Goal: Communication & Community: Share content

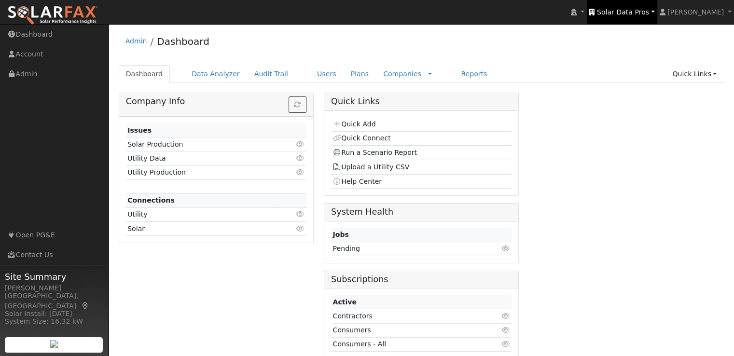
click at [645, 10] on span "Solar Data Pros" at bounding box center [623, 12] width 52 height 8
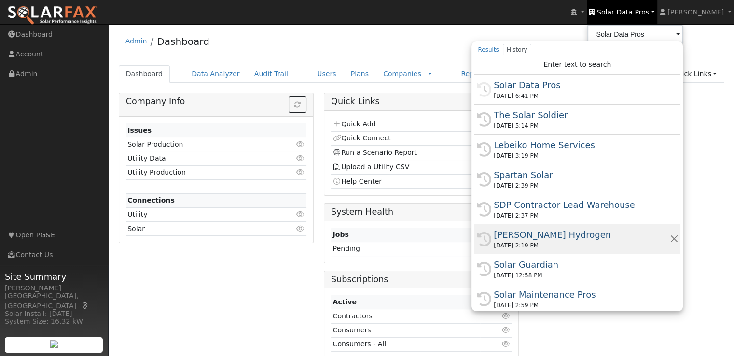
click at [540, 234] on div "[PERSON_NAME] Hydrogen" at bounding box center [582, 234] width 176 height 13
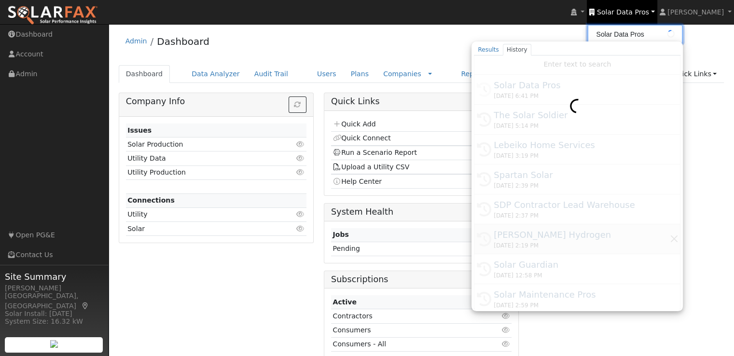
type input "[PERSON_NAME] Hydrogen"
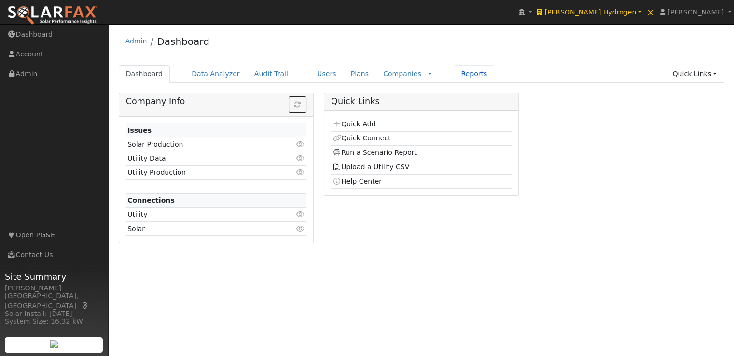
click at [454, 76] on link "Reports" at bounding box center [474, 74] width 41 height 18
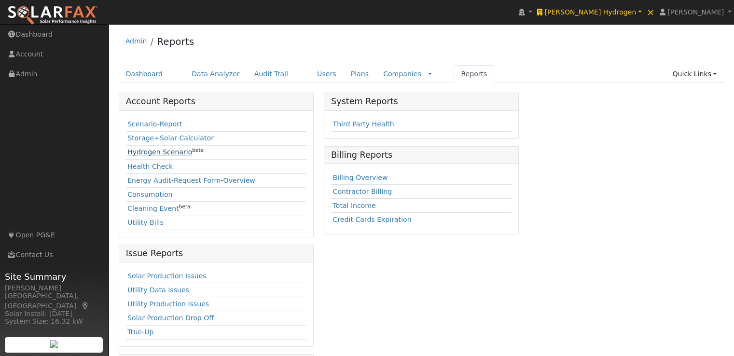
click at [140, 150] on link "Hydrogen Scenario" at bounding box center [159, 152] width 65 height 8
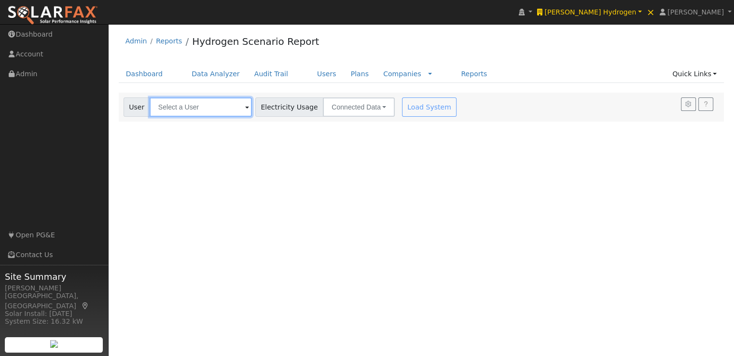
click at [222, 111] on input "text" at bounding box center [201, 107] width 102 height 19
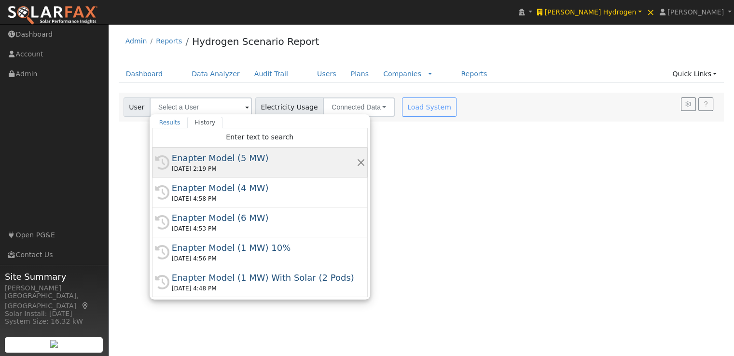
click at [212, 159] on div "Enapter Model (5 MW)" at bounding box center [264, 158] width 185 height 13
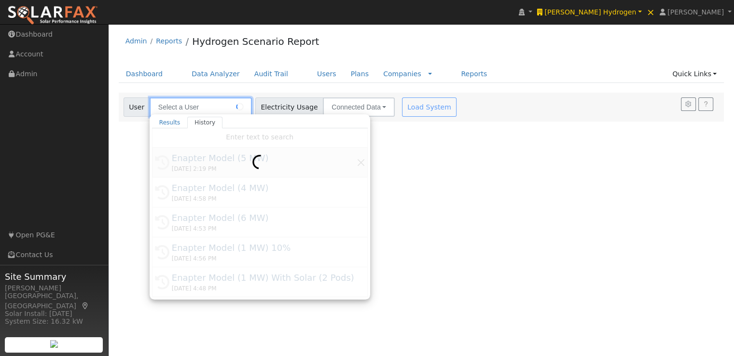
type input "Enapter Model (5 MW)"
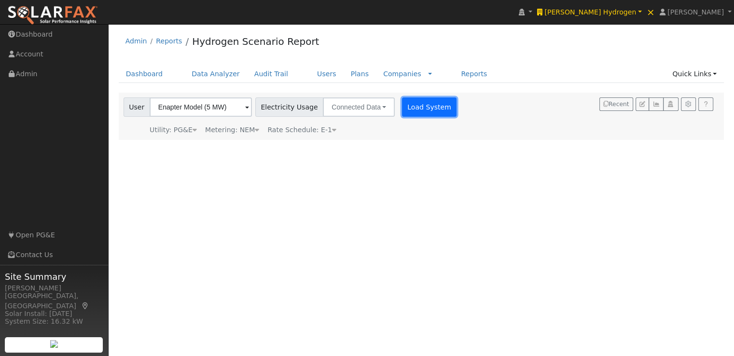
click at [411, 106] on button "Load System" at bounding box center [429, 107] width 55 height 19
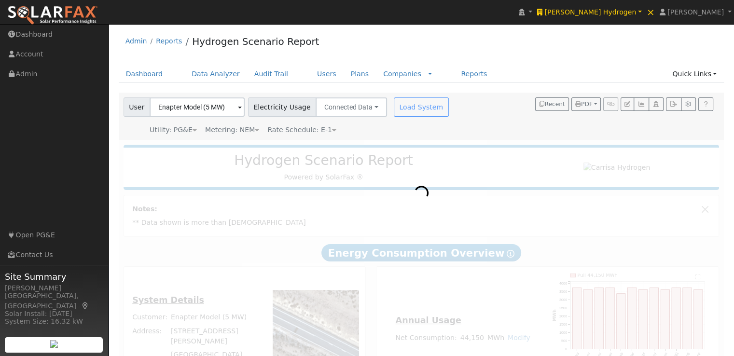
click at [533, 223] on div at bounding box center [422, 272] width 606 height 264
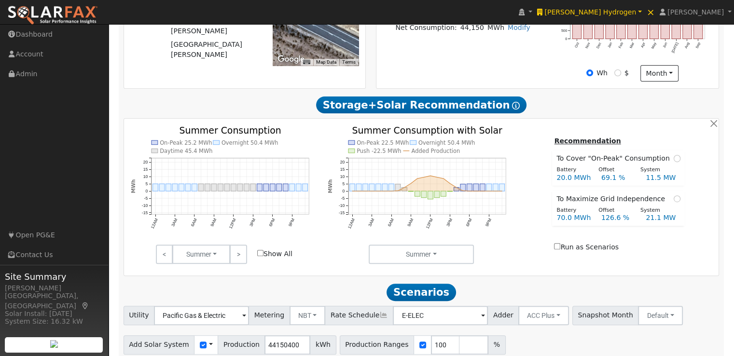
scroll to position [351, 0]
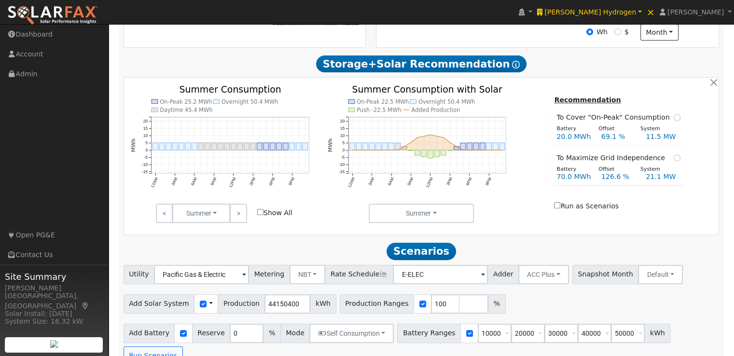
click at [209, 306] on span at bounding box center [211, 304] width 4 height 10
click at [234, 324] on link "Use CSV Data" at bounding box center [235, 321] width 67 height 14
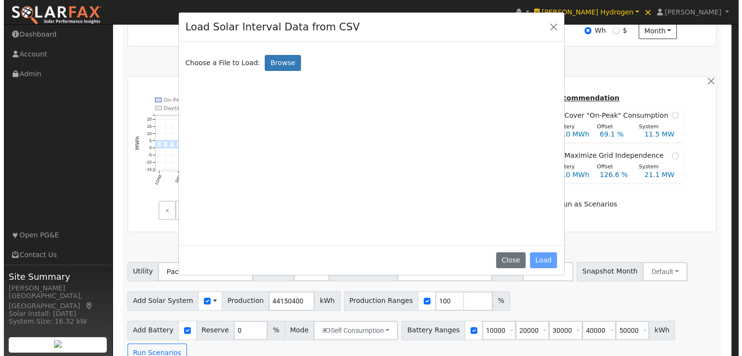
scroll to position [352, 0]
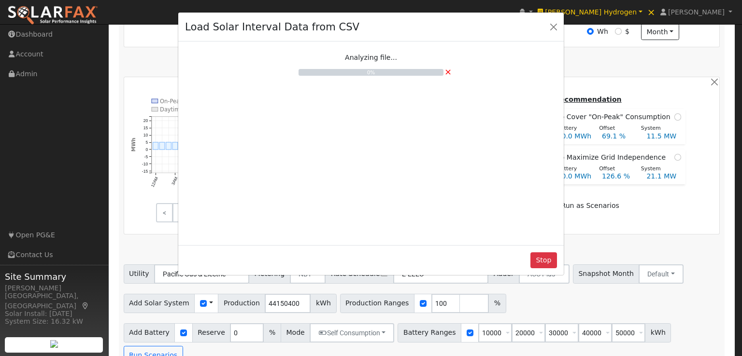
click at [463, 196] on div "Analyzing file... 0% ×" at bounding box center [371, 141] width 372 height 193
click at [456, 133] on div "Analyzing file... 0% ×" at bounding box center [371, 141] width 372 height 193
click at [540, 259] on button "Stop" at bounding box center [543, 261] width 27 height 16
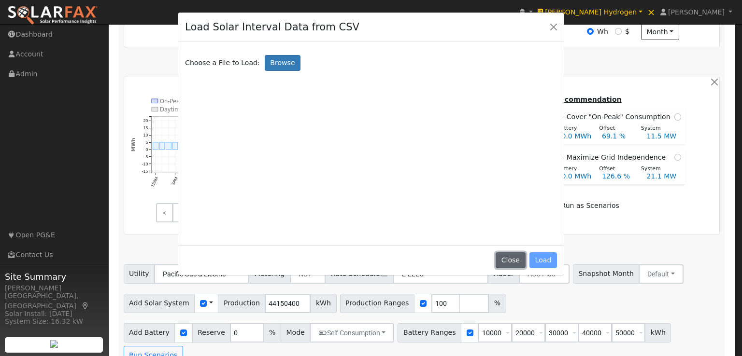
click at [508, 259] on button "Close" at bounding box center [509, 261] width 29 height 16
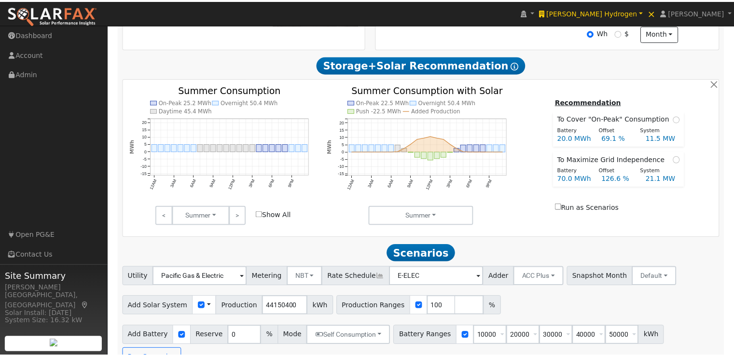
scroll to position [351, 0]
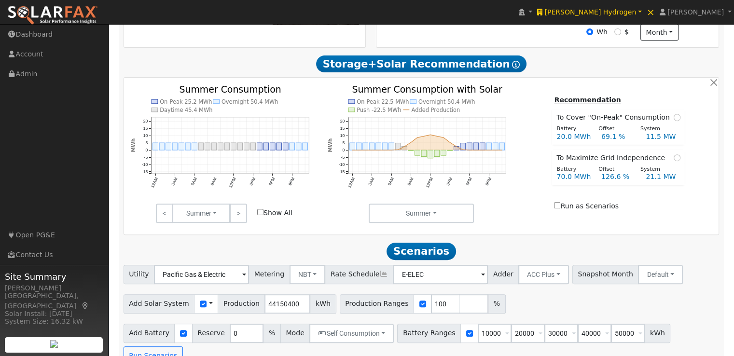
click at [209, 306] on span at bounding box center [211, 304] width 4 height 10
click at [233, 321] on link "Use CSV Data" at bounding box center [235, 321] width 67 height 14
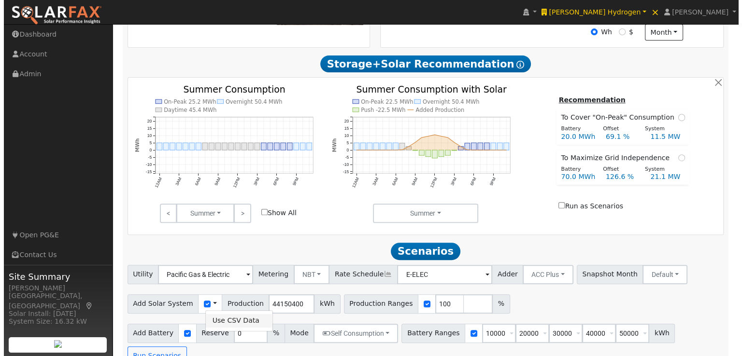
scroll to position [352, 0]
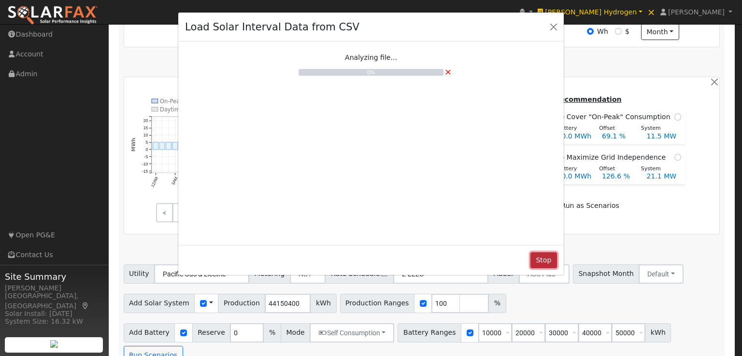
click at [545, 257] on button "Stop" at bounding box center [543, 261] width 27 height 16
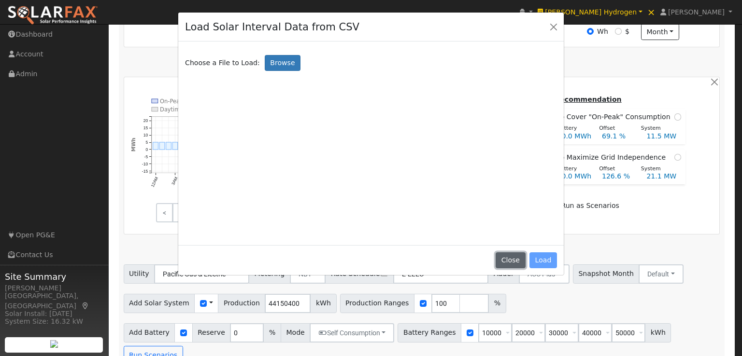
click at [519, 253] on button "Close" at bounding box center [509, 261] width 29 height 16
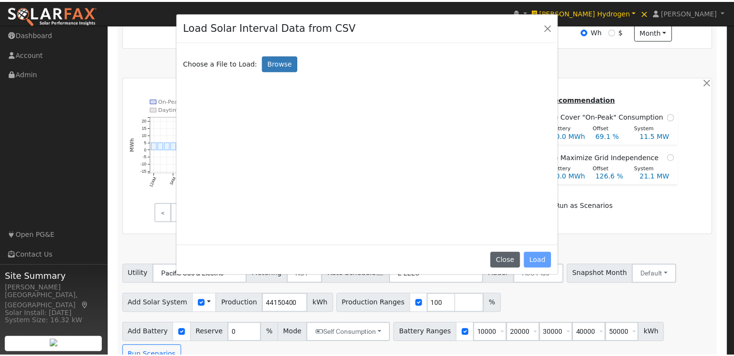
scroll to position [351, 0]
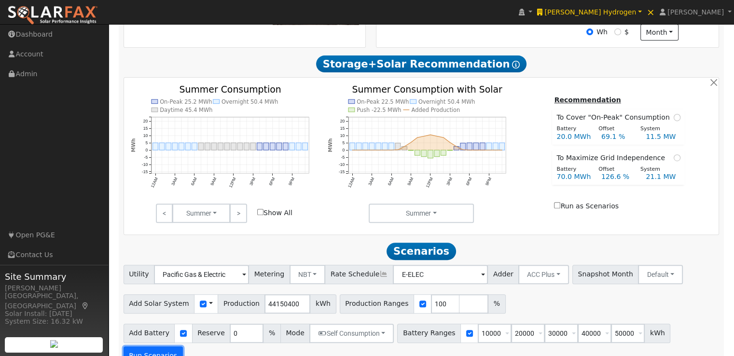
click at [183, 347] on button "Run Scenarios" at bounding box center [153, 356] width 59 height 19
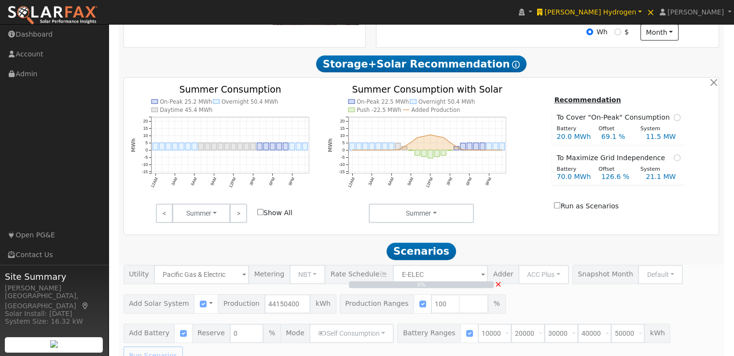
click at [693, 202] on div "Recommendation To Cover "On-Peak" Consumption Battery Offset System 20.0 MWh 69…" at bounding box center [618, 154] width 197 height 119
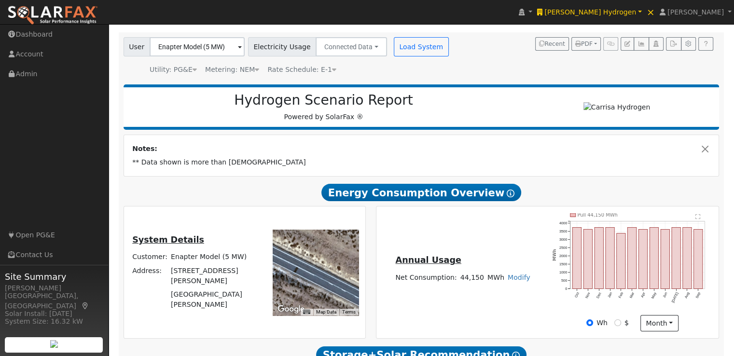
scroll to position [60, 0]
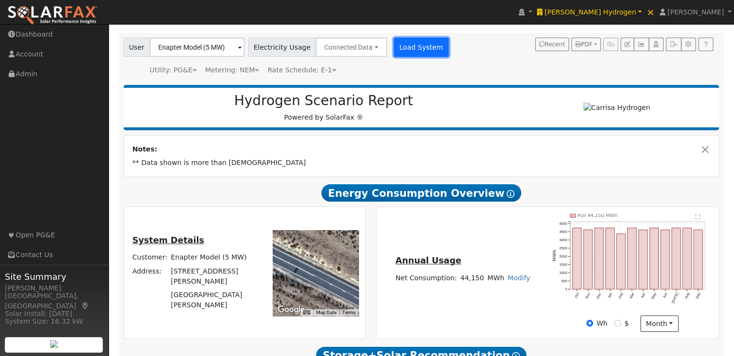
click at [411, 42] on button "Load System" at bounding box center [421, 47] width 55 height 19
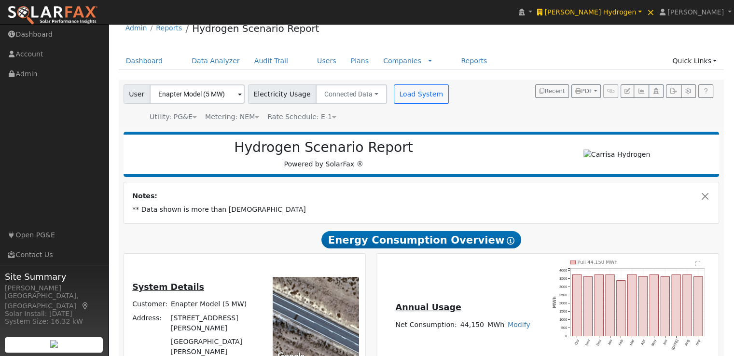
scroll to position [0, 0]
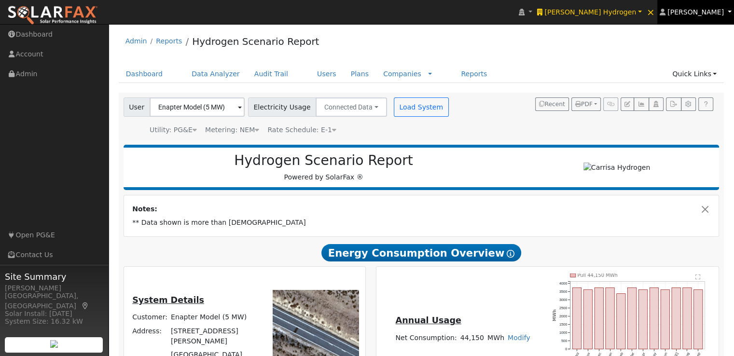
click at [698, 14] on span "[PERSON_NAME]" at bounding box center [696, 12] width 56 height 8
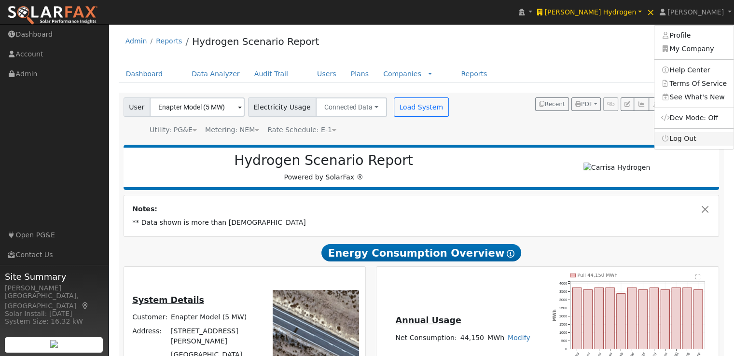
click at [685, 138] on link "Log Out" at bounding box center [694, 139] width 79 height 14
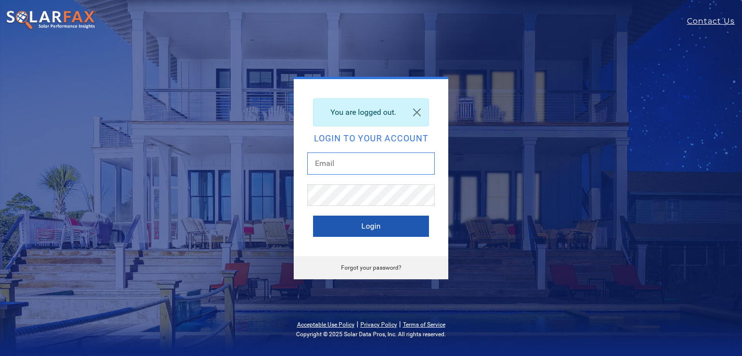
type input "leroy@solardatapros.com"
click at [352, 224] on button "Login" at bounding box center [371, 226] width 116 height 21
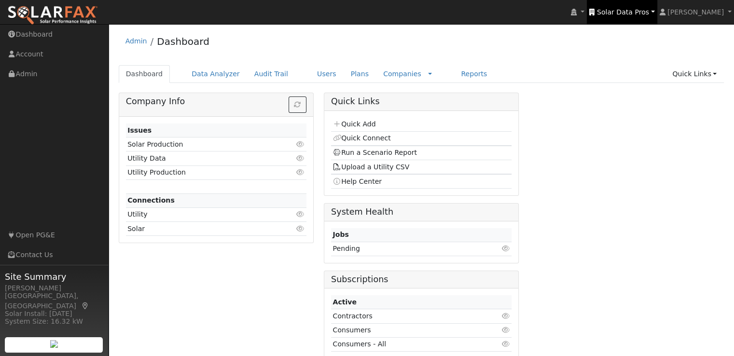
click at [639, 10] on span "Solar Data Pros" at bounding box center [623, 12] width 52 height 8
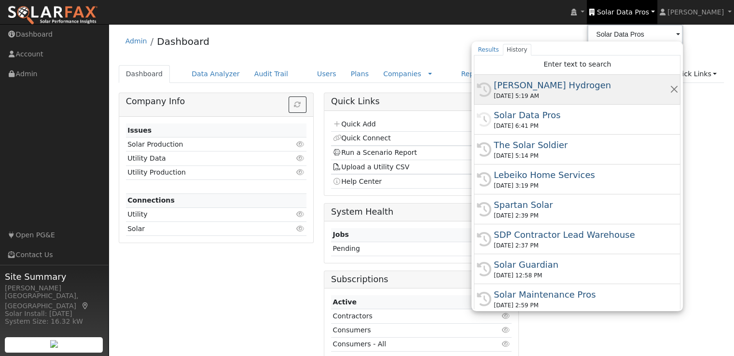
click at [542, 83] on div "[PERSON_NAME] Hydrogen" at bounding box center [582, 85] width 176 height 13
type input "[PERSON_NAME] Hydrogen"
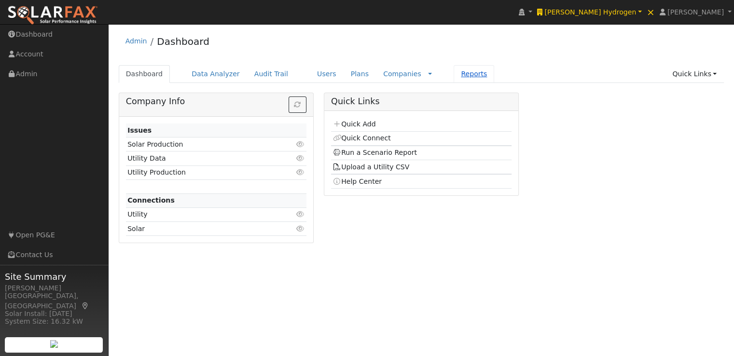
click at [454, 74] on link "Reports" at bounding box center [474, 74] width 41 height 18
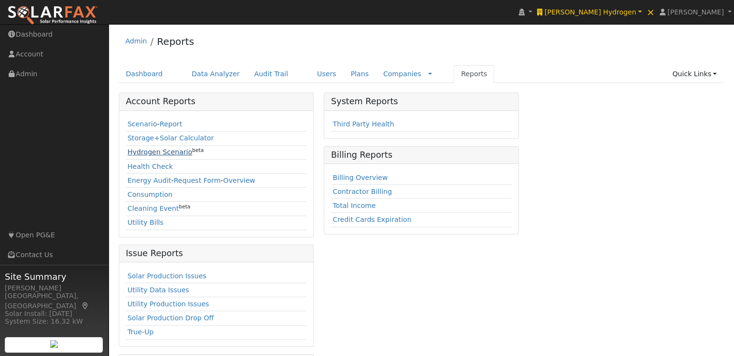
click at [145, 148] on link "Hydrogen Scenario" at bounding box center [159, 152] width 65 height 8
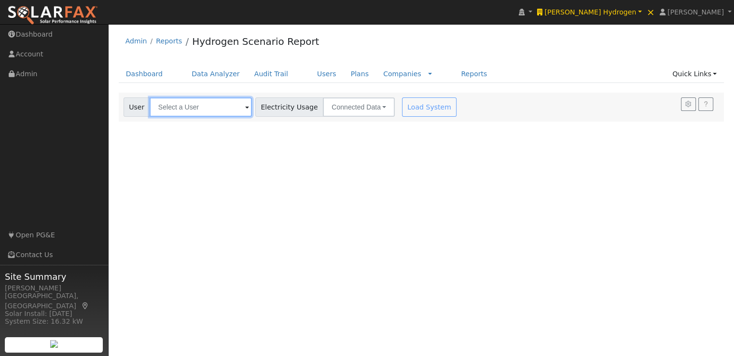
click at [214, 104] on input "text" at bounding box center [201, 107] width 102 height 19
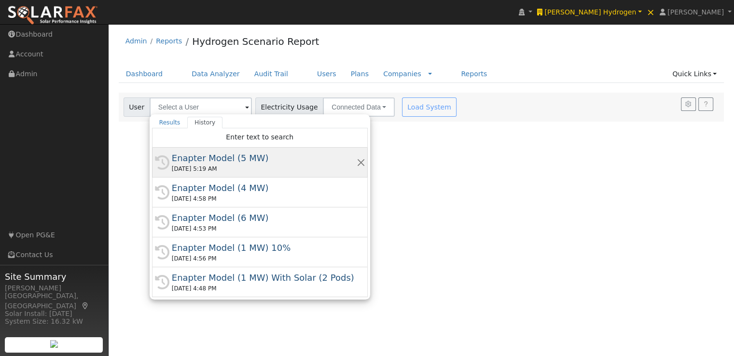
click at [206, 158] on div "Enapter Model (5 MW)" at bounding box center [264, 158] width 185 height 13
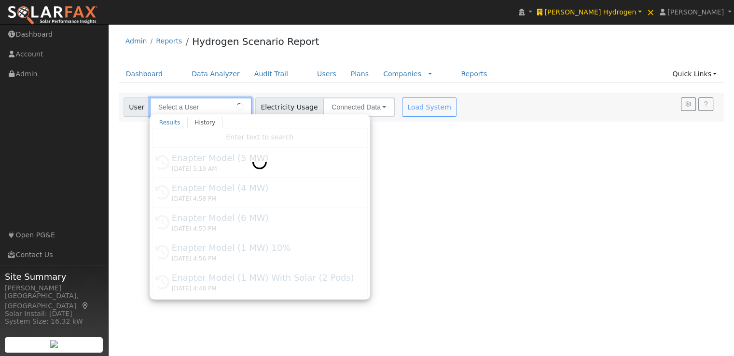
type input "Enapter Model (5 MW)"
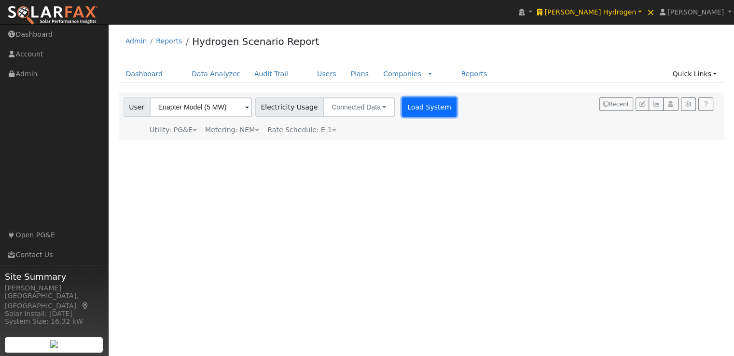
click at [415, 102] on button "Load System" at bounding box center [429, 107] width 55 height 19
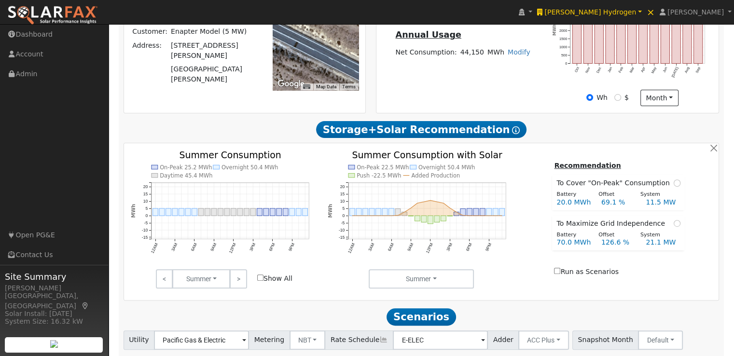
scroll to position [351, 0]
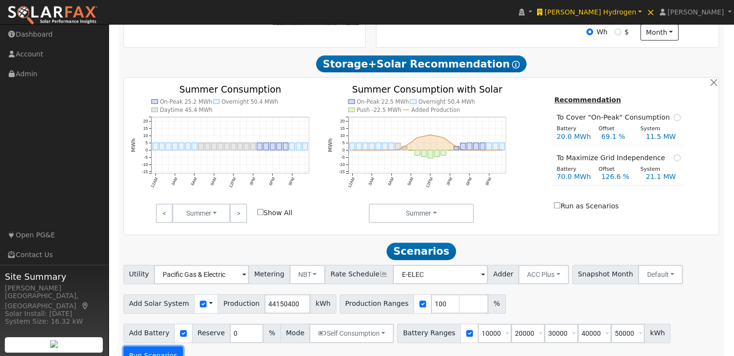
click at [183, 347] on button "Run Scenarios" at bounding box center [153, 356] width 59 height 19
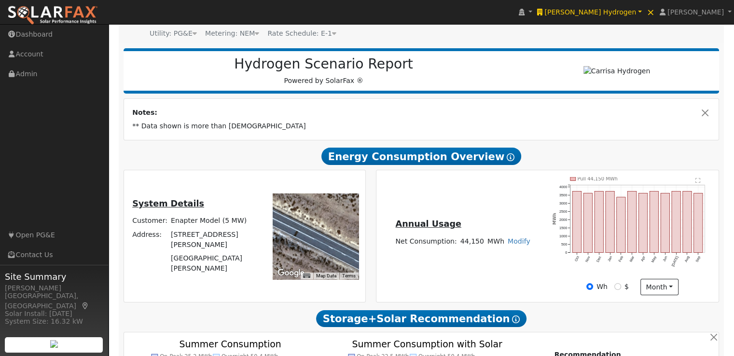
scroll to position [93, 0]
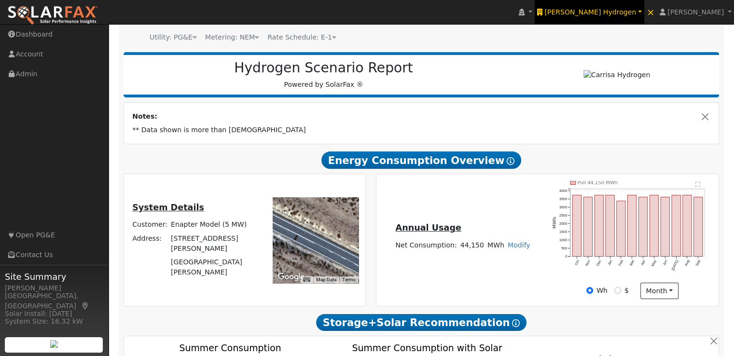
click at [609, 14] on span "[PERSON_NAME] Hydrogen" at bounding box center [591, 12] width 92 height 8
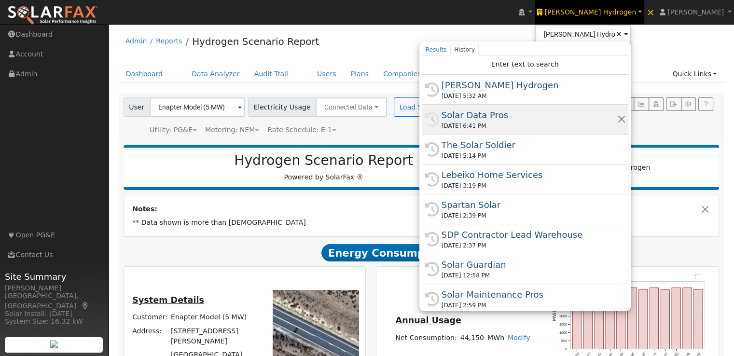
click at [522, 109] on div "Solar Data Pros" at bounding box center [530, 115] width 176 height 13
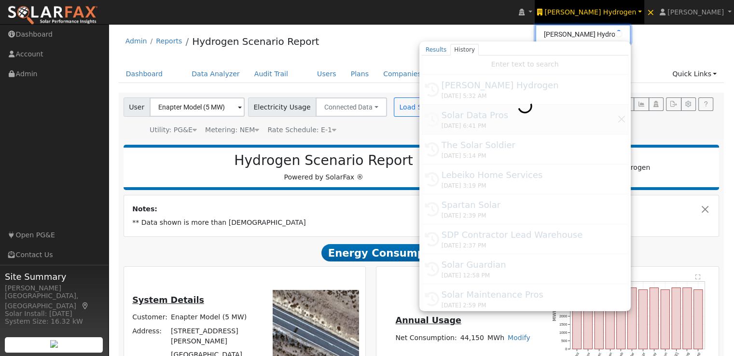
type input "Solar Data Pros"
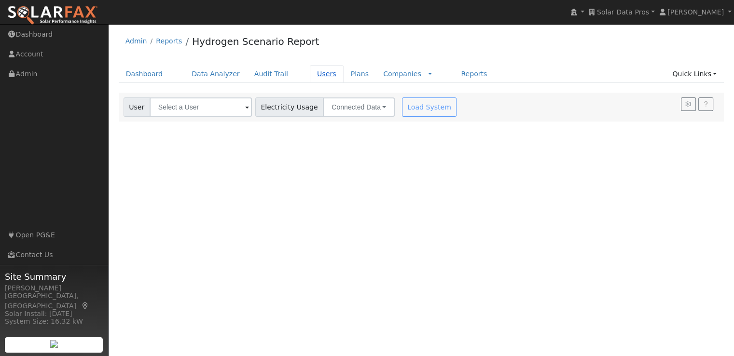
click at [315, 73] on link "Users" at bounding box center [327, 74] width 34 height 18
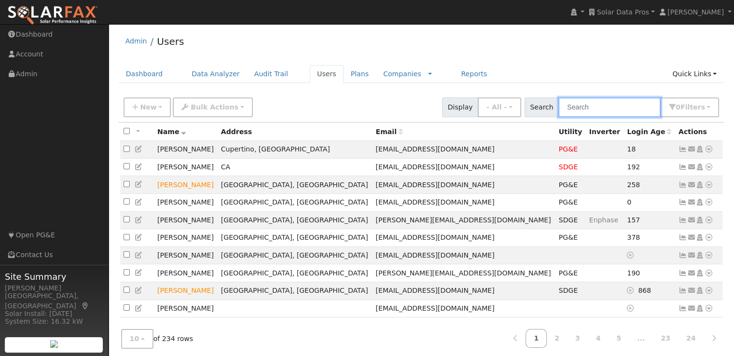
click at [631, 106] on input "text" at bounding box center [610, 108] width 102 height 20
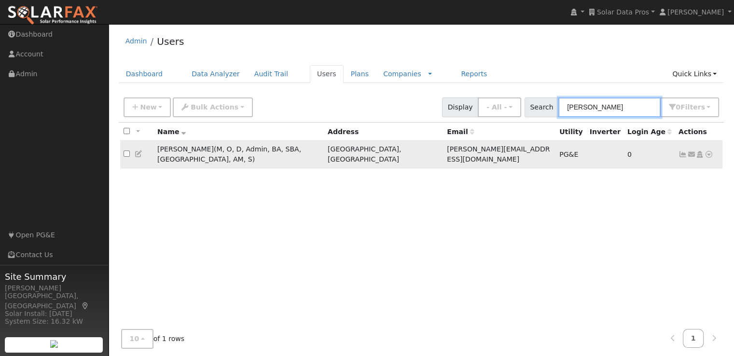
type input "[PERSON_NAME]"
click at [126, 151] on input "checkbox" at bounding box center [127, 154] width 6 height 6
checkbox input "true"
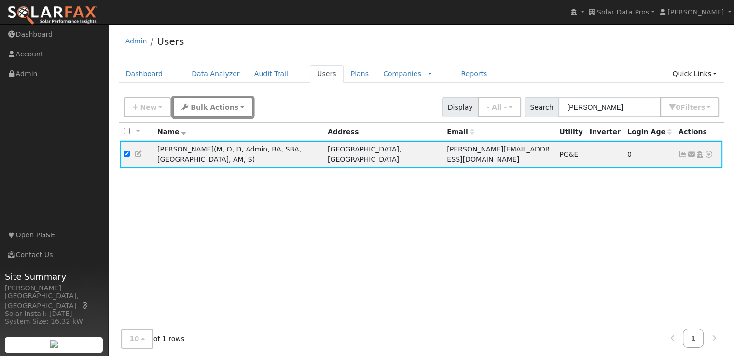
click at [208, 108] on span "Bulk Actions" at bounding box center [215, 107] width 48 height 8
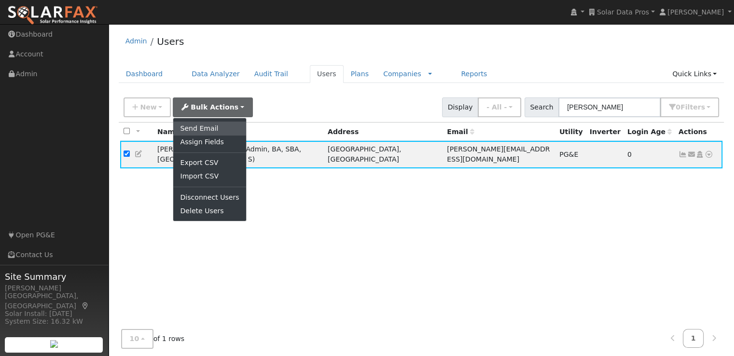
click at [201, 125] on link "Send Email" at bounding box center [209, 129] width 72 height 14
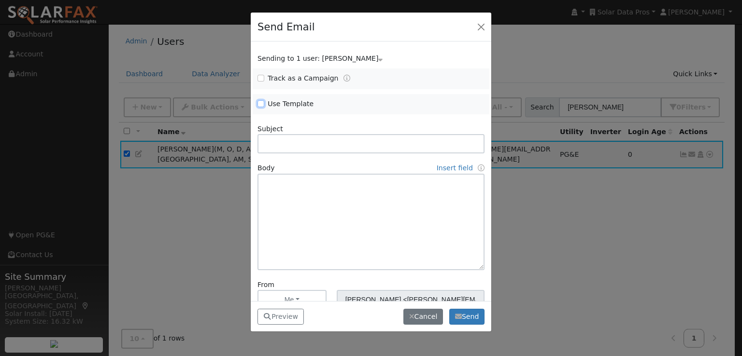
click at [261, 105] on input "Use Template" at bounding box center [260, 103] width 7 height 7
checkbox input "true"
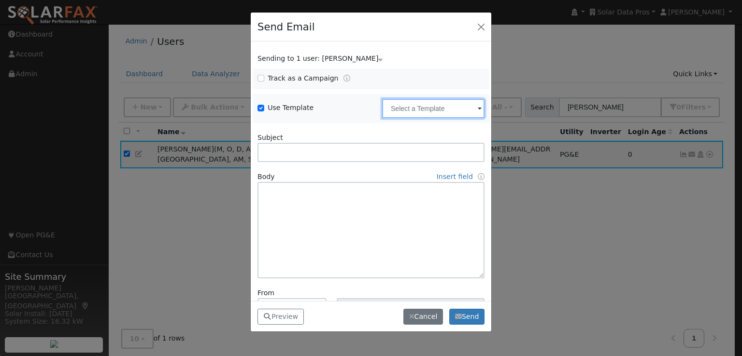
click at [427, 108] on input "text" at bounding box center [433, 108] width 102 height 19
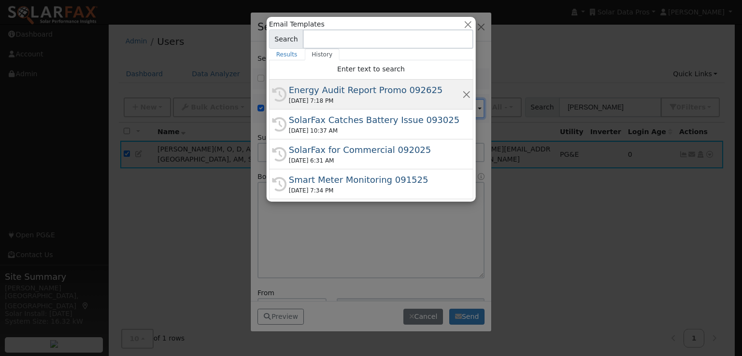
click at [382, 93] on div "Energy Audit Report Promo 092625" at bounding box center [375, 90] width 173 height 13
type input "Energy Audit Report Promo 092625"
type input "New: SolarFax® Energy Audit Report"
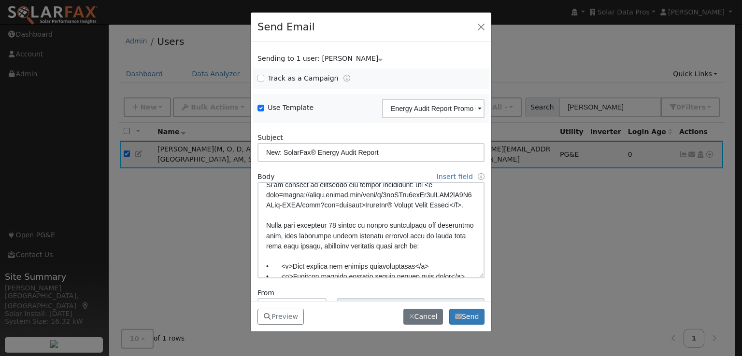
scroll to position [28, 0]
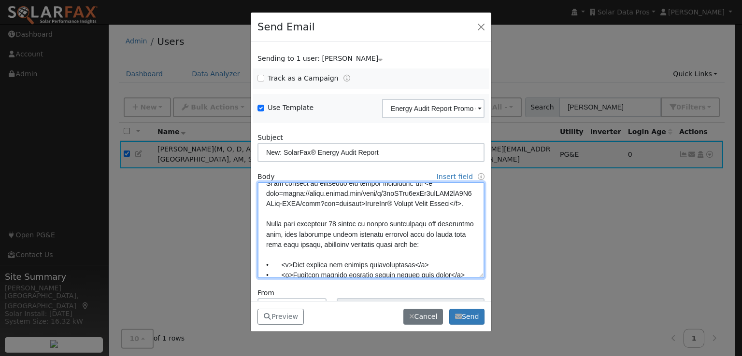
click at [401, 219] on textarea at bounding box center [370, 230] width 227 height 97
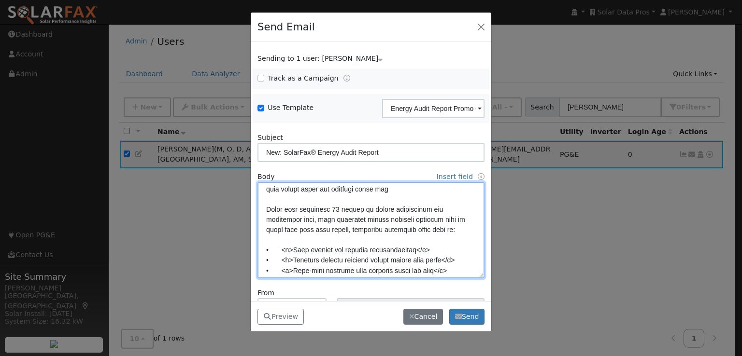
scroll to position [94, 0]
drag, startPoint x: 456, startPoint y: 241, endPoint x: 249, endPoint y: 217, distance: 208.5
click at [249, 217] on div "Send Email Sending to 1 user: [PERSON_NAME] Name Issue [PERSON_NAME] Track as a…" at bounding box center [371, 178] width 742 height 356
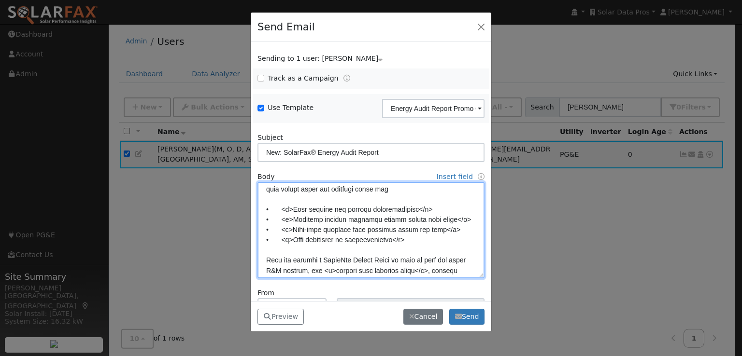
click at [438, 198] on textarea at bounding box center [370, 230] width 227 height 97
click at [421, 253] on textarea at bounding box center [370, 230] width 227 height 97
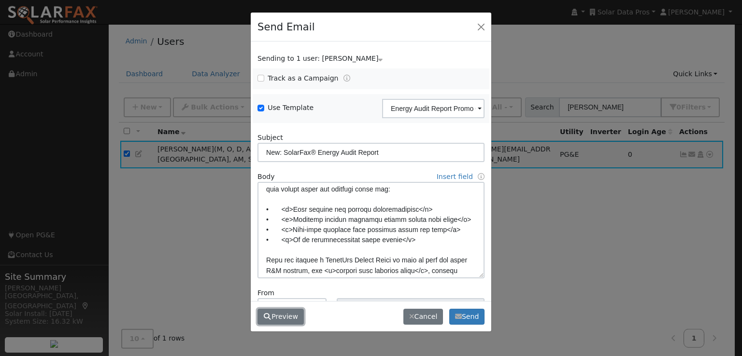
click at [272, 314] on button "Preview" at bounding box center [280, 317] width 46 height 16
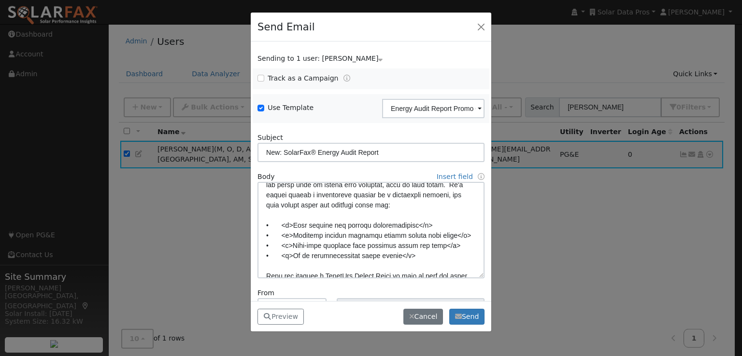
scroll to position [79, 0]
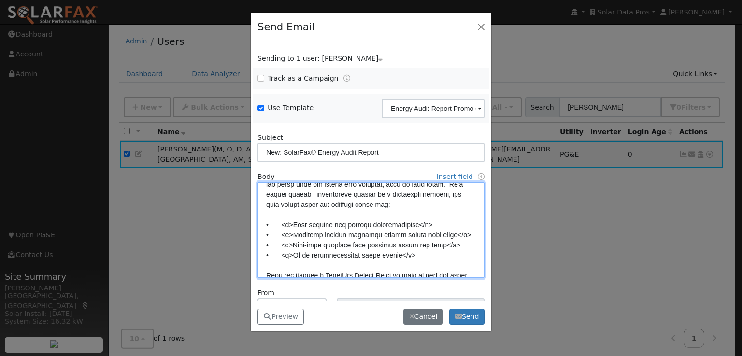
click at [321, 205] on textarea at bounding box center [370, 230] width 227 height 97
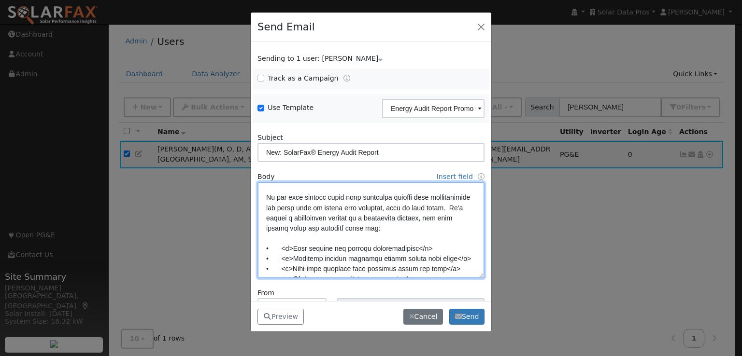
scroll to position [58, 0]
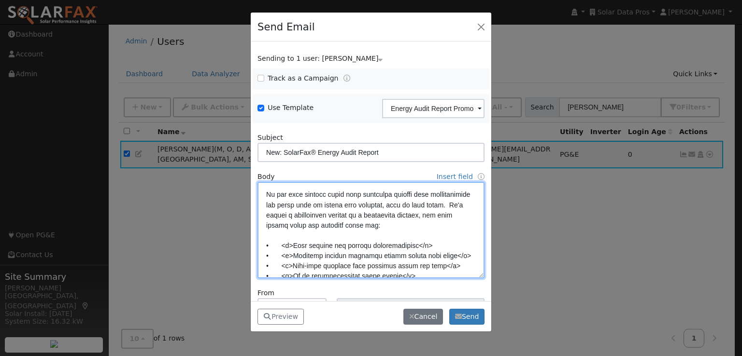
click at [337, 235] on textarea at bounding box center [370, 230] width 227 height 97
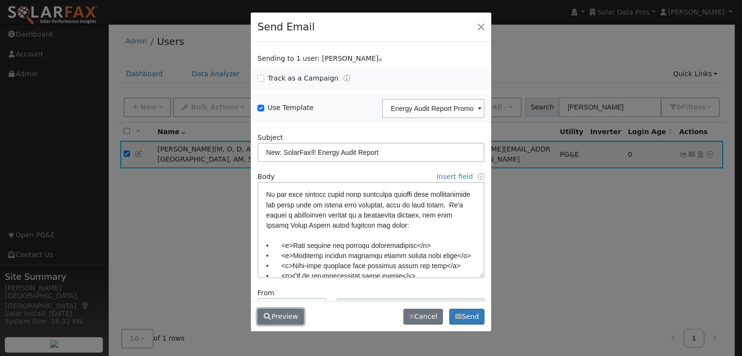
click at [281, 317] on button "Preview" at bounding box center [280, 317] width 46 height 16
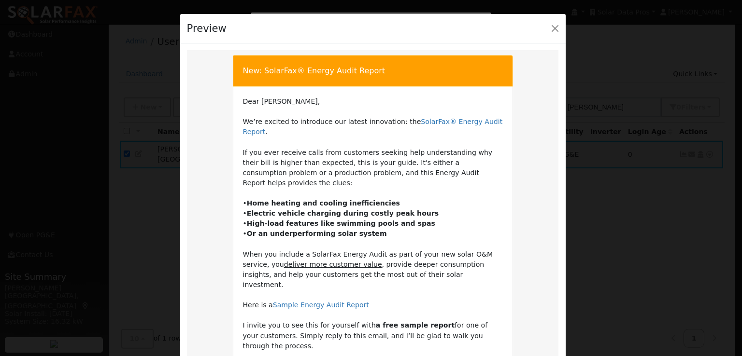
click at [281, 317] on td "Dear [PERSON_NAME], We’re excited to introduce our latest innovation: the Solar…" at bounding box center [373, 280] width 260 height 367
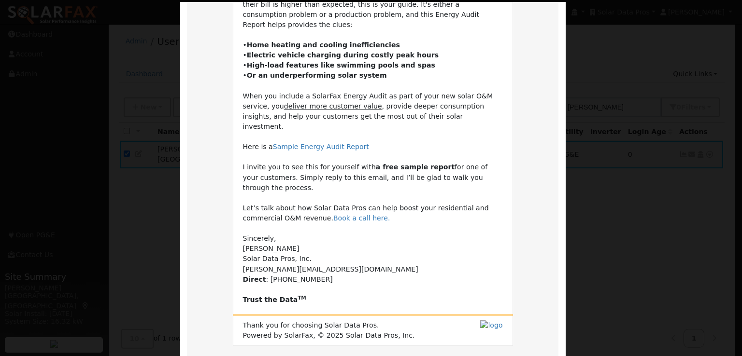
scroll to position [197, 0]
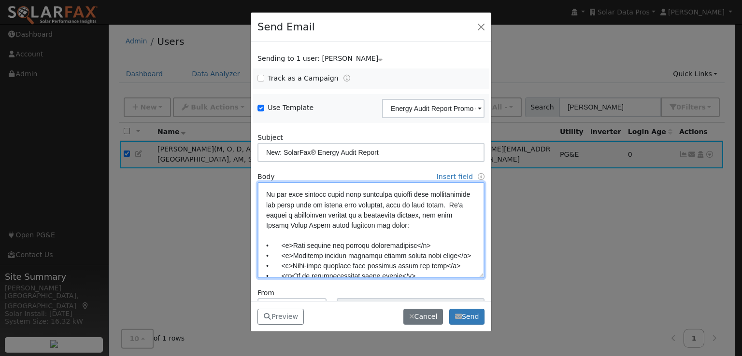
click at [270, 203] on textarea at bounding box center [370, 230] width 227 height 97
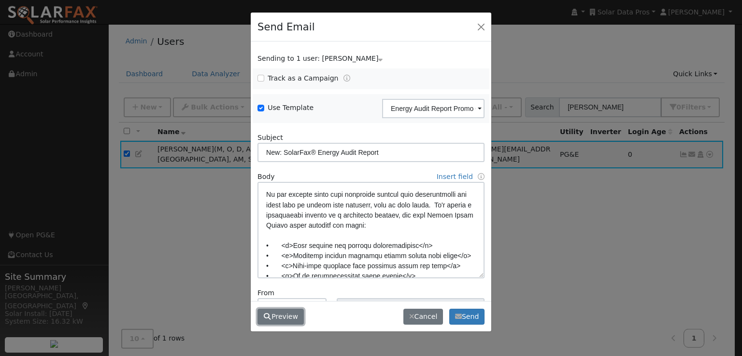
click at [277, 313] on button "Preview" at bounding box center [280, 317] width 46 height 16
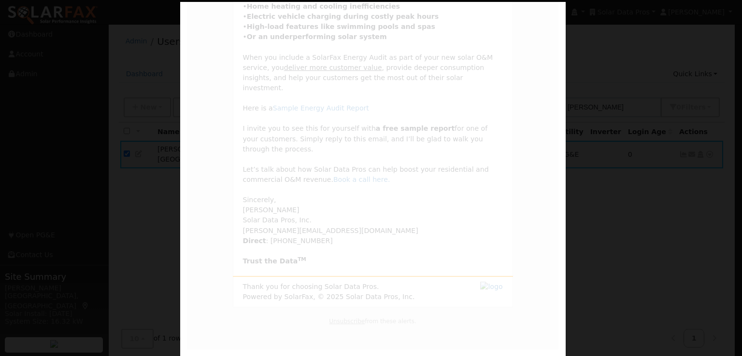
scroll to position [0, 0]
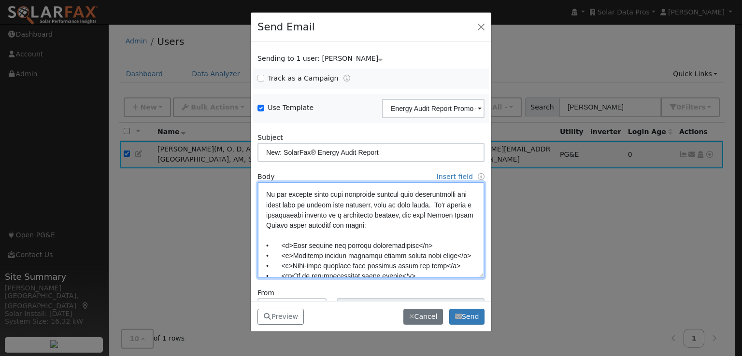
click at [267, 224] on textarea at bounding box center [370, 230] width 227 height 97
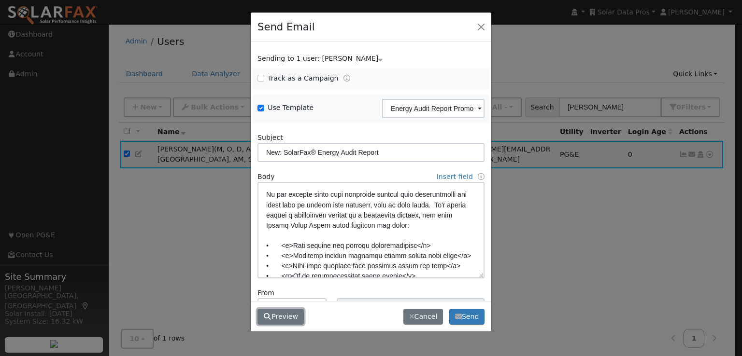
click at [279, 317] on button "Preview" at bounding box center [280, 317] width 46 height 16
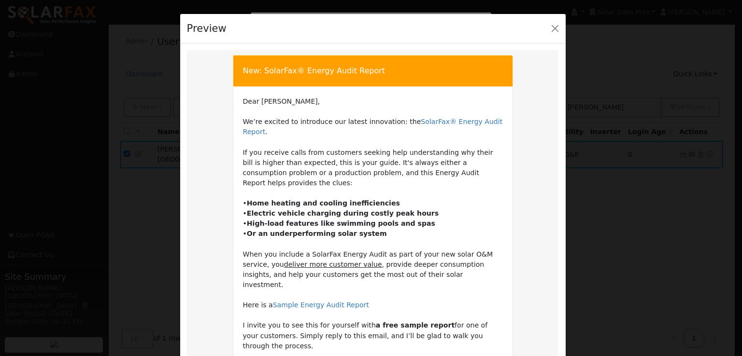
click at [476, 195] on td "Dear [PERSON_NAME], We’re excited to introduce our latest innovation: the Solar…" at bounding box center [373, 280] width 260 height 367
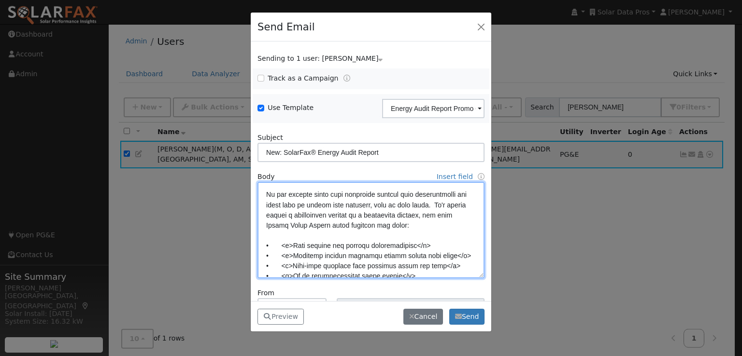
click at [444, 213] on textarea at bounding box center [370, 230] width 227 height 97
type textarea "Lore {ipsu_dolor}, Si’am consect ad elitseddo eiu tempor incididunt: utl <e dol…"
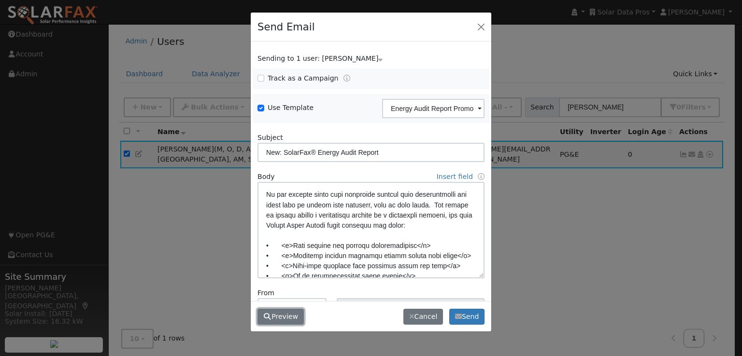
click at [280, 315] on button "Preview" at bounding box center [280, 317] width 46 height 16
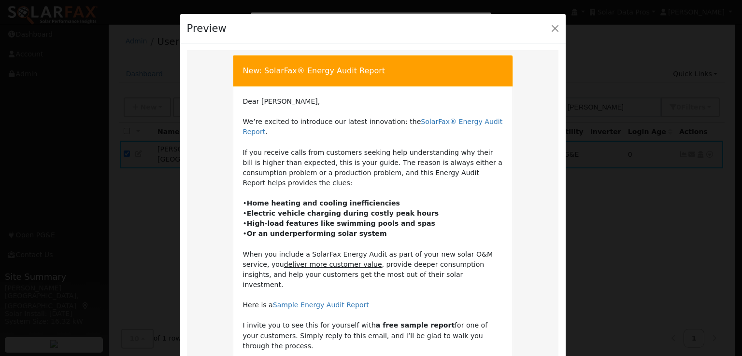
scroll to position [197, 0]
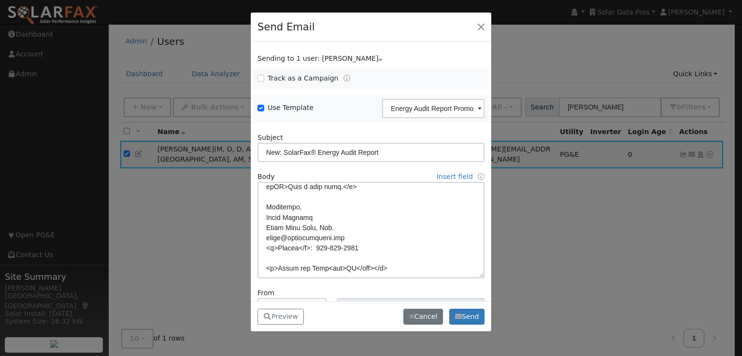
scroll to position [68, 0]
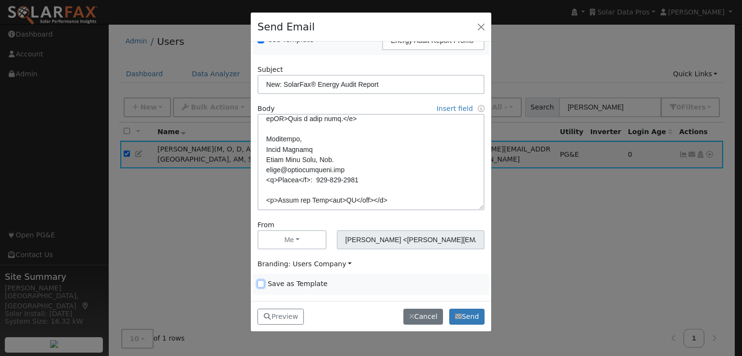
click at [260, 283] on input "Save as Template" at bounding box center [260, 284] width 7 height 7
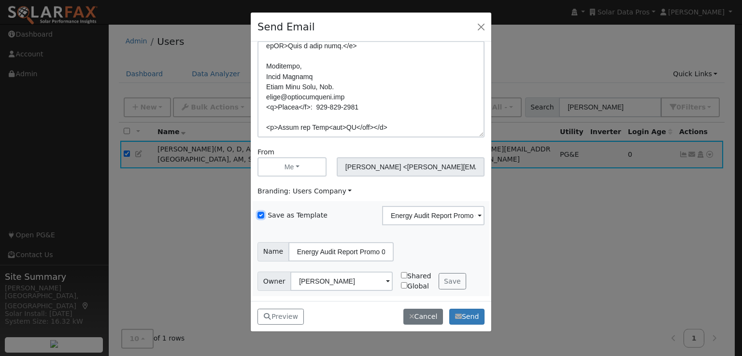
scroll to position [143, 0]
click at [441, 282] on button "Save" at bounding box center [452, 279] width 28 height 16
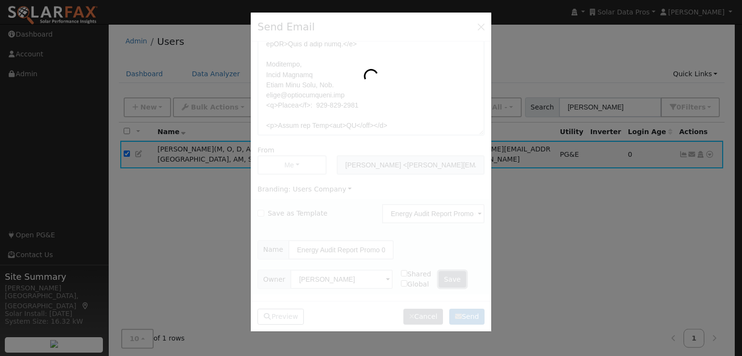
checkbox input "false"
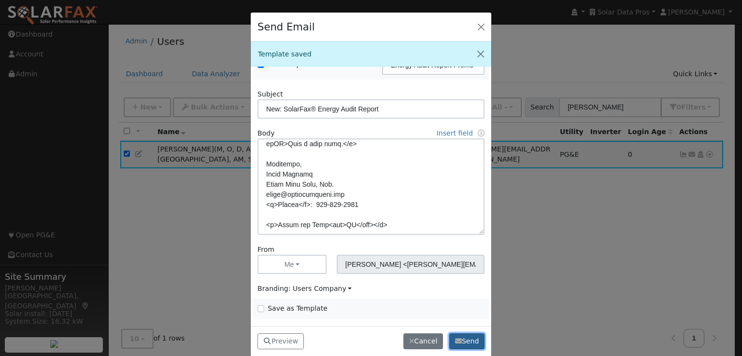
click at [470, 341] on button "Send" at bounding box center [466, 342] width 35 height 16
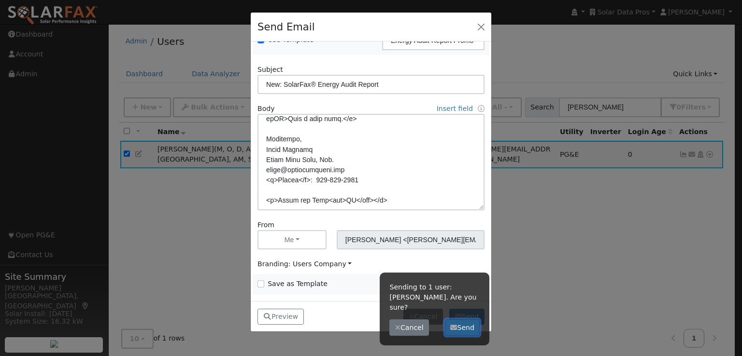
click at [459, 320] on button "Send" at bounding box center [462, 328] width 35 height 16
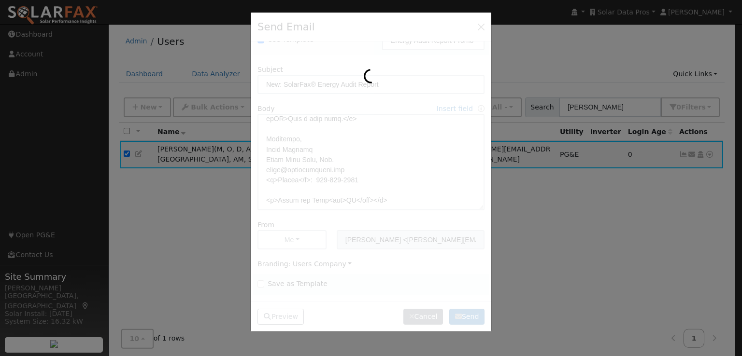
scroll to position [0, 0]
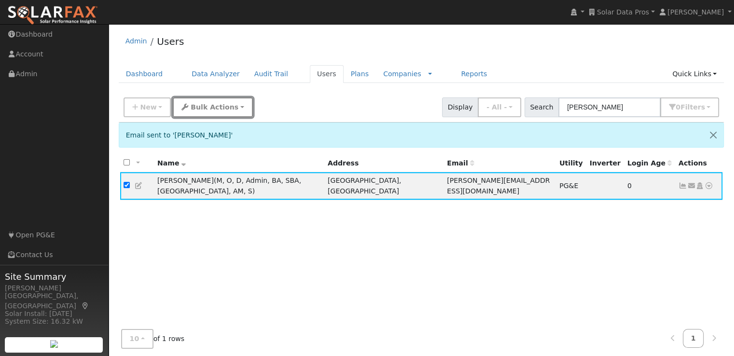
click at [191, 105] on span "Bulk Actions" at bounding box center [215, 107] width 48 height 8
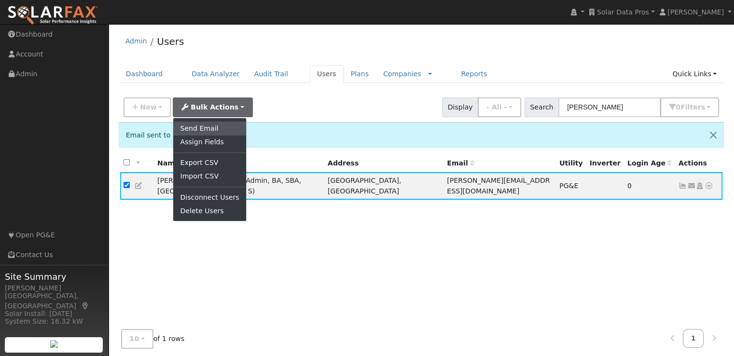
click at [193, 126] on link "Send Email" at bounding box center [209, 129] width 72 height 14
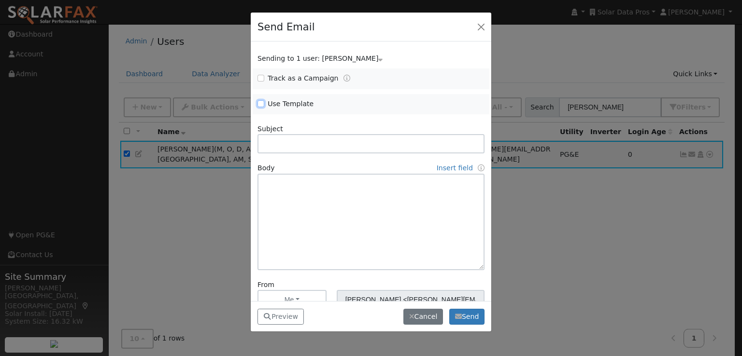
click at [259, 103] on input "Use Template" at bounding box center [260, 103] width 7 height 7
checkbox input "true"
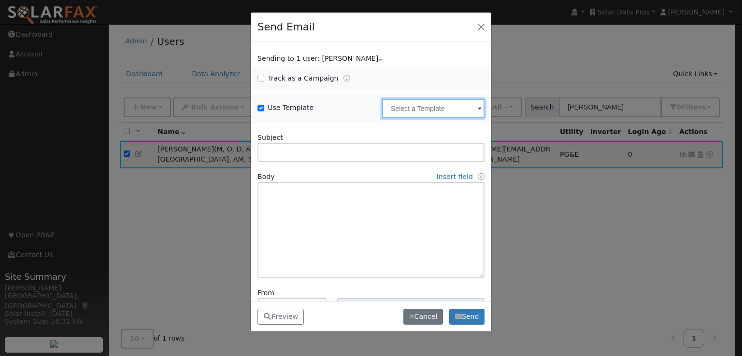
click at [425, 106] on input "text" at bounding box center [433, 108] width 102 height 19
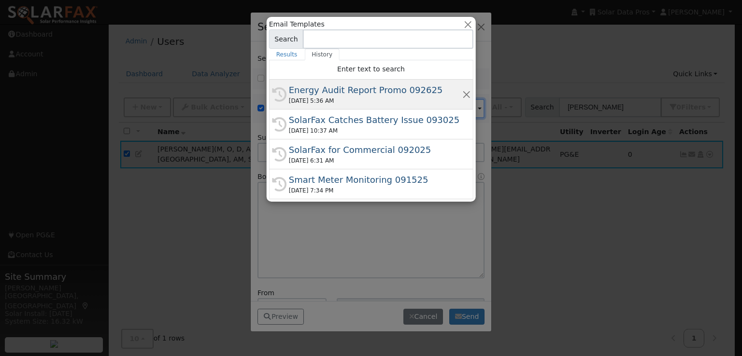
click at [363, 89] on div "Energy Audit Report Promo 092625" at bounding box center [375, 90] width 173 height 13
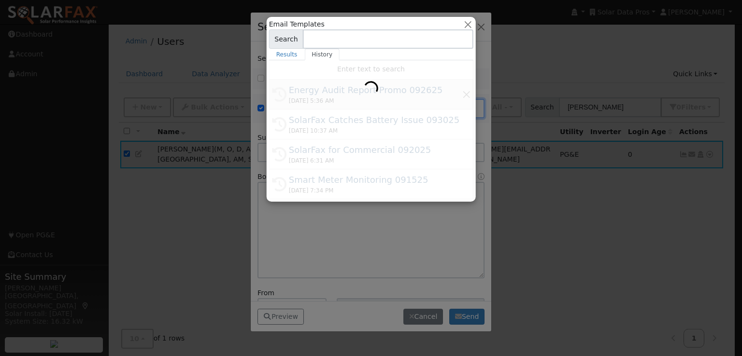
type input "Energy Audit Report Promo 092625"
type input "New: SolarFax® Energy Audit Report"
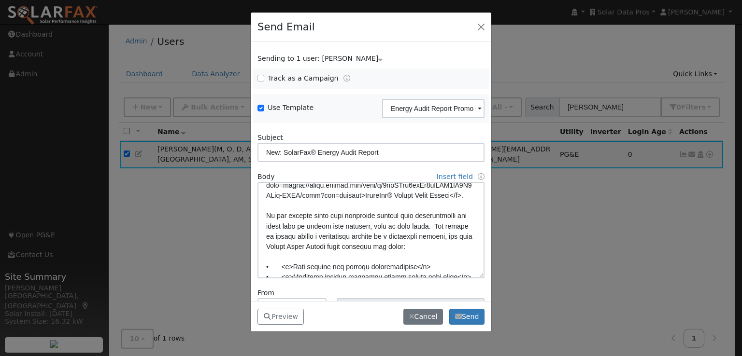
scroll to position [38, 0]
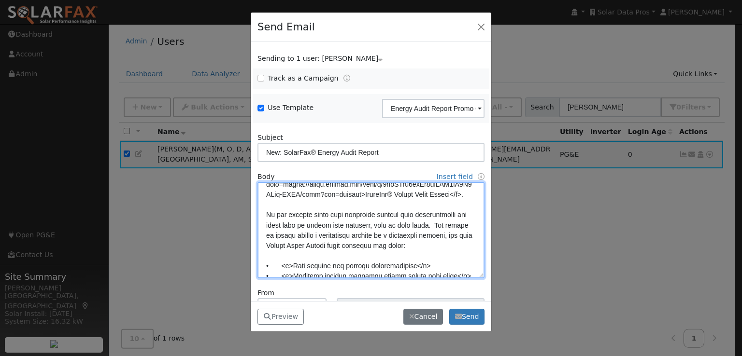
click at [435, 232] on textarea at bounding box center [370, 230] width 227 height 97
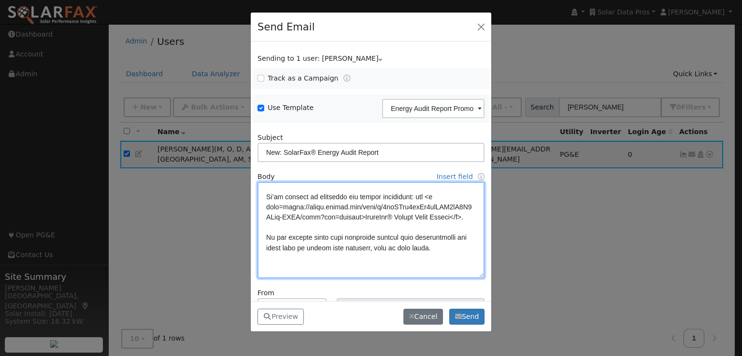
scroll to position [5, 0]
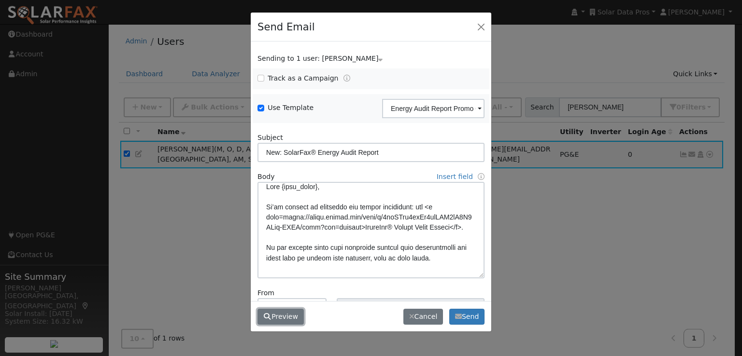
click at [290, 315] on button "Preview" at bounding box center [280, 317] width 46 height 16
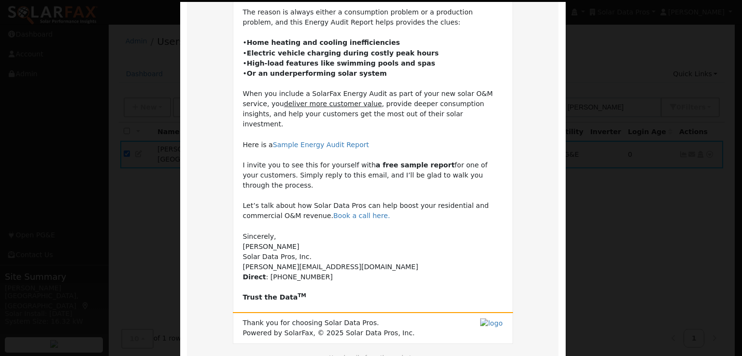
scroll to position [238, 0]
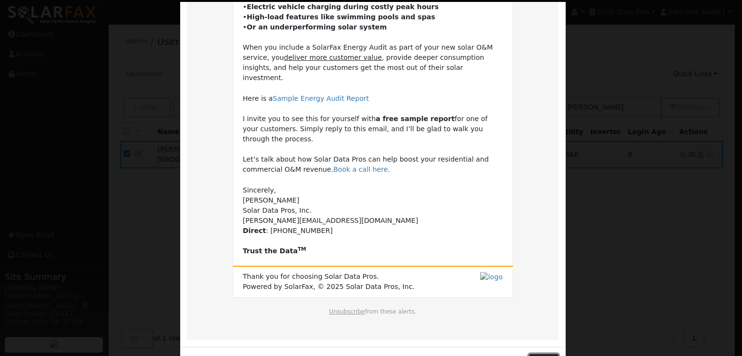
click at [538, 354] on button "Close" at bounding box center [543, 362] width 29 height 16
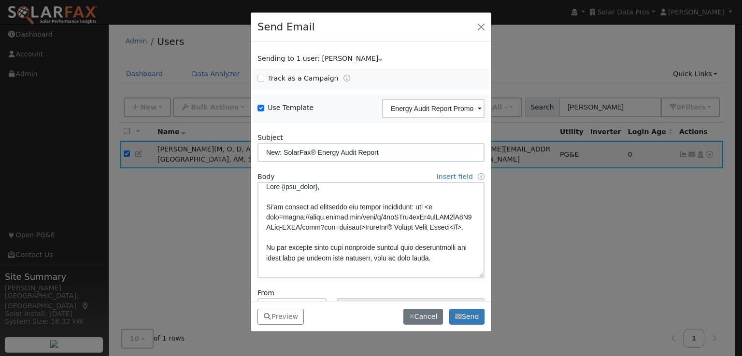
scroll to position [54, 0]
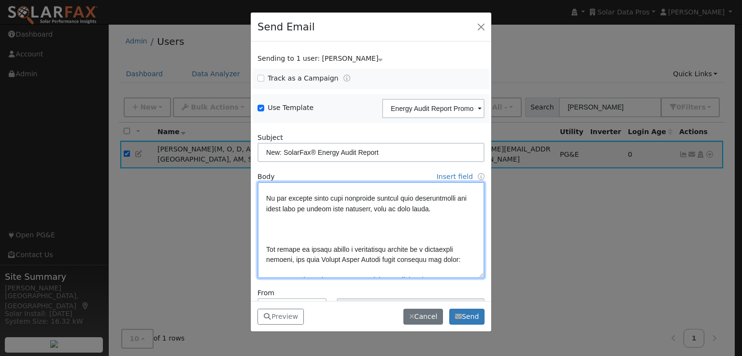
click at [375, 239] on textarea at bounding box center [370, 230] width 227 height 97
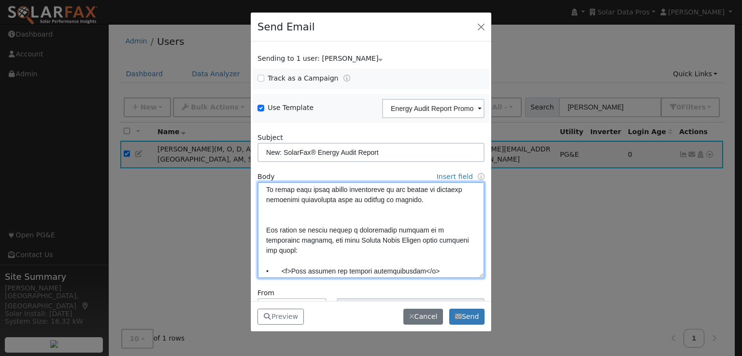
scroll to position [94, 0]
click at [331, 198] on textarea at bounding box center [370, 230] width 227 height 97
click at [340, 223] on textarea at bounding box center [370, 230] width 227 height 97
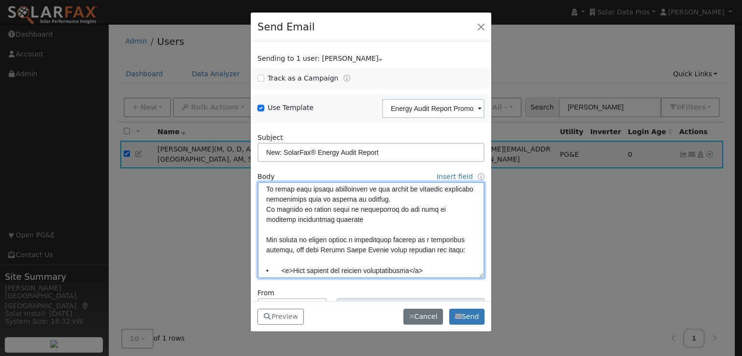
click at [289, 228] on textarea at bounding box center [370, 230] width 227 height 97
click at [383, 229] on textarea at bounding box center [370, 230] width 227 height 97
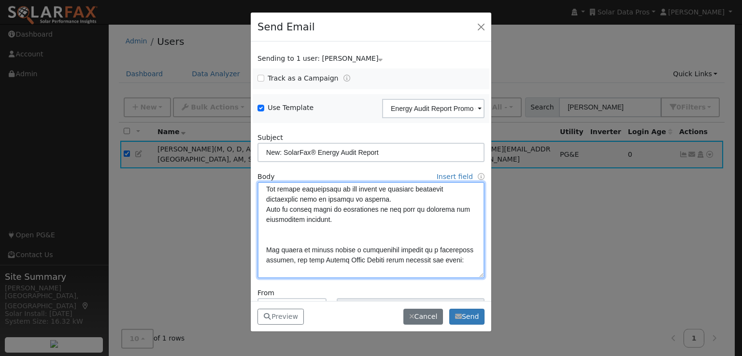
click at [396, 235] on textarea at bounding box center [370, 230] width 227 height 97
click at [280, 219] on textarea at bounding box center [370, 230] width 227 height 97
click at [294, 241] on textarea at bounding box center [370, 230] width 227 height 97
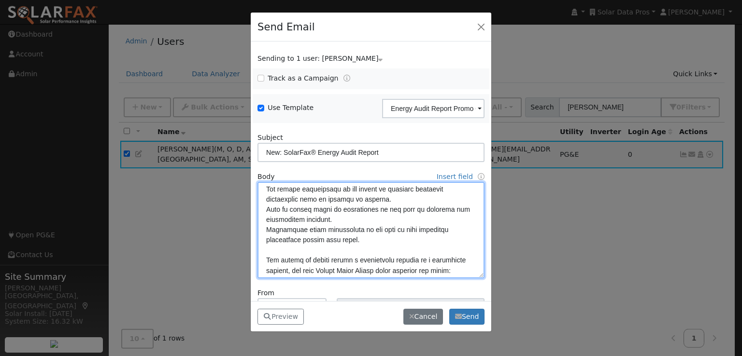
click at [382, 235] on textarea at bounding box center [370, 230] width 227 height 97
click at [265, 199] on textarea at bounding box center [370, 230] width 227 height 97
paste textarea "✅"
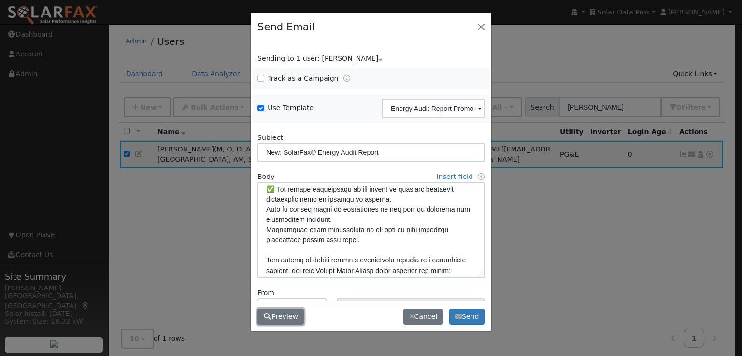
click at [284, 313] on button "Preview" at bounding box center [280, 317] width 46 height 16
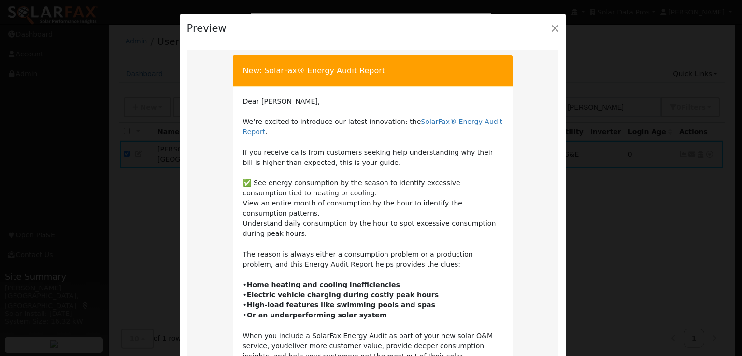
click at [439, 140] on td "Dear [PERSON_NAME], We’re excited to introduce our latest innovation: the Solar…" at bounding box center [373, 321] width 260 height 449
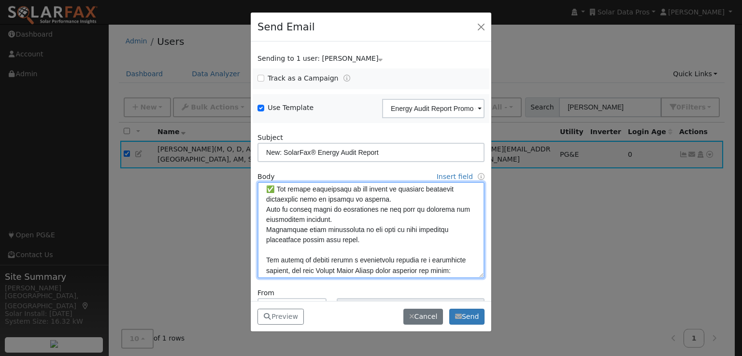
click at [268, 219] on textarea at bounding box center [370, 230] width 227 height 97
paste textarea "✅"
click at [361, 239] on textarea at bounding box center [370, 230] width 227 height 97
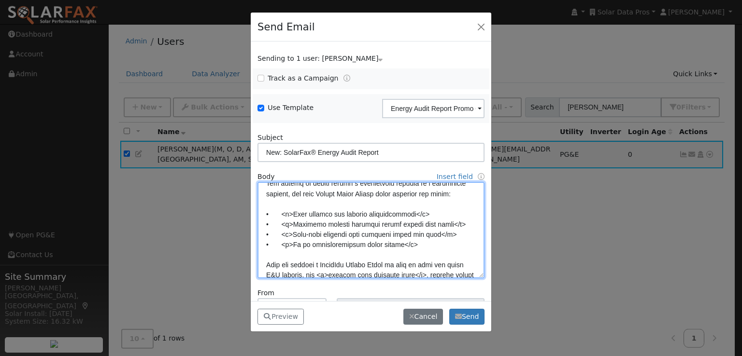
scroll to position [171, 0]
type textarea "Lore {ipsu_dolor}, Si’am consect ad elitseddo eiu tempor incididunt: utl <e dol…"
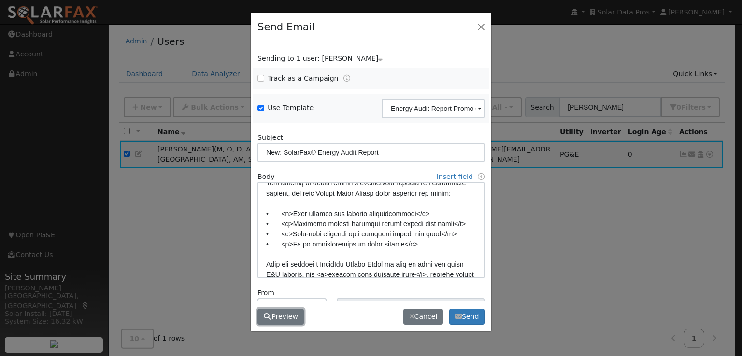
click at [278, 315] on button "Preview" at bounding box center [280, 317] width 46 height 16
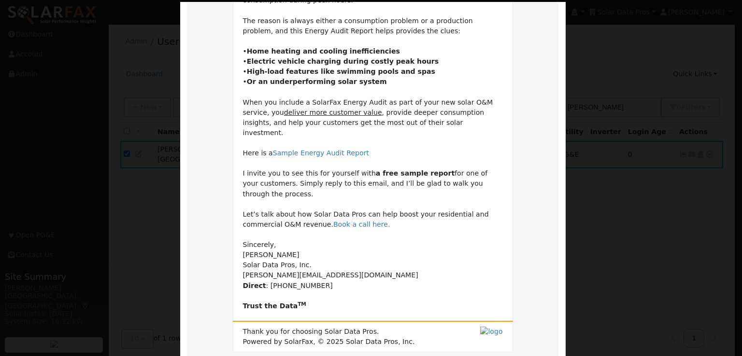
scroll to position [289, 0]
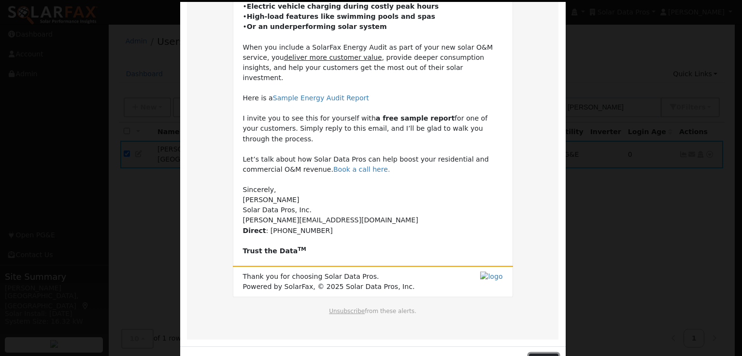
click at [538, 354] on button "Close" at bounding box center [543, 362] width 29 height 16
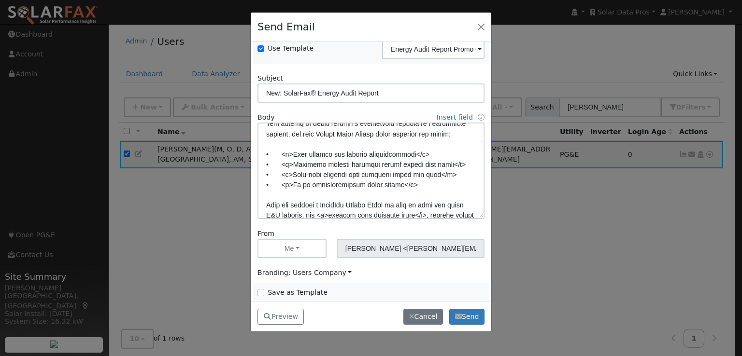
scroll to position [68, 0]
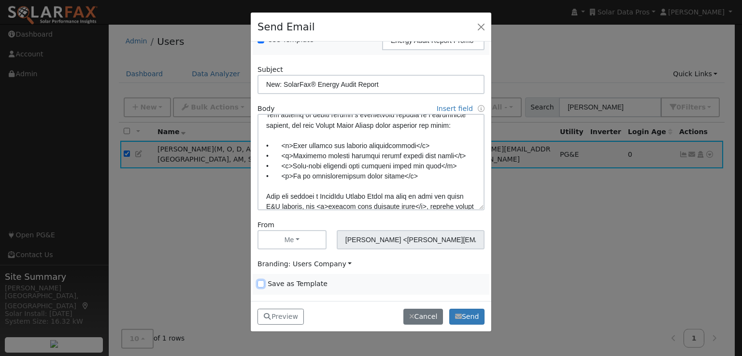
click at [262, 284] on input "Save as Template" at bounding box center [260, 284] width 7 height 7
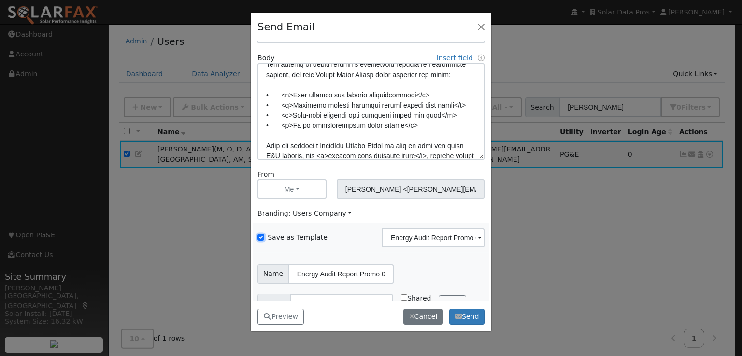
scroll to position [143, 0]
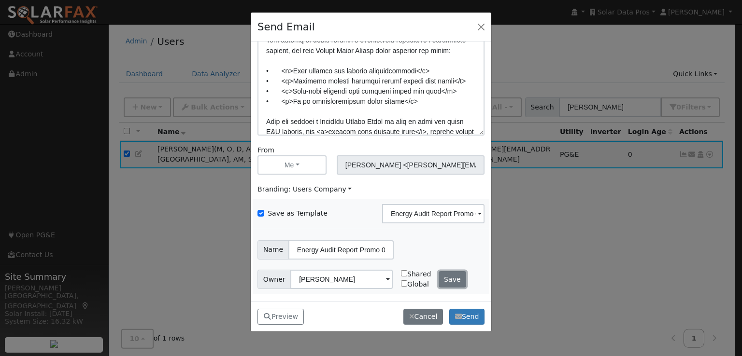
click at [442, 281] on button "Save" at bounding box center [452, 279] width 28 height 16
checkbox input "false"
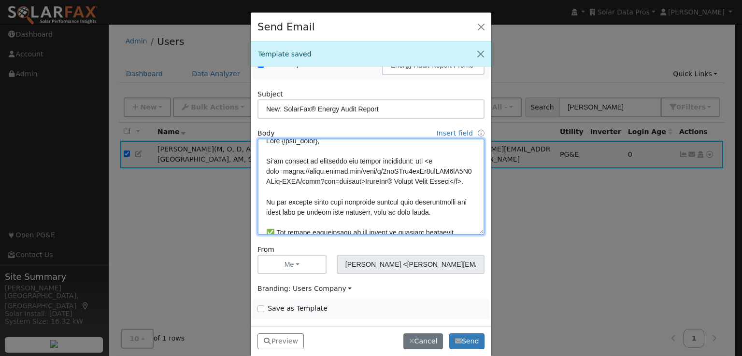
scroll to position [19, 0]
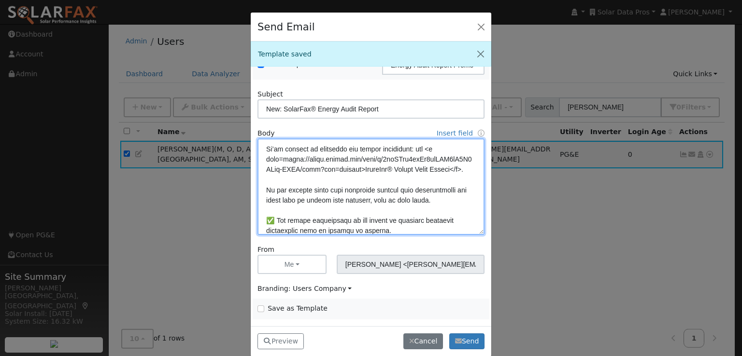
drag, startPoint x: 323, startPoint y: 182, endPoint x: 344, endPoint y: 148, distance: 40.2
click at [344, 148] on textarea at bounding box center [370, 187] width 227 height 97
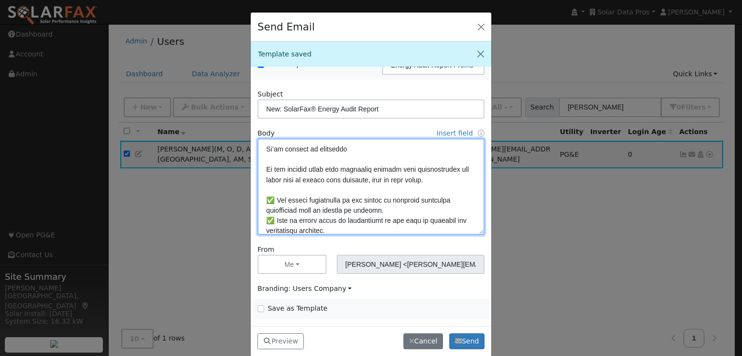
click at [442, 180] on textarea at bounding box center [370, 187] width 227 height 97
paste textarea "our latest innovation: the <a href=[URL][DOMAIN_NAME]>SolarFax® Energy Audit Re…"
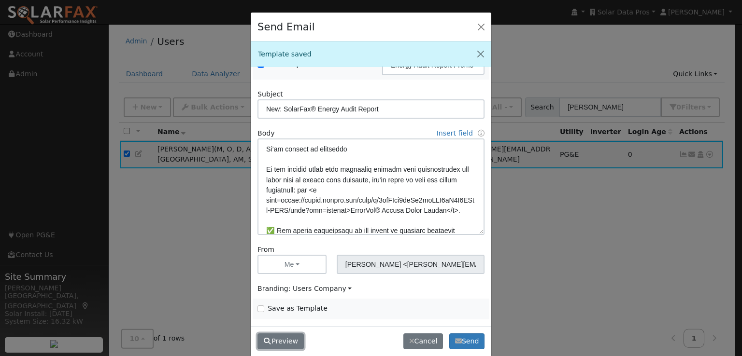
click at [278, 343] on button "Preview" at bounding box center [280, 342] width 46 height 16
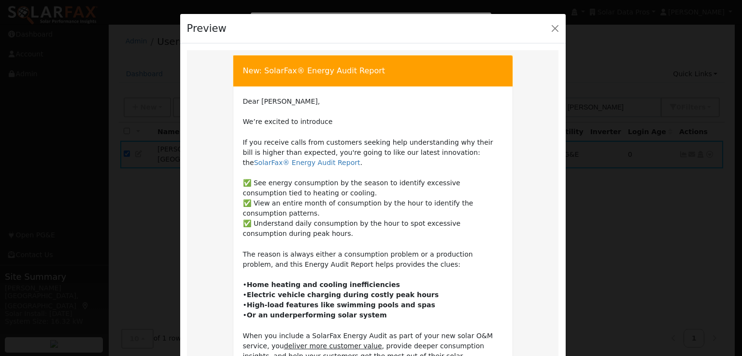
click at [537, 195] on tr "New: SolarFax® Energy Audit Report Dear [PERSON_NAME], We’re excited to introdu…" at bounding box center [373, 339] width 372 height 578
click at [573, 76] on div at bounding box center [371, 178] width 742 height 356
click at [543, 153] on tr "New: SolarFax® Energy Audit Report Dear [PERSON_NAME], We’re excited to introdu…" at bounding box center [373, 339] width 372 height 578
drag, startPoint x: 542, startPoint y: 201, endPoint x: 557, endPoint y: 133, distance: 70.3
click at [542, 177] on tr "New: SolarFax® Energy Audit Report Dear [PERSON_NAME], We’re excited to introdu…" at bounding box center [373, 339] width 372 height 578
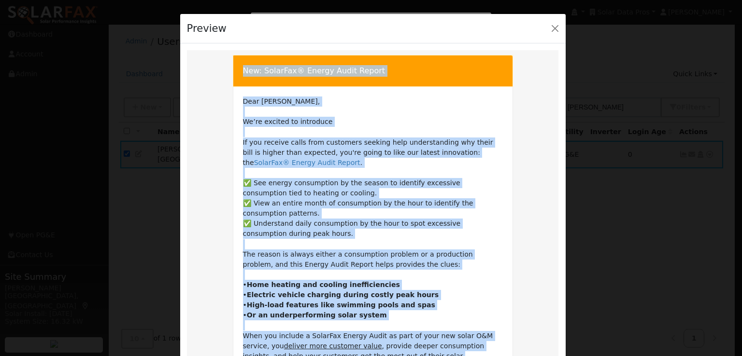
drag, startPoint x: 735, startPoint y: 116, endPoint x: 738, endPoint y: 165, distance: 48.8
click at [734, 165] on div "Preview New: SolarFax® Energy Audit Report New: SolarFax® Energy Audit Report D…" at bounding box center [373, 180] width 742 height 356
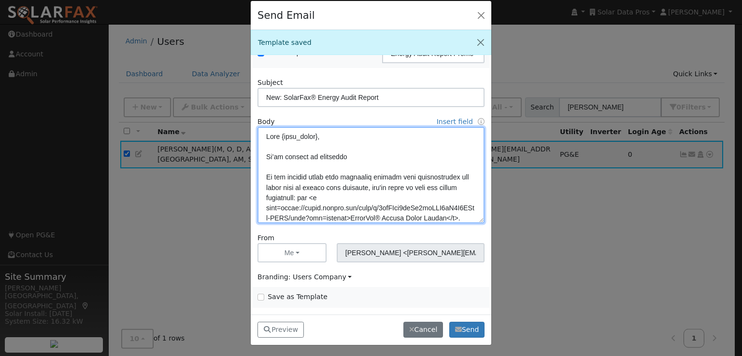
drag, startPoint x: 354, startPoint y: 158, endPoint x: 258, endPoint y: 145, distance: 97.0
click at [258, 145] on textarea at bounding box center [370, 175] width 227 height 97
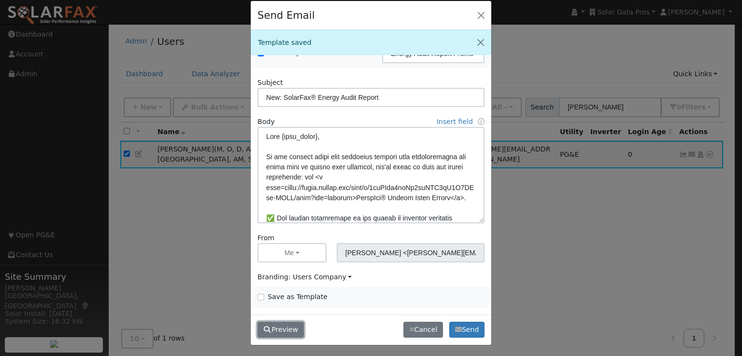
click at [285, 326] on button "Preview" at bounding box center [280, 330] width 46 height 16
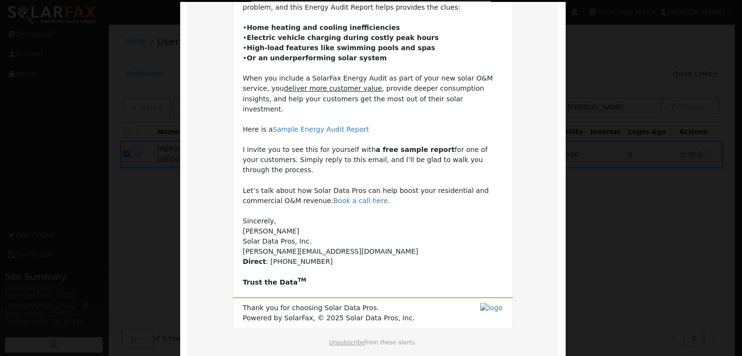
scroll to position [278, 0]
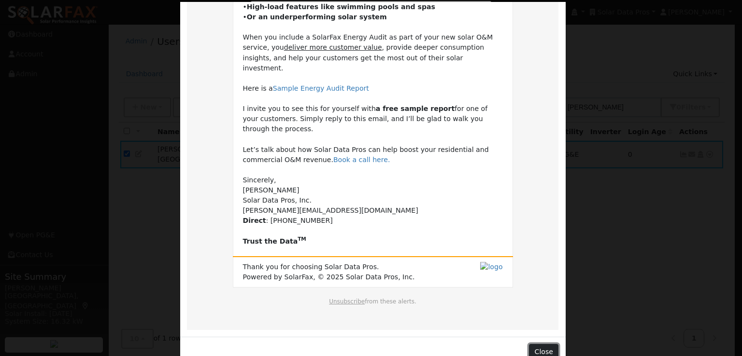
click at [546, 344] on button "Close" at bounding box center [543, 352] width 29 height 16
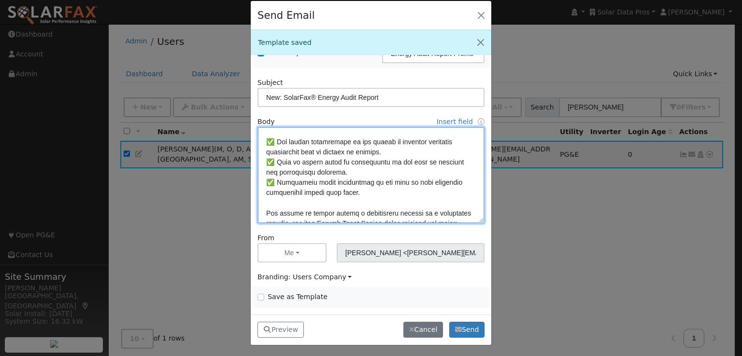
scroll to position [77, 0]
click at [339, 182] on textarea at bounding box center [370, 175] width 227 height 97
click at [265, 181] on textarea at bounding box center [370, 175] width 227 height 97
click at [334, 180] on textarea at bounding box center [370, 175] width 227 height 97
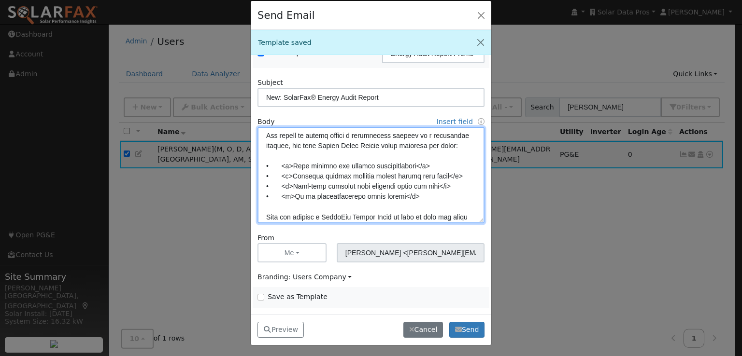
scroll to position [154, 0]
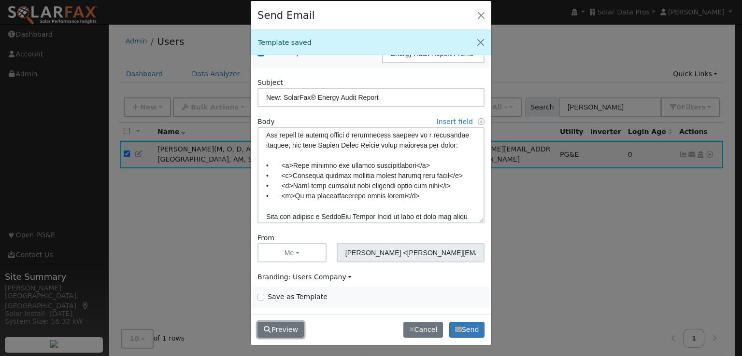
click at [284, 327] on button "Preview" at bounding box center [280, 330] width 46 height 16
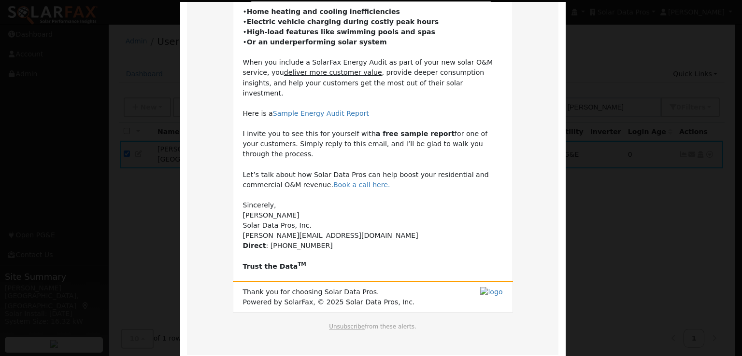
scroll to position [278, 0]
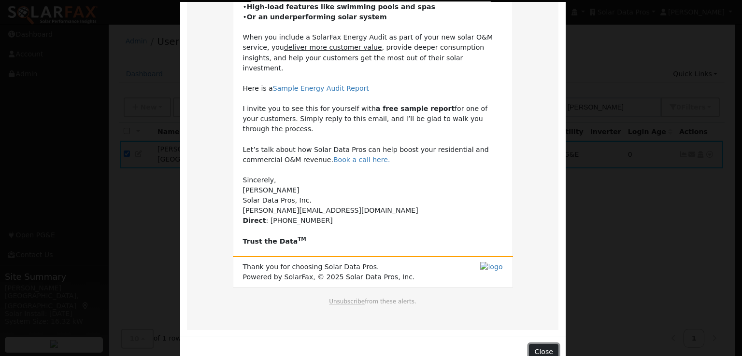
click at [542, 344] on button "Close" at bounding box center [543, 352] width 29 height 16
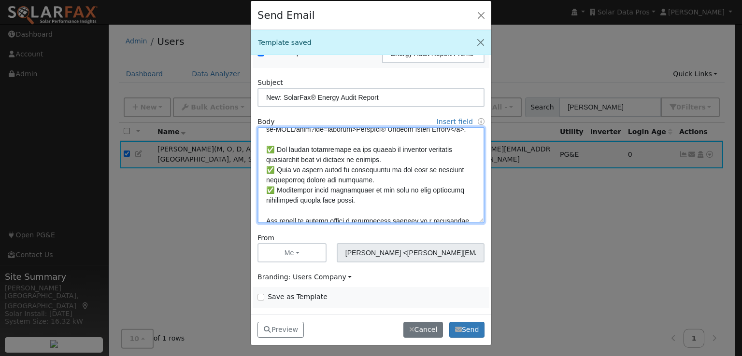
scroll to position [75, 0]
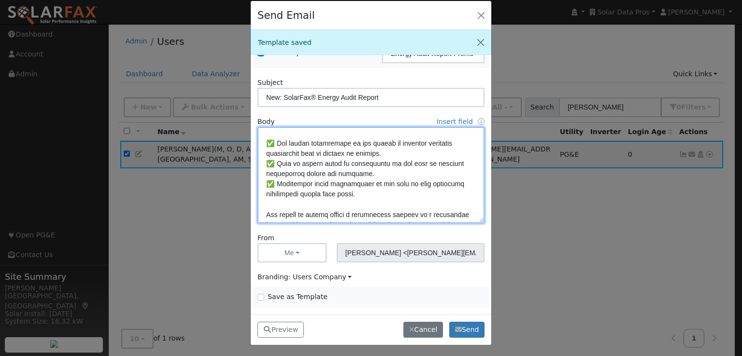
click at [353, 151] on textarea at bounding box center [370, 175] width 227 height 97
click at [390, 174] on textarea at bounding box center [370, 175] width 227 height 97
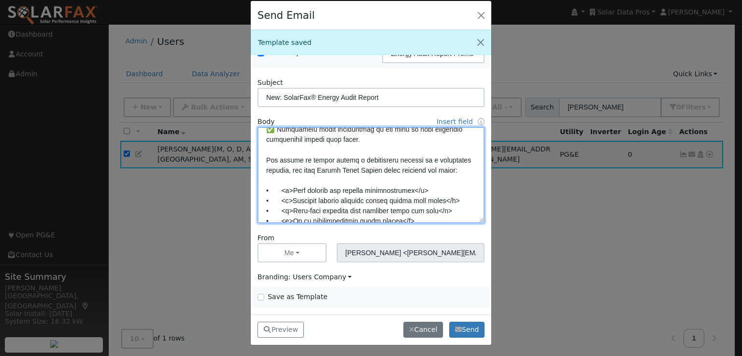
scroll to position [135, 0]
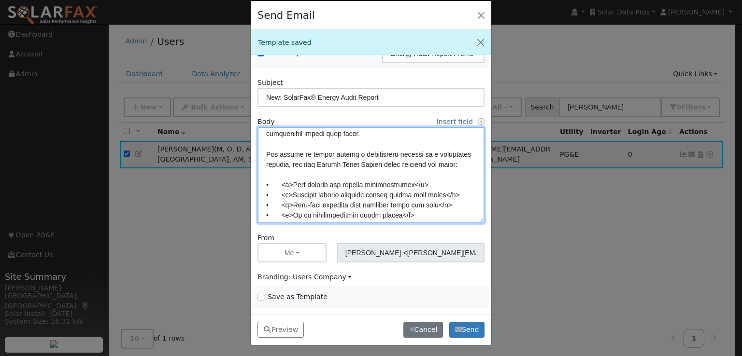
click at [295, 162] on textarea at bounding box center [370, 175] width 227 height 97
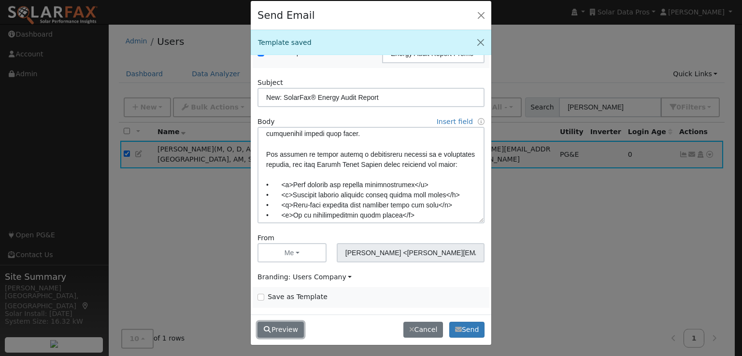
click at [285, 326] on button "Preview" at bounding box center [280, 330] width 46 height 16
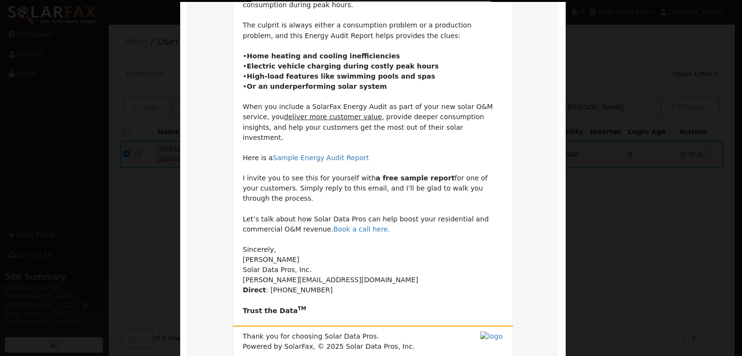
scroll to position [268, 0]
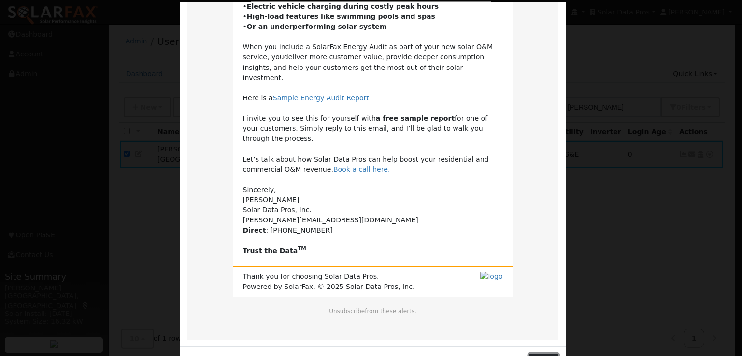
click at [542, 354] on button "Close" at bounding box center [543, 362] width 29 height 16
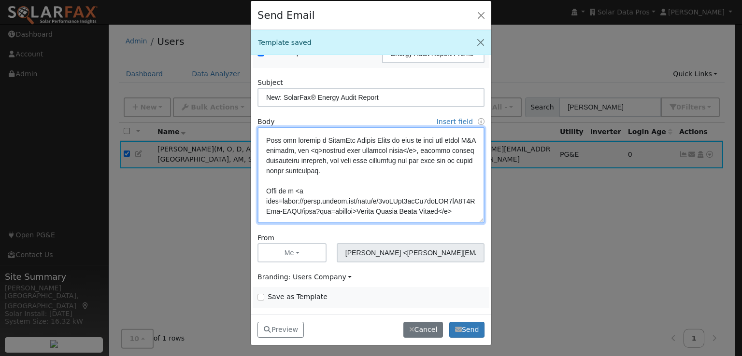
scroll to position [225, 0]
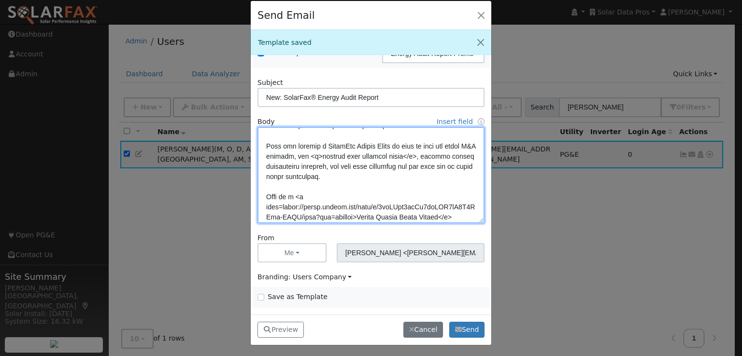
click at [264, 165] on textarea at bounding box center [370, 175] width 227 height 97
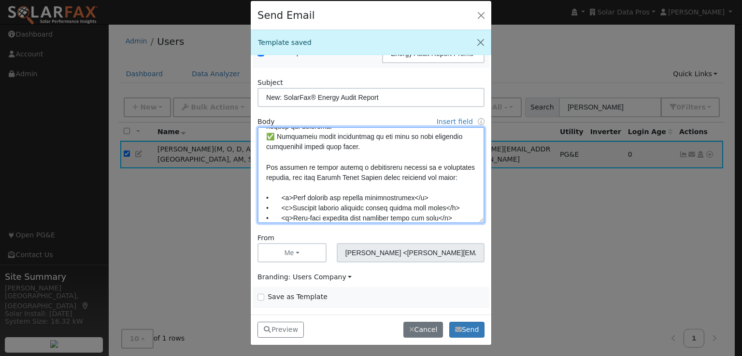
scroll to position [119, 0]
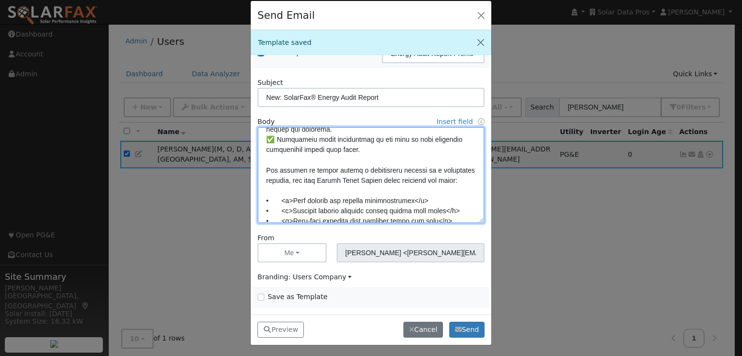
click at [353, 180] on textarea at bounding box center [370, 175] width 227 height 97
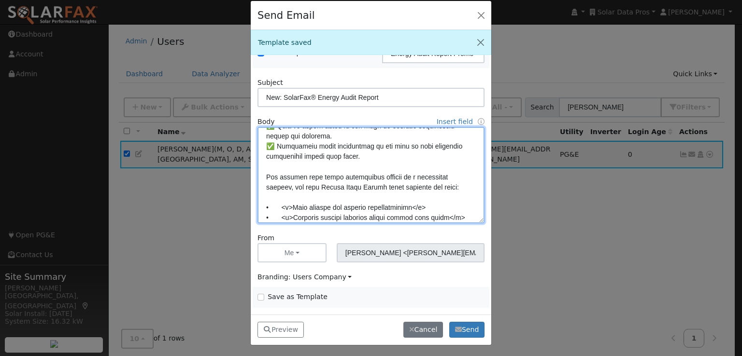
scroll to position [125, 0]
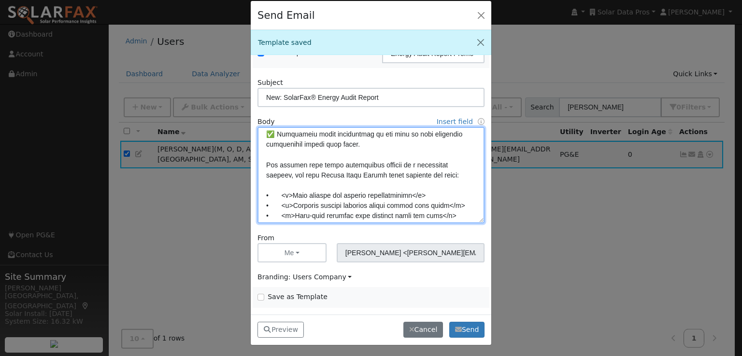
drag, startPoint x: 329, startPoint y: 172, endPoint x: 259, endPoint y: 174, distance: 70.0
click at [259, 174] on textarea at bounding box center [370, 175] width 227 height 97
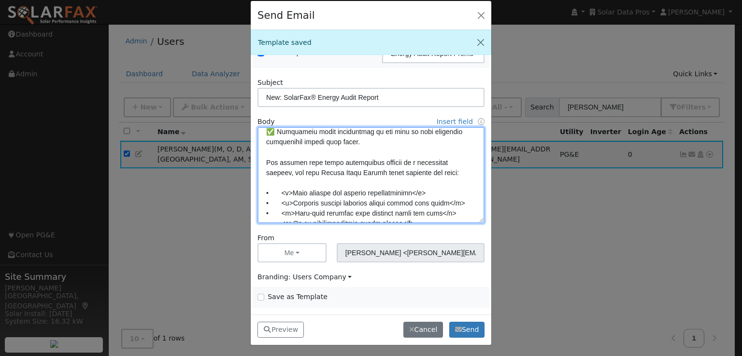
scroll to position [130, 0]
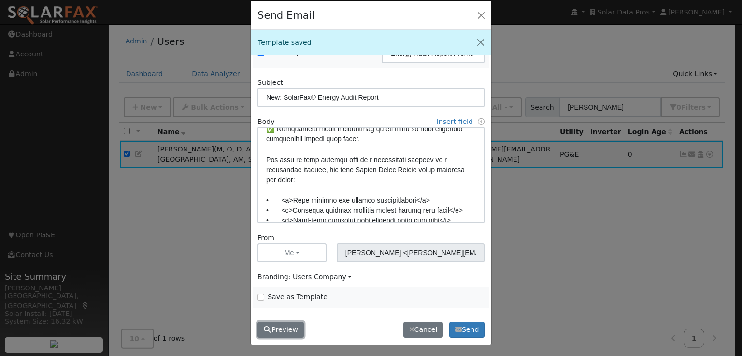
click at [273, 325] on button "Preview" at bounding box center [280, 330] width 46 height 16
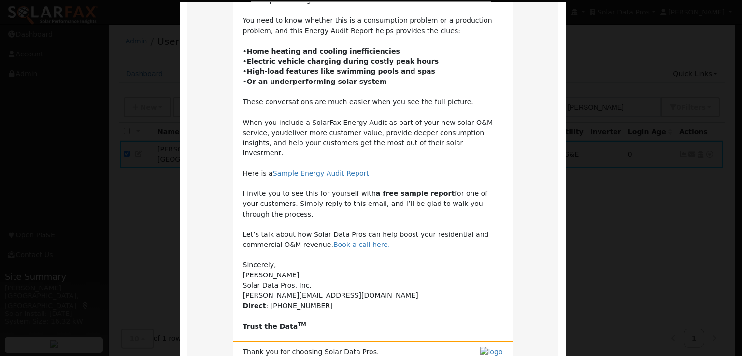
scroll to position [289, 0]
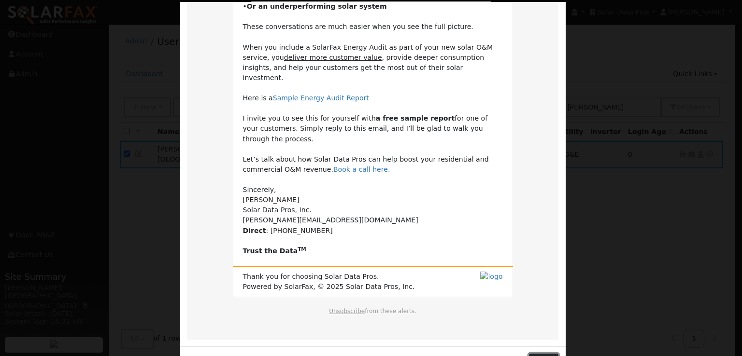
click at [543, 354] on button "Close" at bounding box center [543, 362] width 29 height 16
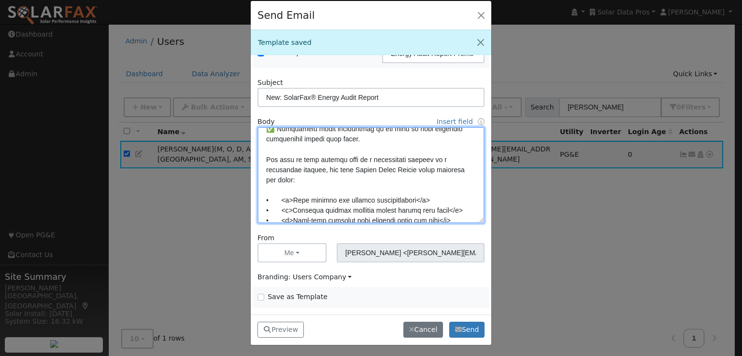
click at [411, 209] on textarea at bounding box center [370, 175] width 227 height 97
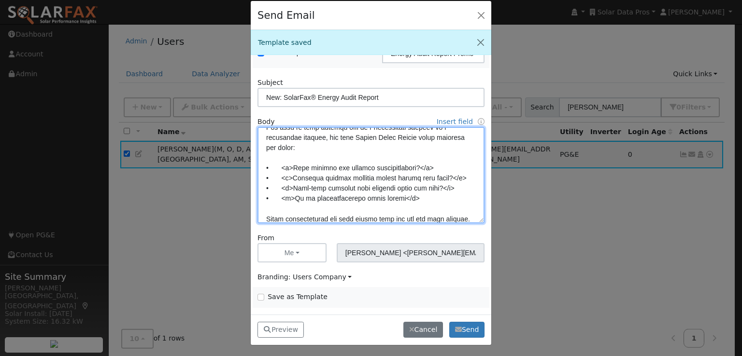
scroll to position [172, 0]
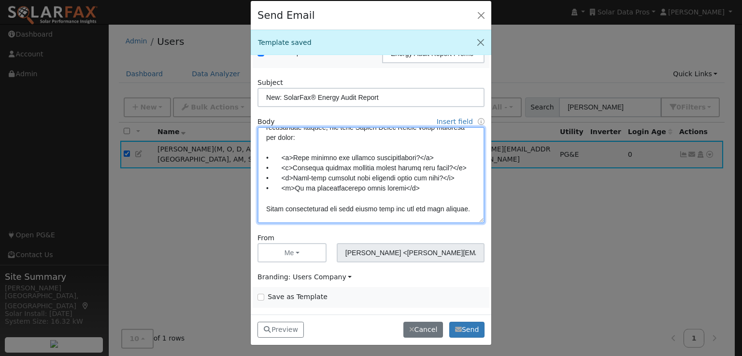
click at [295, 197] on textarea at bounding box center [370, 175] width 227 height 97
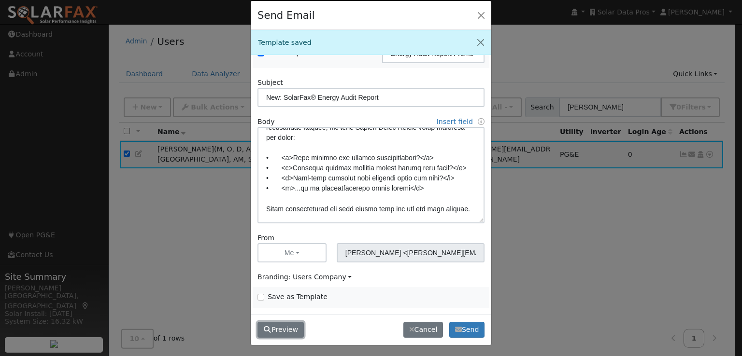
click at [281, 327] on button "Preview" at bounding box center [280, 330] width 46 height 16
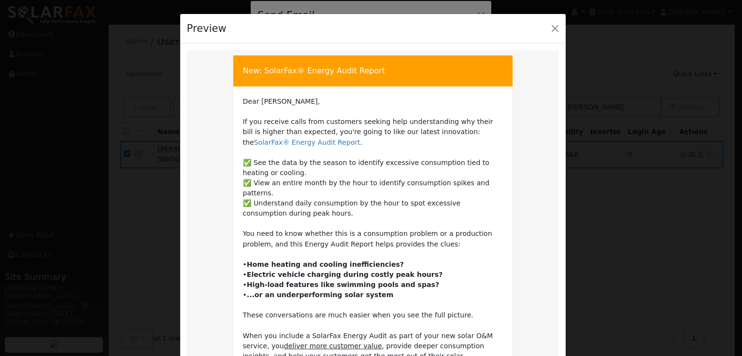
click at [281, 327] on td "Dear [PERSON_NAME], If you receive calls from customers seeking help understand…" at bounding box center [373, 321] width 260 height 449
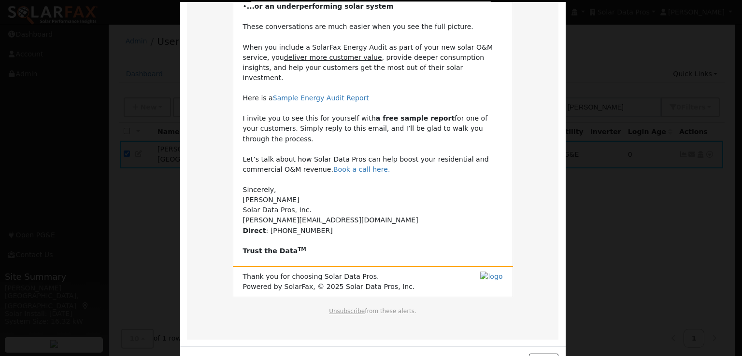
scroll to position [289, 0]
click at [540, 354] on button "Close" at bounding box center [543, 362] width 29 height 16
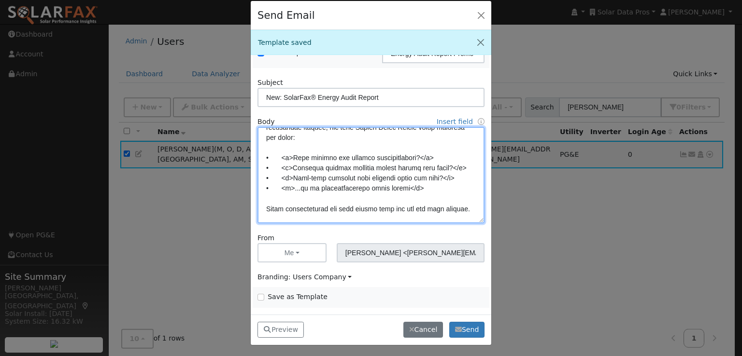
click at [404, 198] on textarea at bounding box center [370, 175] width 227 height 97
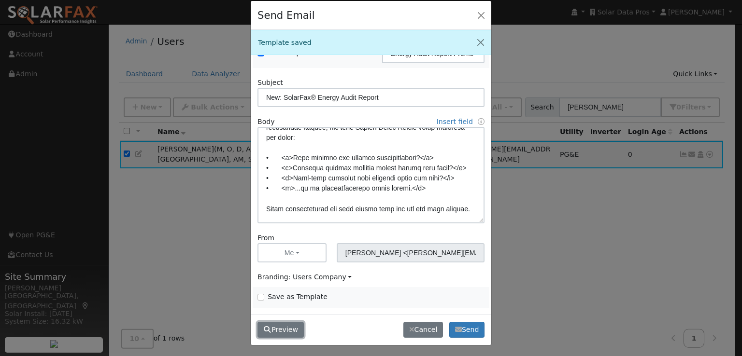
click at [286, 329] on button "Preview" at bounding box center [280, 330] width 46 height 16
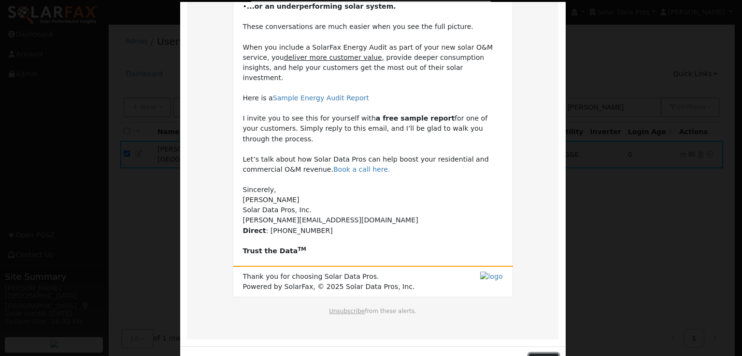
click at [540, 354] on button "Close" at bounding box center [543, 362] width 29 height 16
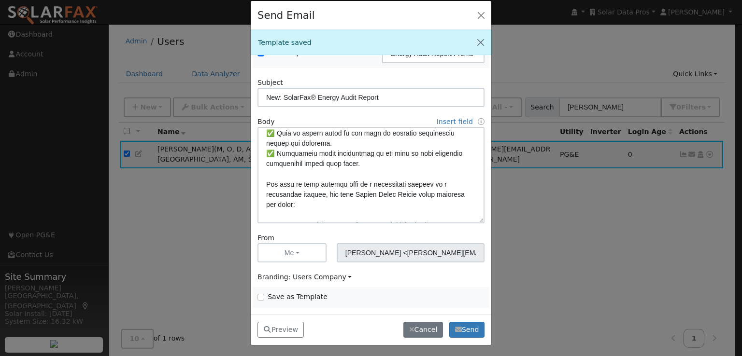
scroll to position [104, 0]
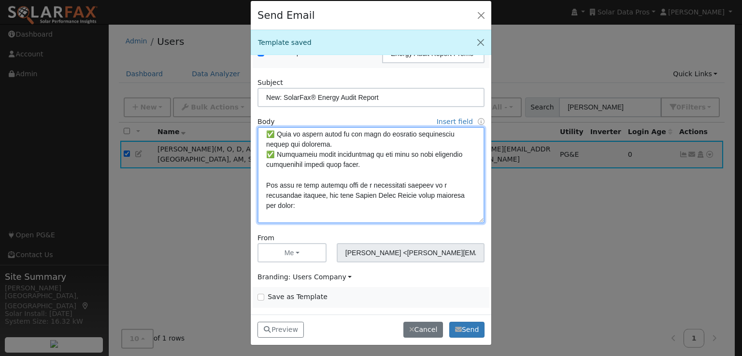
click at [402, 163] on textarea at bounding box center [370, 175] width 227 height 97
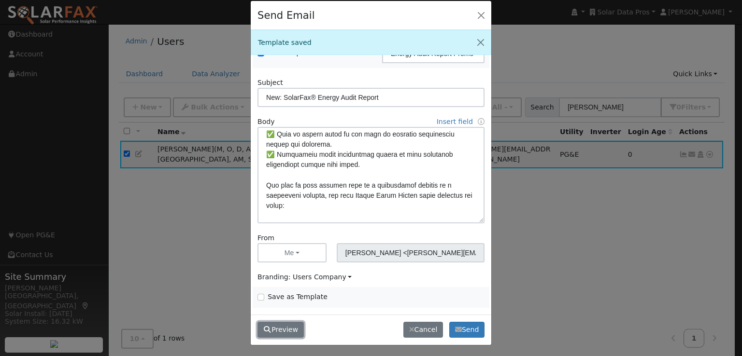
click at [282, 327] on button "Preview" at bounding box center [280, 330] width 46 height 16
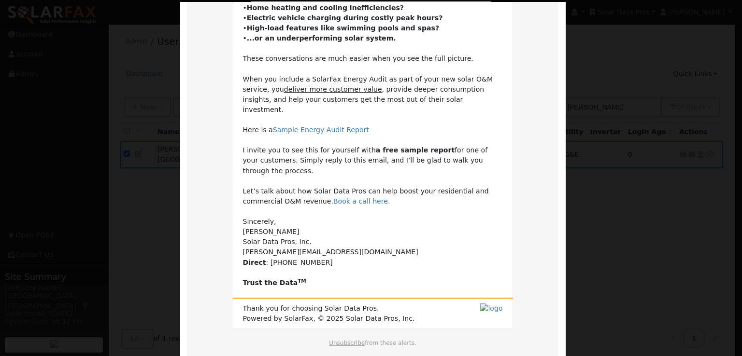
scroll to position [289, 0]
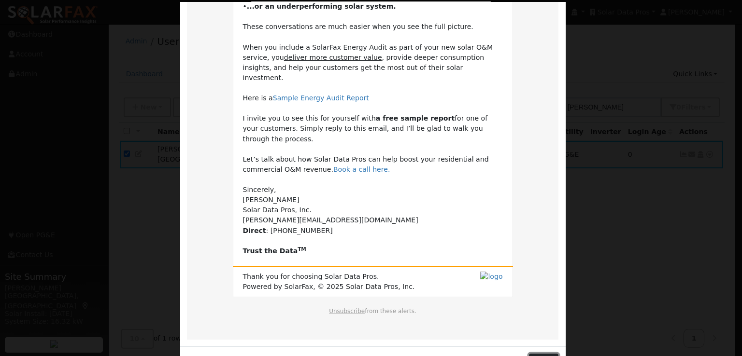
click at [541, 354] on button "Close" at bounding box center [543, 362] width 29 height 16
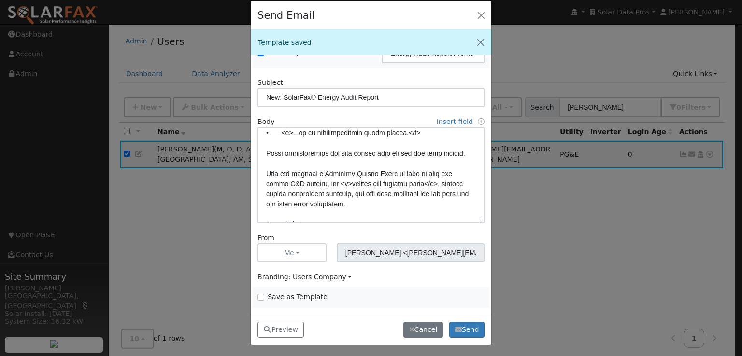
scroll to position [227, 0]
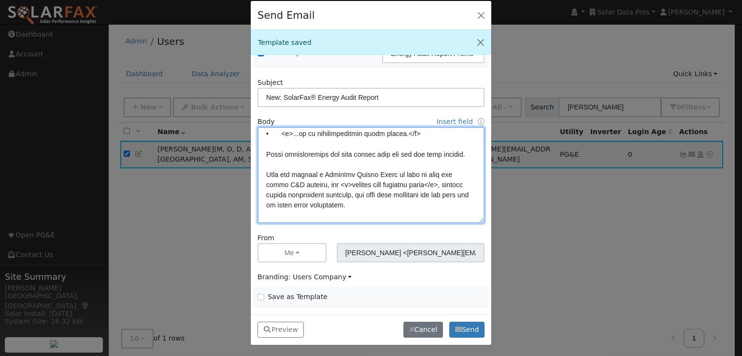
click at [321, 183] on textarea at bounding box center [370, 175] width 227 height 97
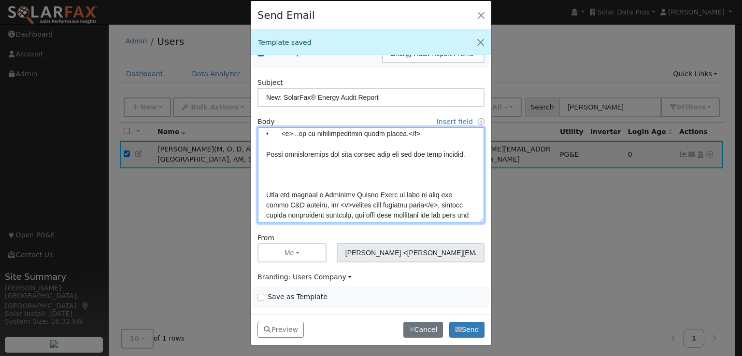
click at [323, 174] on textarea at bounding box center [370, 175] width 227 height 97
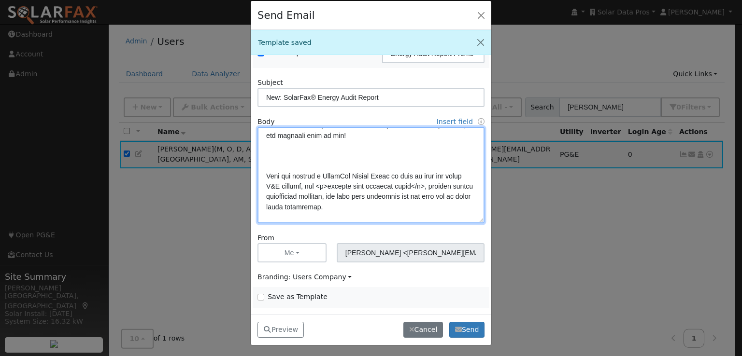
drag, startPoint x: 358, startPoint y: 173, endPoint x: 332, endPoint y: 217, distance: 51.3
click at [332, 217] on textarea at bounding box center [370, 175] width 227 height 97
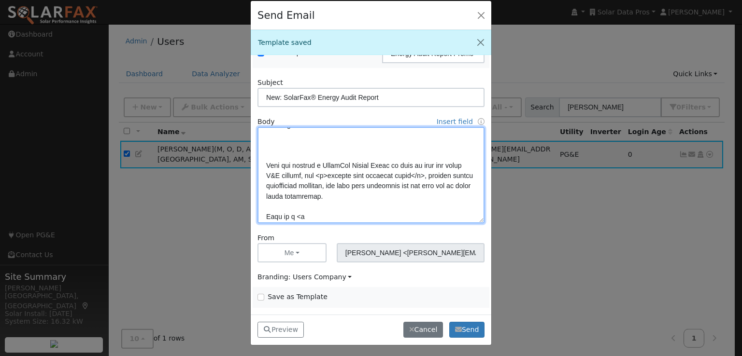
click at [356, 133] on textarea at bounding box center [370, 175] width 227 height 97
click at [317, 155] on textarea at bounding box center [370, 175] width 227 height 97
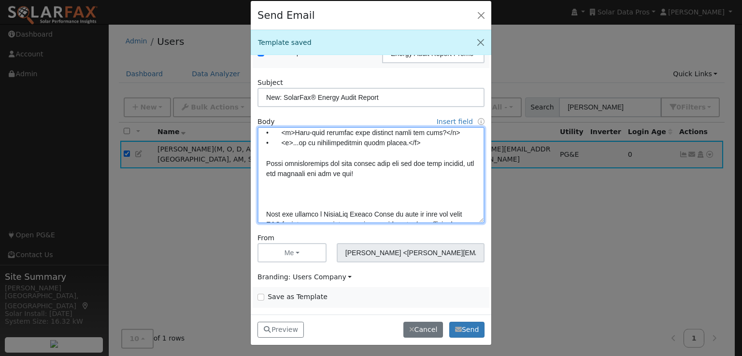
scroll to position [217, 0]
drag, startPoint x: 356, startPoint y: 182, endPoint x: 355, endPoint y: 215, distance: 32.8
click at [355, 215] on textarea at bounding box center [370, 175] width 227 height 97
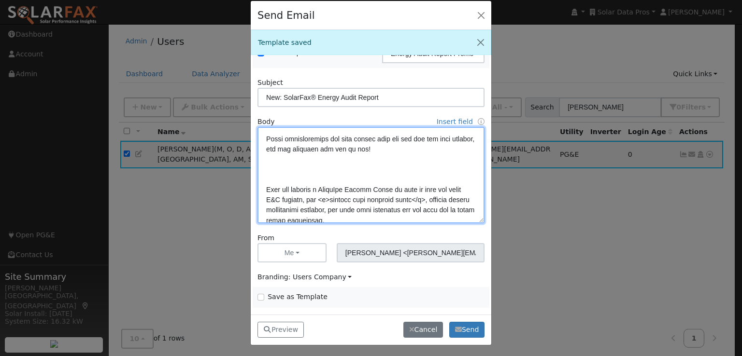
scroll to position [243, 0]
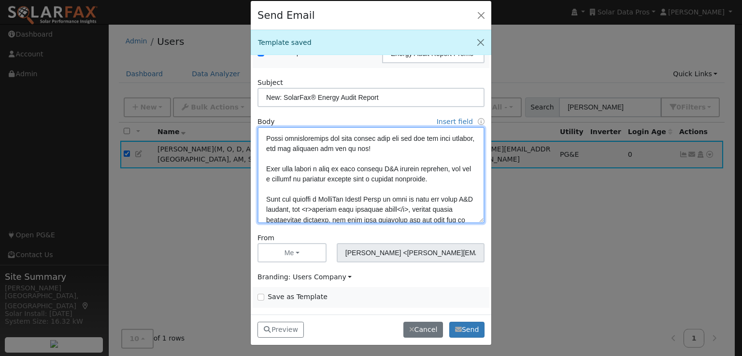
click at [367, 188] on textarea at bounding box center [370, 175] width 227 height 97
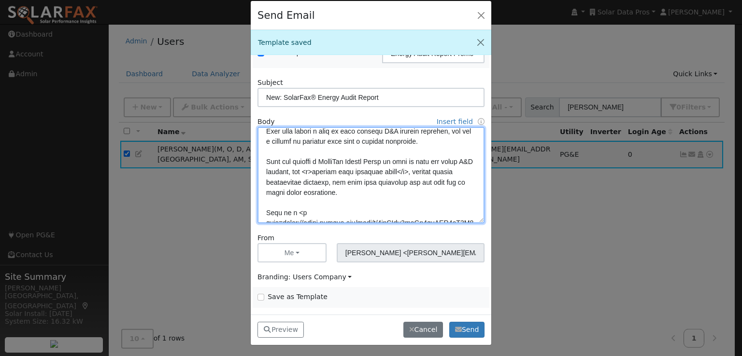
scroll to position [281, 0]
drag, startPoint x: 407, startPoint y: 202, endPoint x: 259, endPoint y: 168, distance: 152.2
click at [259, 168] on textarea at bounding box center [370, 175] width 227 height 97
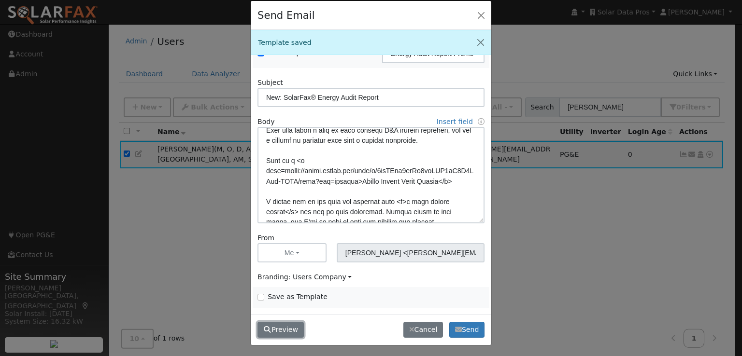
click at [285, 329] on button "Preview" at bounding box center [280, 330] width 46 height 16
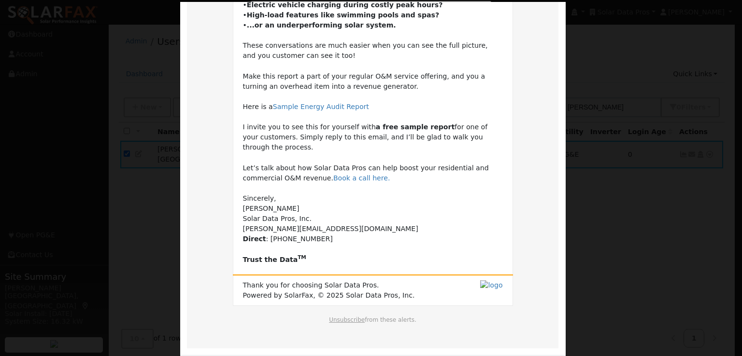
scroll to position [289, 0]
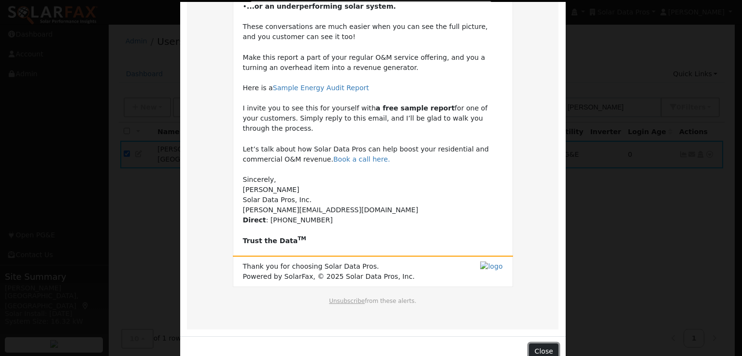
click at [543, 344] on button "Close" at bounding box center [543, 352] width 29 height 16
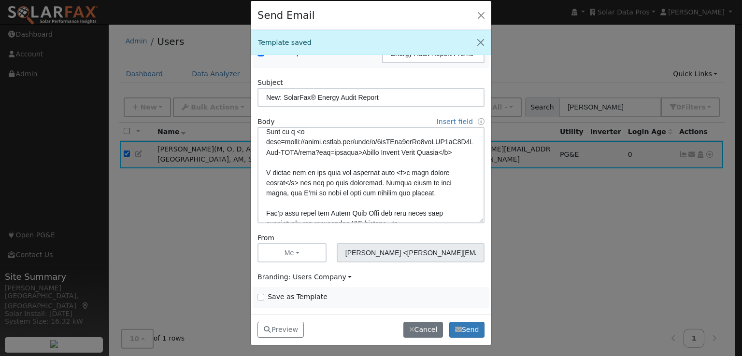
scroll to position [309, 0]
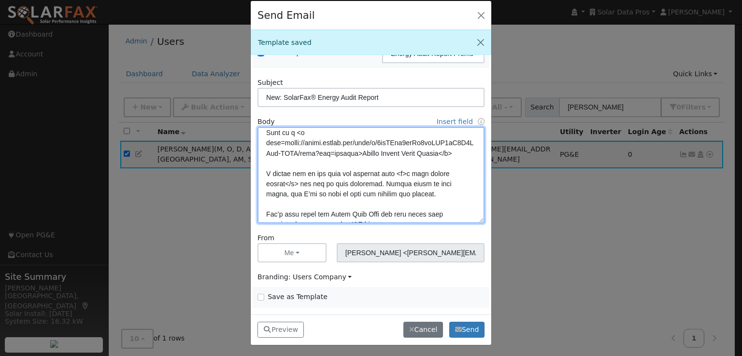
drag, startPoint x: 313, startPoint y: 168, endPoint x: 294, endPoint y: 140, distance: 34.4
click at [294, 140] on textarea at bounding box center [370, 175] width 227 height 97
drag, startPoint x: 294, startPoint y: 201, endPoint x: 382, endPoint y: 194, distance: 88.2
click at [382, 194] on textarea at bounding box center [370, 175] width 227 height 97
paste textarea "a href=[URL][DOMAIN_NAME]>Sample Energy Audit Report</a"
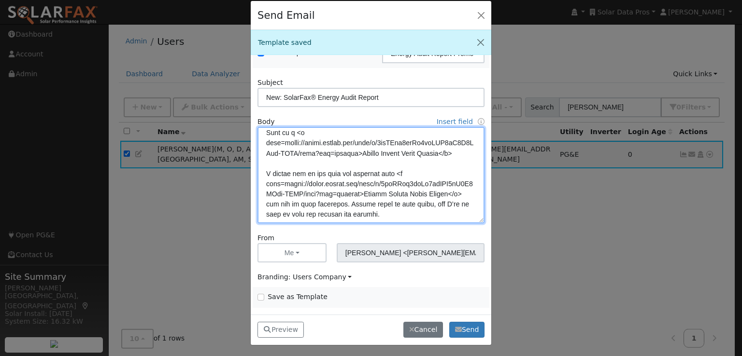
scroll to position [315, 0]
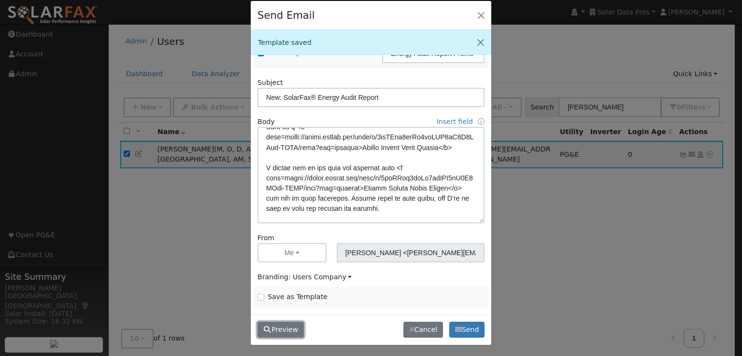
click at [276, 329] on button "Preview" at bounding box center [280, 330] width 46 height 16
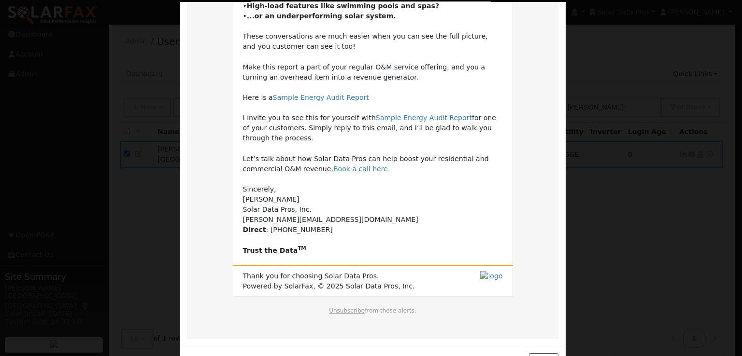
scroll to position [279, 0]
click at [539, 354] on button "Close" at bounding box center [543, 362] width 29 height 16
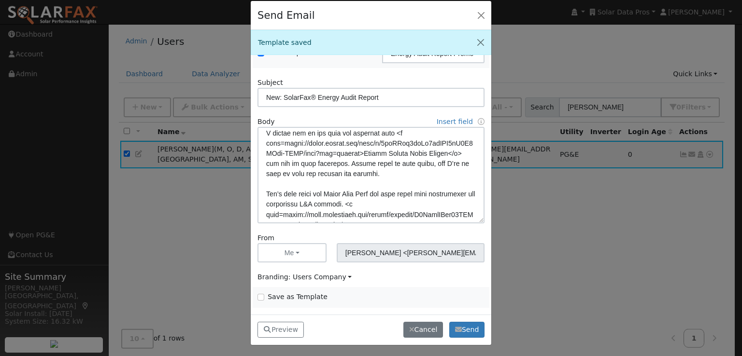
scroll to position [343, 0]
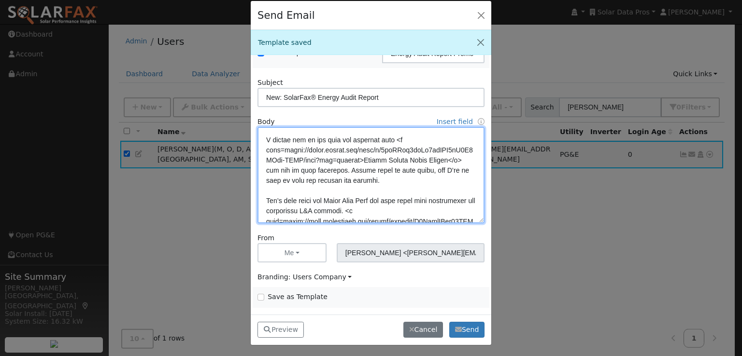
click at [268, 189] on textarea at bounding box center [370, 175] width 227 height 97
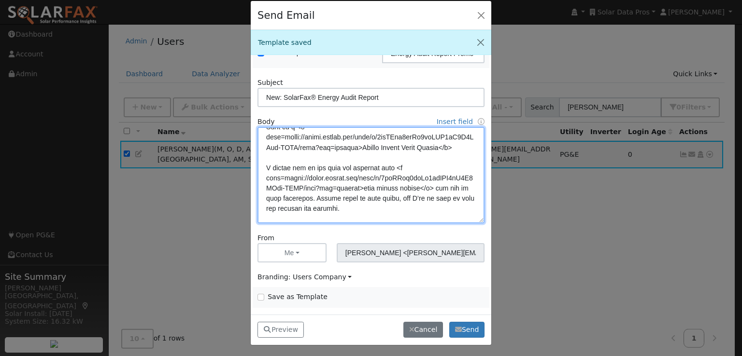
scroll to position [315, 0]
drag, startPoint x: 304, startPoint y: 168, endPoint x: 259, endPoint y: 139, distance: 54.1
click at [259, 139] on textarea at bounding box center [370, 175] width 227 height 97
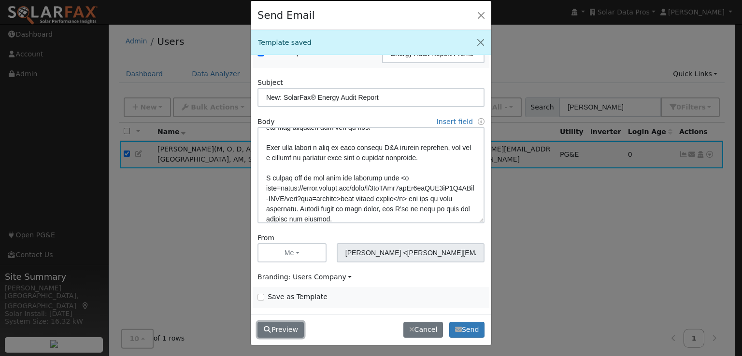
click at [280, 327] on button "Preview" at bounding box center [280, 330] width 46 height 16
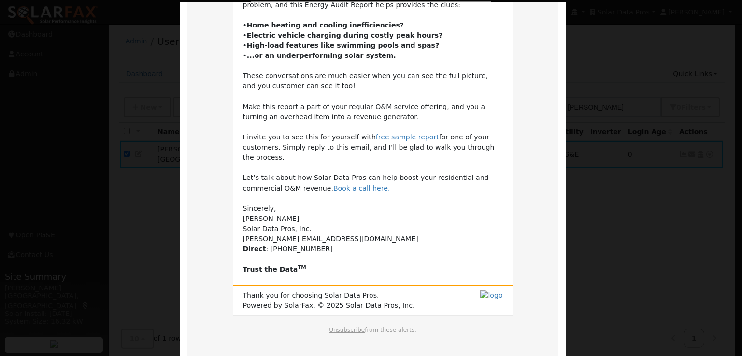
scroll to position [268, 0]
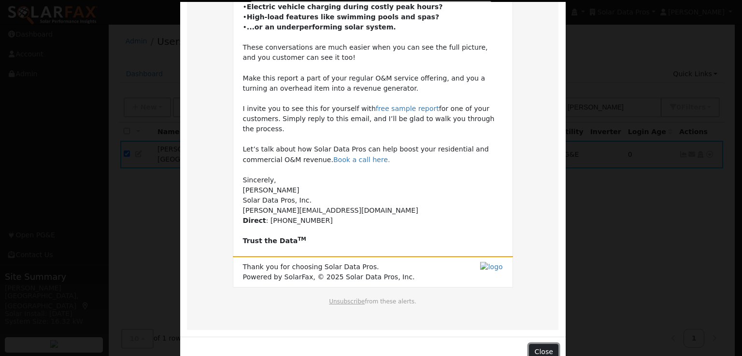
click at [541, 344] on button "Close" at bounding box center [543, 352] width 29 height 16
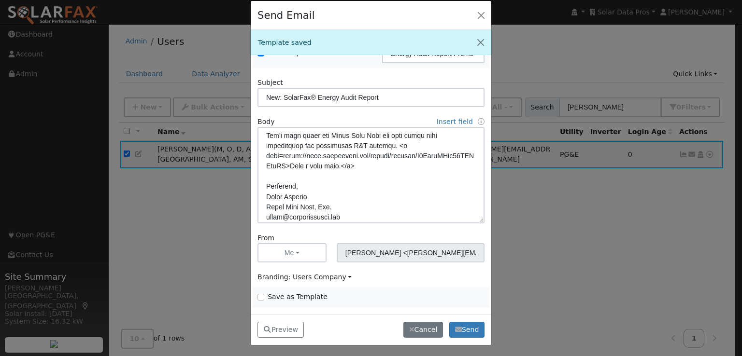
scroll to position [367, 0]
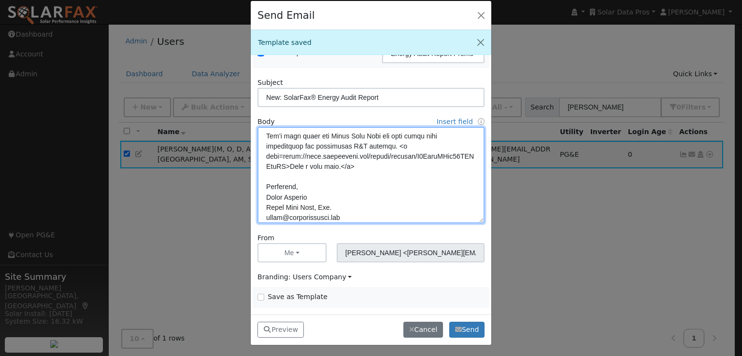
drag, startPoint x: 375, startPoint y: 176, endPoint x: 260, endPoint y: 142, distance: 119.9
click at [260, 142] on textarea at bounding box center [370, 175] width 227 height 97
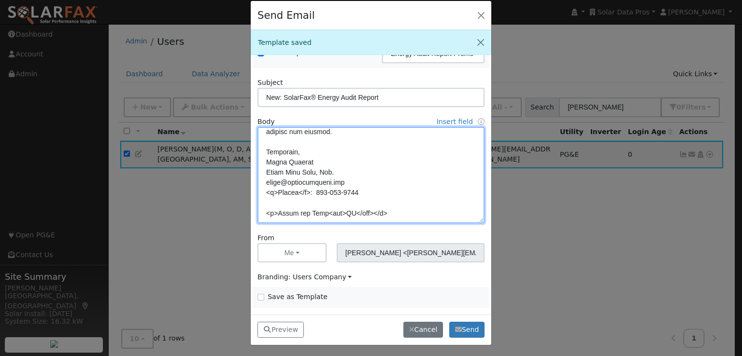
scroll to position [361, 0]
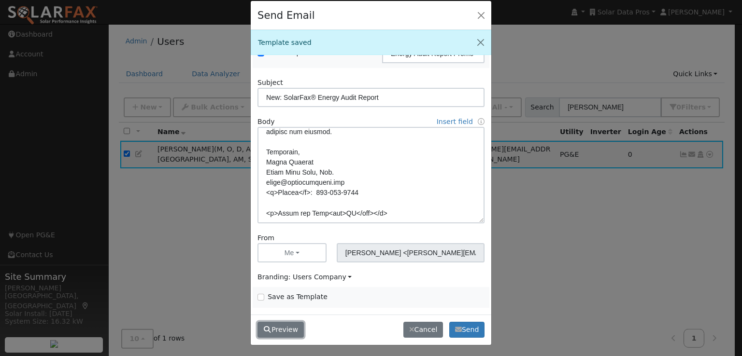
click at [285, 329] on button "Preview" at bounding box center [280, 330] width 46 height 16
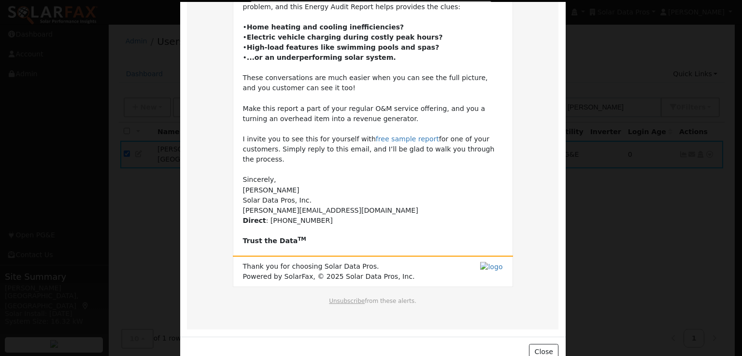
scroll to position [238, 0]
click at [543, 344] on button "Close" at bounding box center [543, 352] width 29 height 16
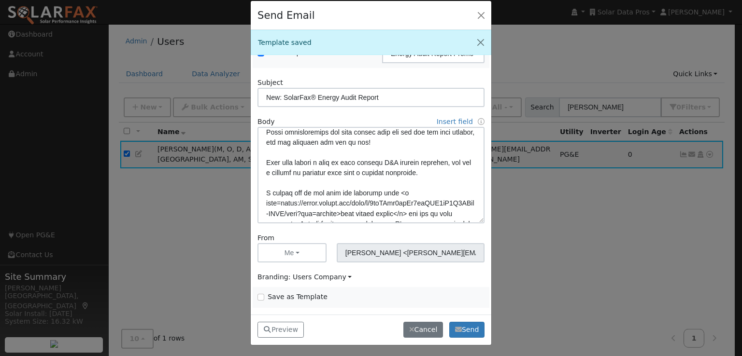
scroll to position [248, 0]
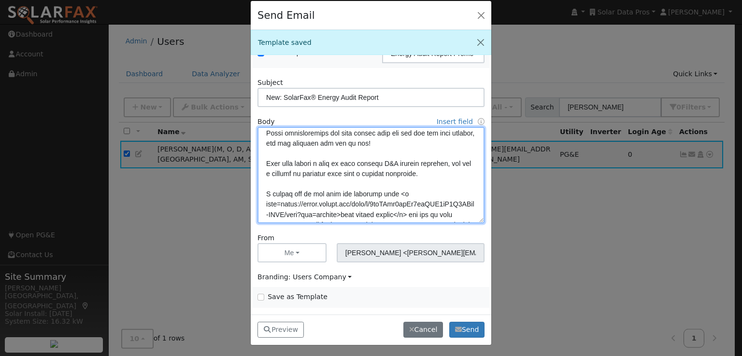
click at [310, 151] on textarea at bounding box center [370, 175] width 227 height 97
drag, startPoint x: 440, startPoint y: 180, endPoint x: 266, endPoint y: 163, distance: 175.6
click at [266, 163] on textarea at bounding box center [370, 175] width 227 height 97
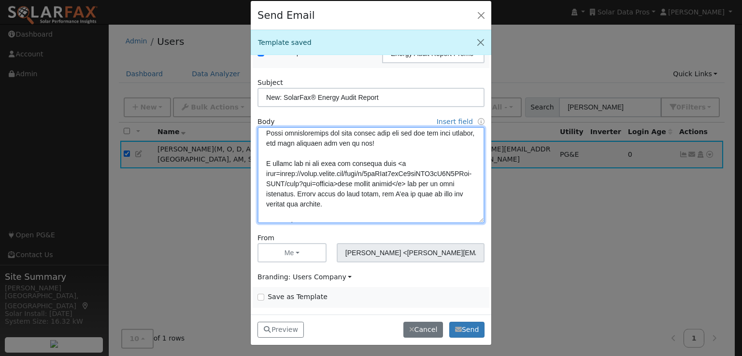
type textarea "Lore {ipsu_dolor}, Si ame consect adipi elit seddoeius tempori utla etdoloremag…"
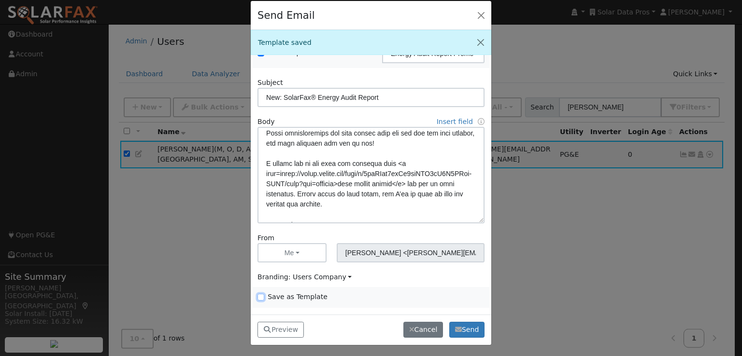
click at [259, 294] on input "Save as Template" at bounding box center [260, 297] width 7 height 7
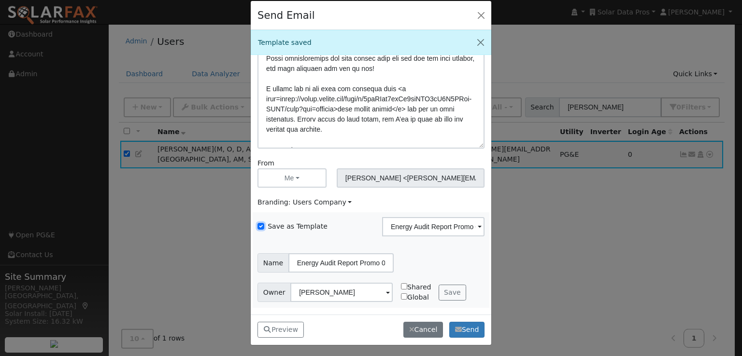
scroll to position [142, 0]
click at [444, 293] on button "Save" at bounding box center [452, 293] width 28 height 16
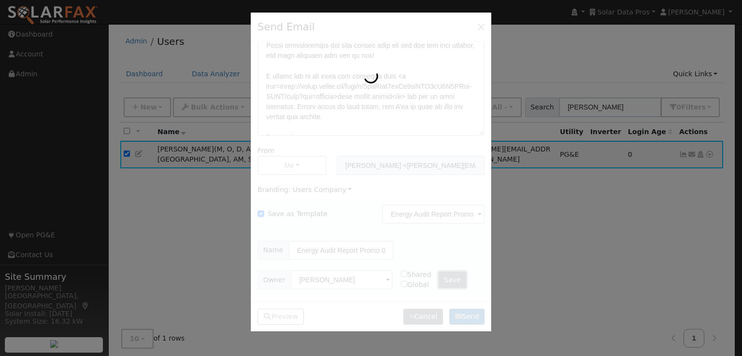
scroll to position [0, 0]
checkbox input "false"
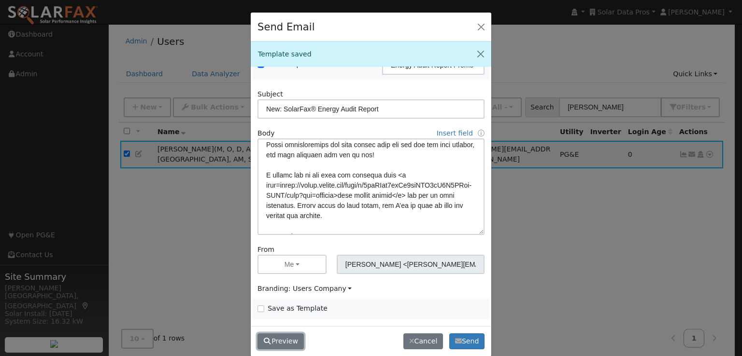
click at [284, 341] on button "Preview" at bounding box center [280, 342] width 46 height 16
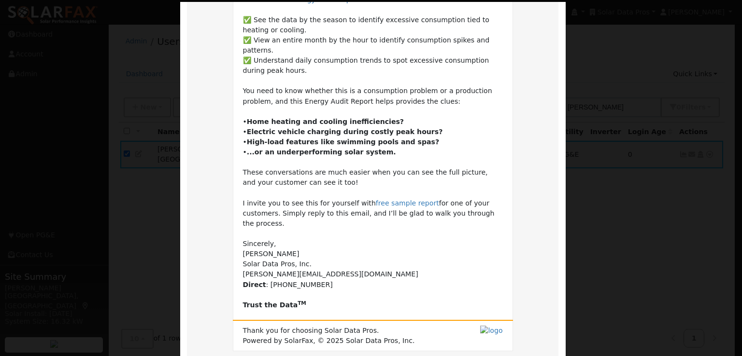
scroll to position [207, 0]
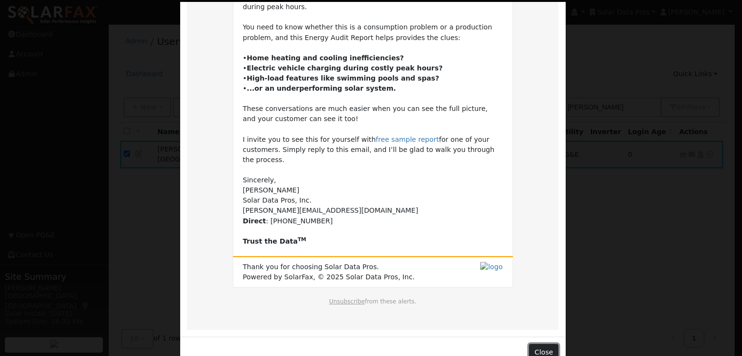
click at [535, 344] on button "Close" at bounding box center [543, 352] width 29 height 16
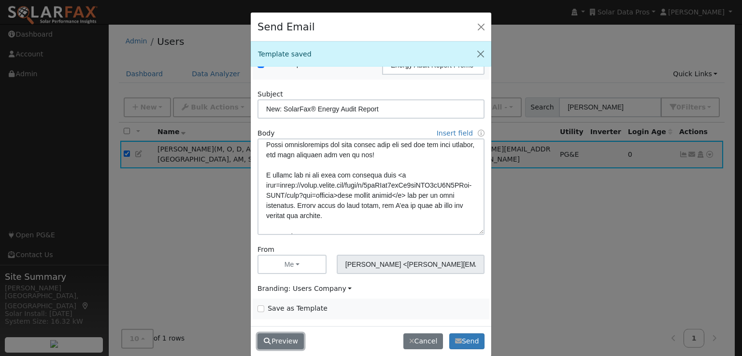
click at [279, 336] on button "Preview" at bounding box center [280, 342] width 46 height 16
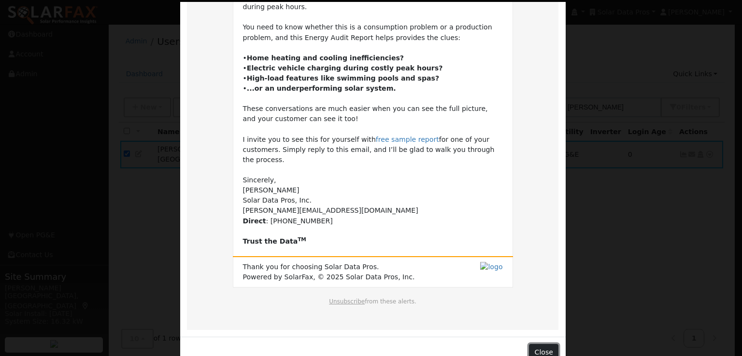
click at [536, 344] on button "Close" at bounding box center [543, 352] width 29 height 16
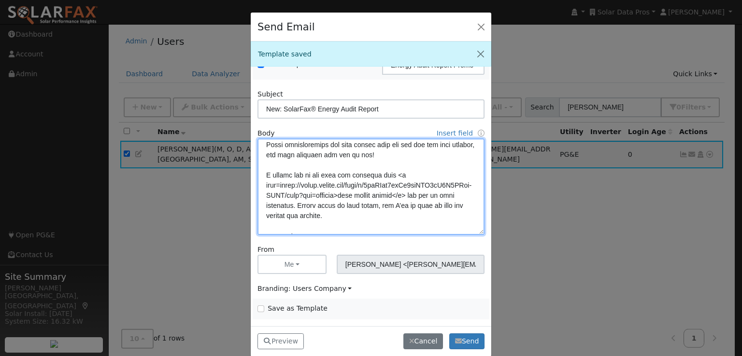
click at [285, 155] on textarea at bounding box center [370, 187] width 227 height 97
paste textarea "<u>"
type textarea "Lore {ipsu_dolor}, Si ame consect adipi elit seddoeius tempori utla etdoloremag…"
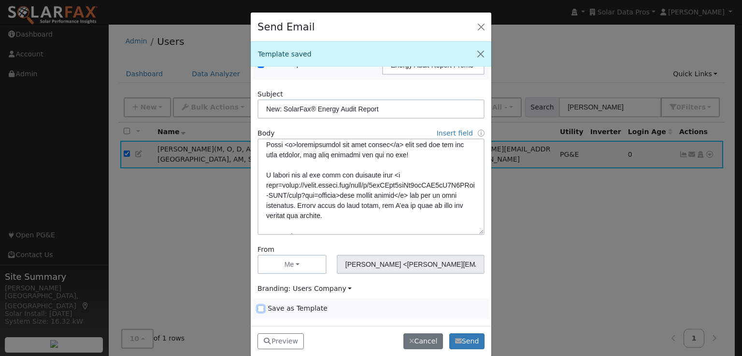
click at [260, 309] on input "Save as Template" at bounding box center [260, 309] width 7 height 7
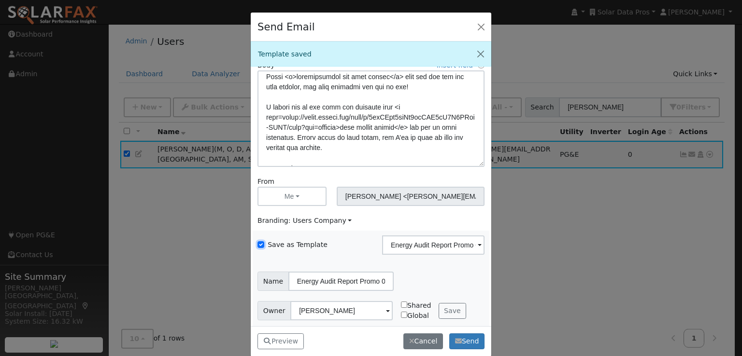
scroll to position [143, 0]
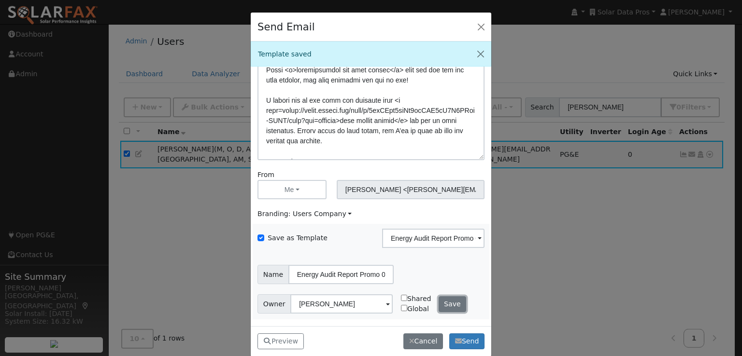
click at [442, 303] on button "Save" at bounding box center [452, 304] width 28 height 16
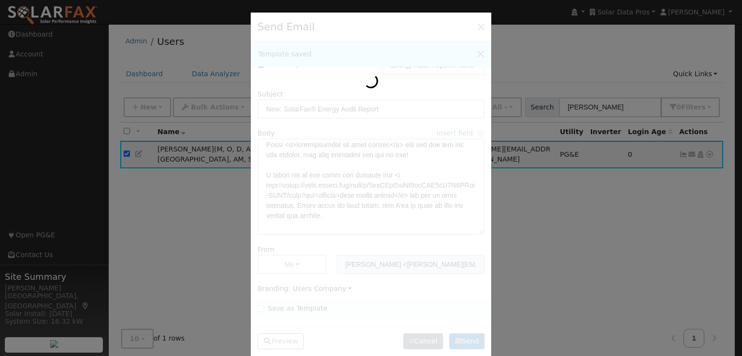
scroll to position [68, 0]
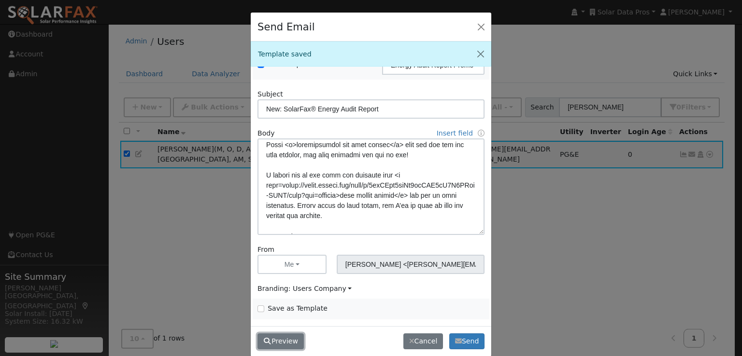
click at [280, 341] on button "Preview" at bounding box center [280, 342] width 46 height 16
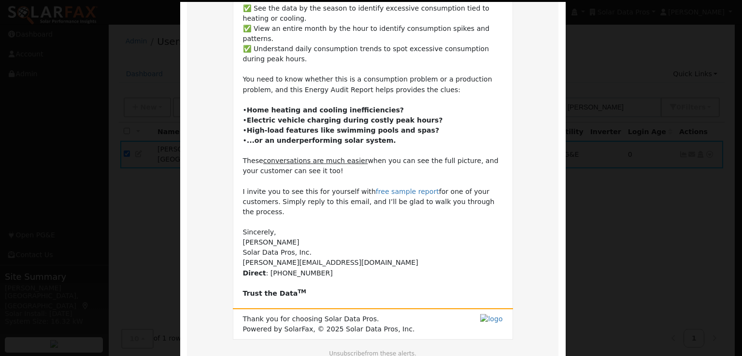
scroll to position [207, 0]
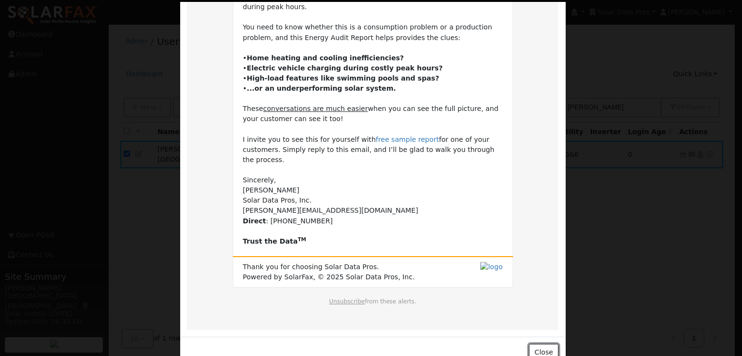
click at [537, 344] on button "Close" at bounding box center [543, 352] width 29 height 16
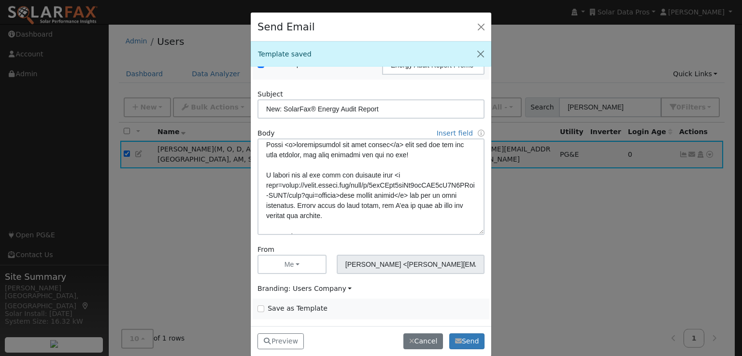
scroll to position [68, 0]
click at [258, 306] on input "Save as Template" at bounding box center [260, 309] width 7 height 7
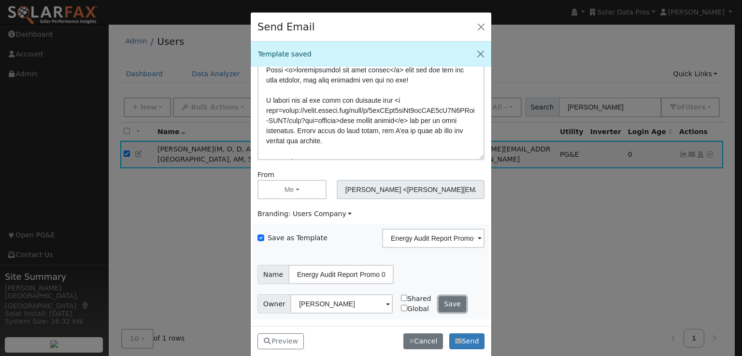
click at [447, 302] on button "Save" at bounding box center [452, 304] width 28 height 16
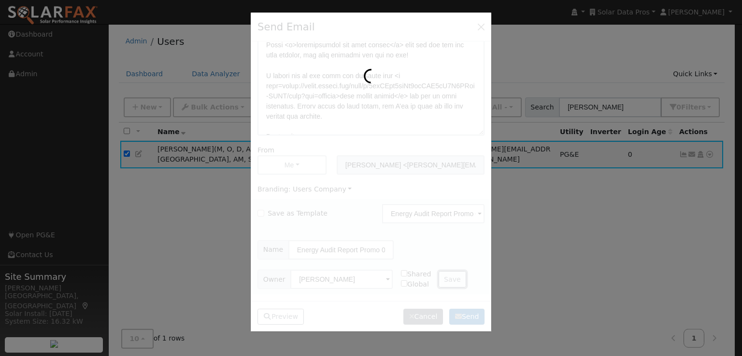
checkbox input "false"
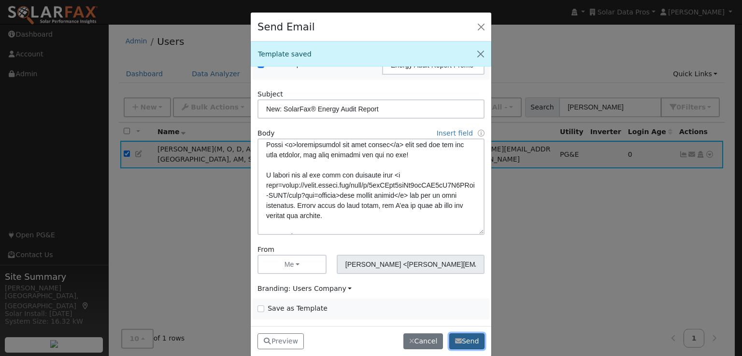
click at [471, 342] on button "Send" at bounding box center [466, 342] width 35 height 16
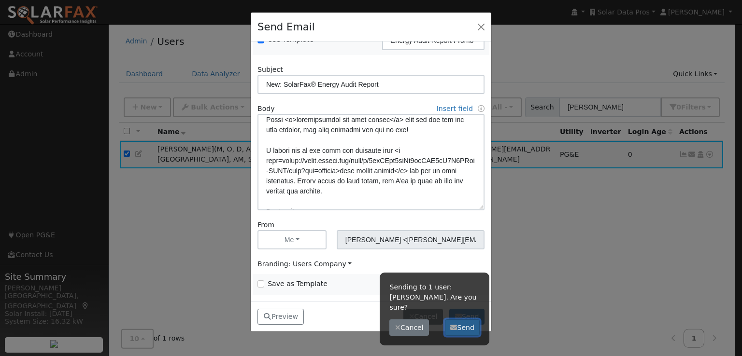
click at [465, 320] on button "Send" at bounding box center [462, 328] width 35 height 16
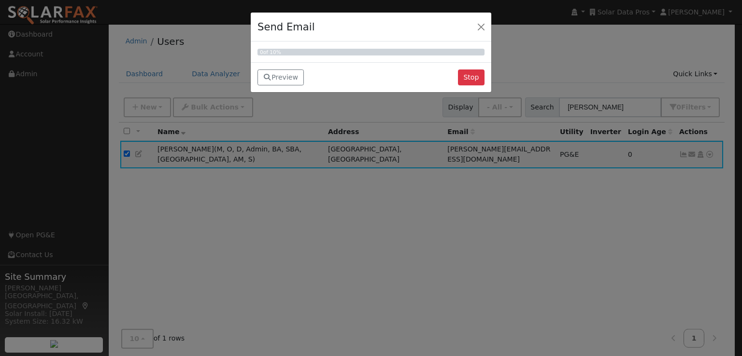
scroll to position [0, 0]
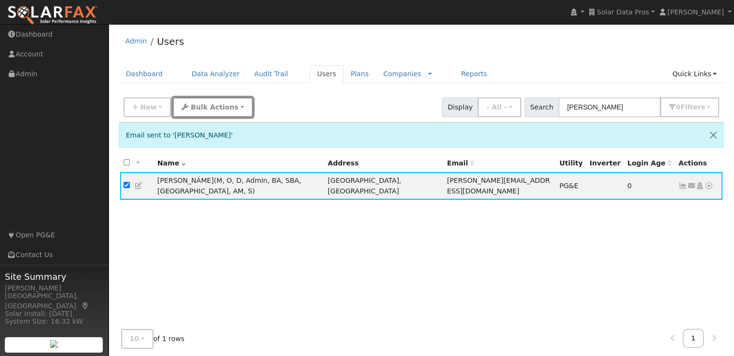
click at [203, 104] on span "Bulk Actions" at bounding box center [215, 107] width 48 height 8
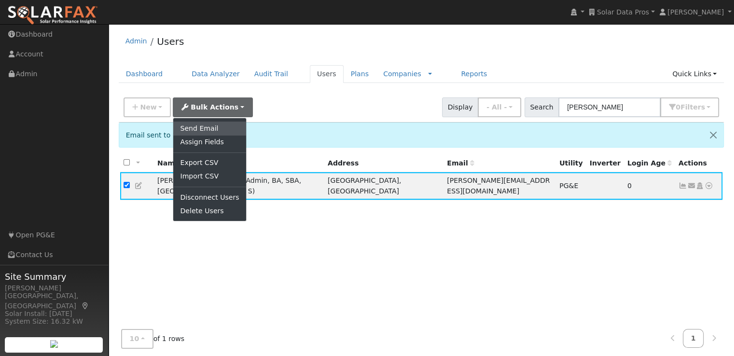
click at [200, 126] on link "Send Email" at bounding box center [209, 129] width 72 height 14
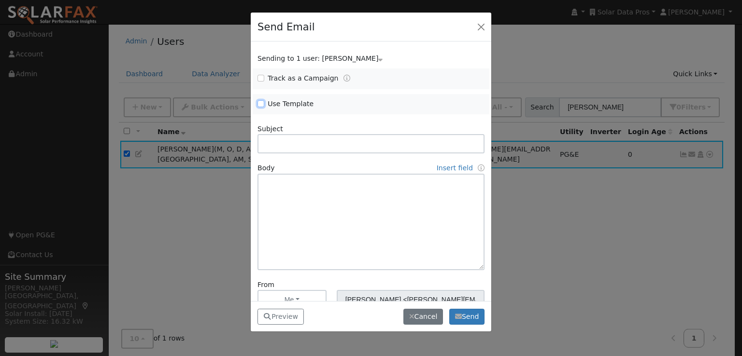
click at [260, 103] on input "Use Template" at bounding box center [260, 103] width 7 height 7
checkbox input "true"
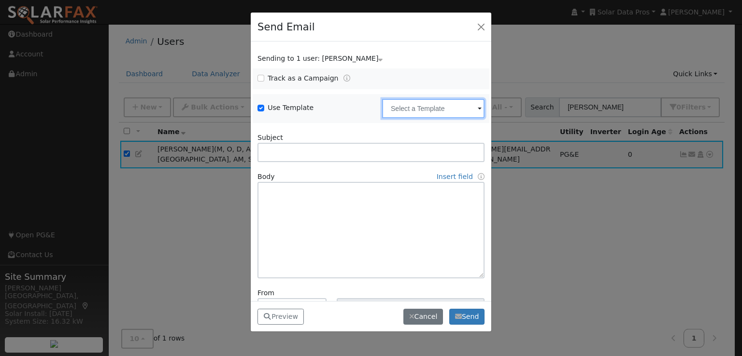
click at [415, 100] on input "text" at bounding box center [433, 108] width 102 height 19
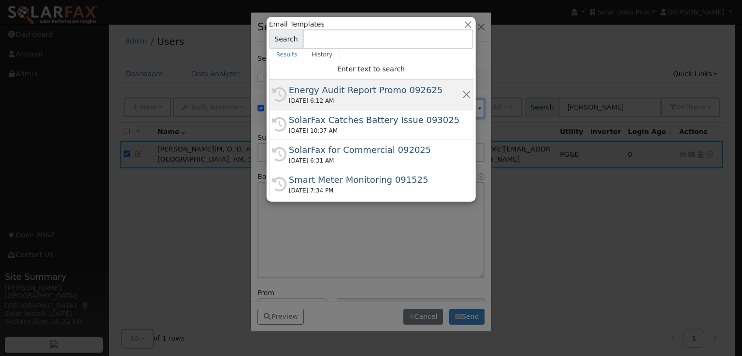
click at [359, 89] on div "Energy Audit Report Promo 092625" at bounding box center [375, 90] width 173 height 13
type input "Energy Audit Report Promo 092625"
type input "New: SolarFax® Energy Audit Report"
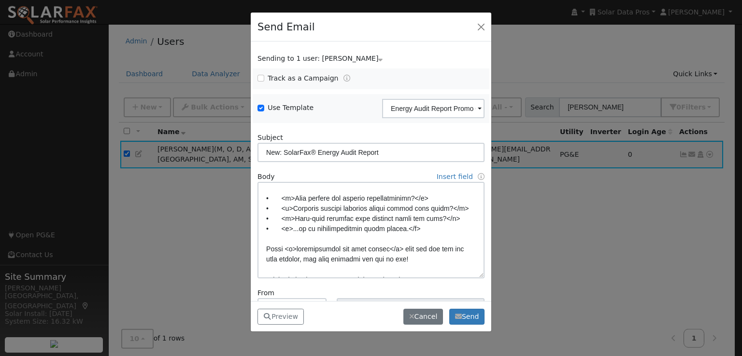
scroll to position [190, 0]
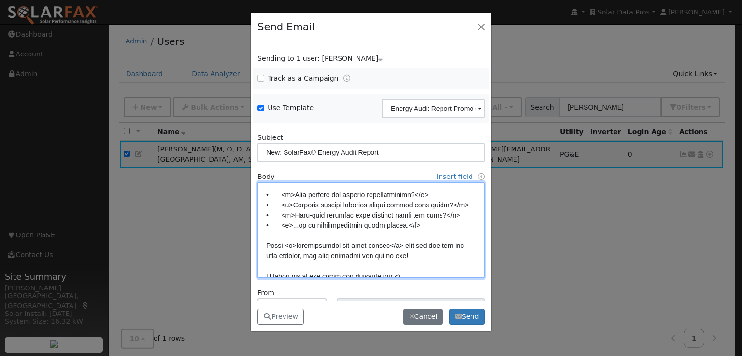
click at [312, 267] on textarea at bounding box center [370, 230] width 227 height 97
click at [449, 255] on textarea at bounding box center [370, 230] width 227 height 97
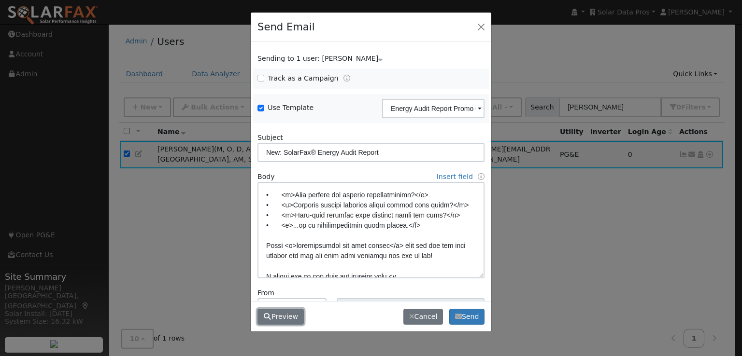
click at [280, 316] on button "Preview" at bounding box center [280, 317] width 46 height 16
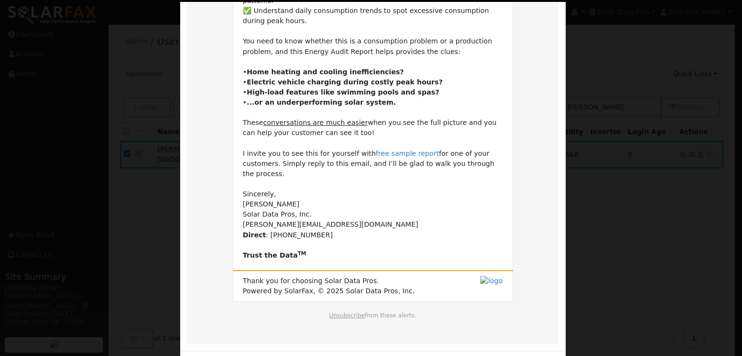
scroll to position [207, 0]
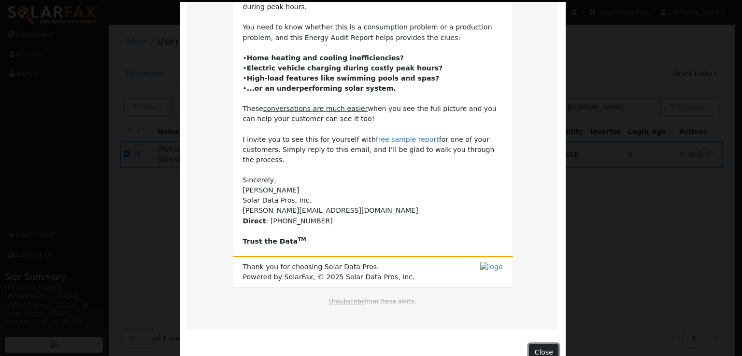
click at [537, 344] on button "Close" at bounding box center [543, 352] width 29 height 16
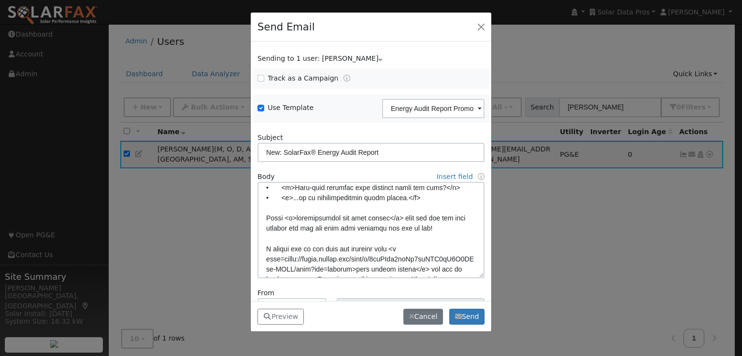
scroll to position [217, 0]
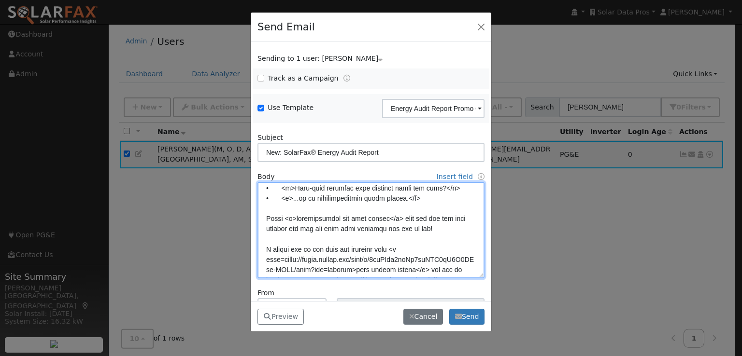
click at [404, 228] on textarea at bounding box center [370, 230] width 227 height 97
paste textarea "</u>"
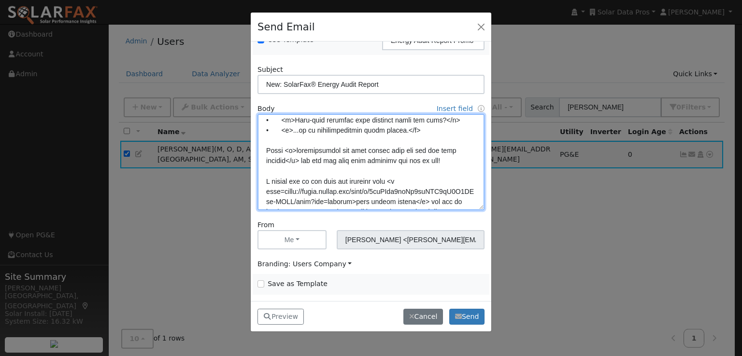
type textarea "Lore {ipsu_dolor}, Si ame consect adipi elit seddoeius tempori utla etdoloremag…"
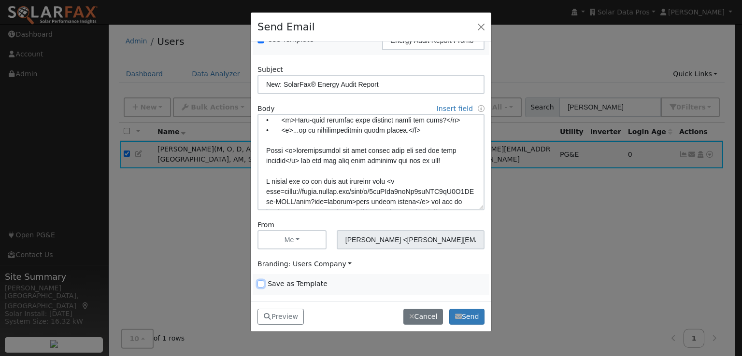
click at [261, 282] on input "Save as Template" at bounding box center [260, 284] width 7 height 7
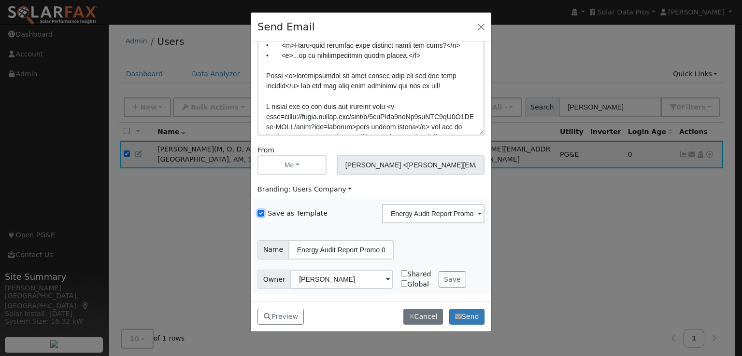
scroll to position [143, 0]
click at [447, 280] on button "Save" at bounding box center [452, 279] width 28 height 16
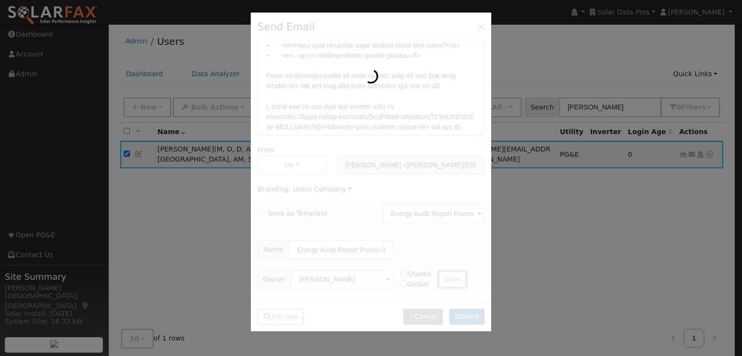
checkbox input "false"
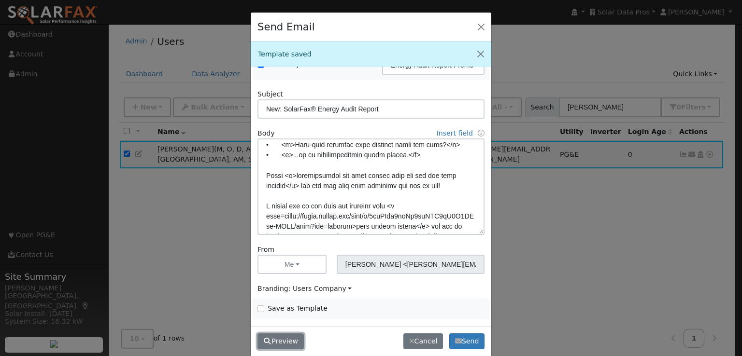
click at [279, 343] on button "Preview" at bounding box center [280, 342] width 46 height 16
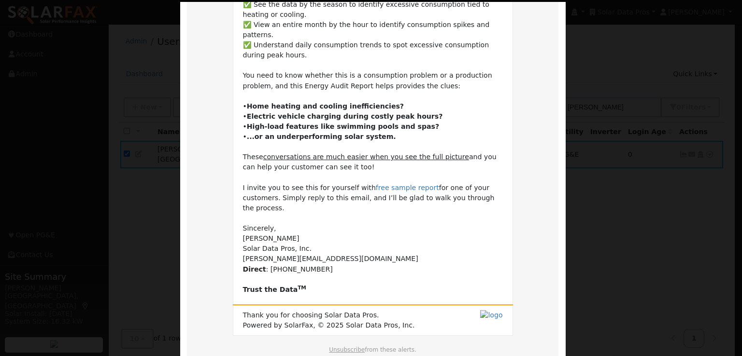
scroll to position [207, 0]
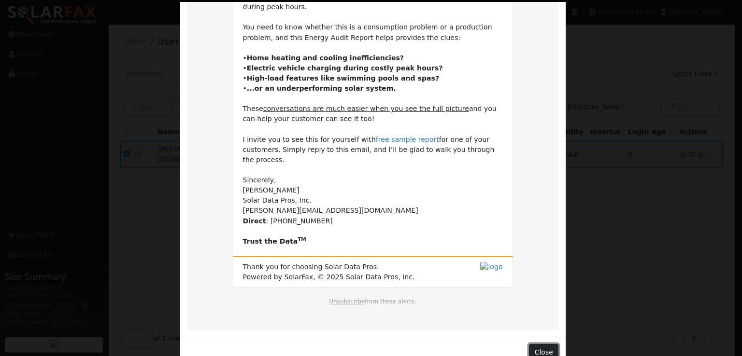
click at [541, 344] on button "Close" at bounding box center [543, 352] width 29 height 16
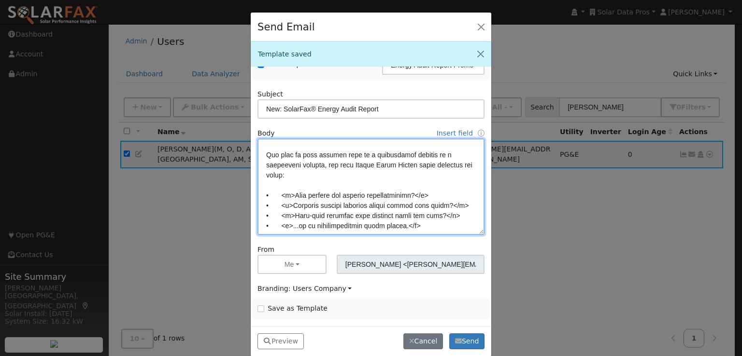
scroll to position [144, 0]
click at [362, 166] on textarea at bounding box center [370, 187] width 227 height 97
type textarea "Lore {ipsu_dolor}, Si ame consect adipi elit seddoeius tempori utla etdoloremag…"
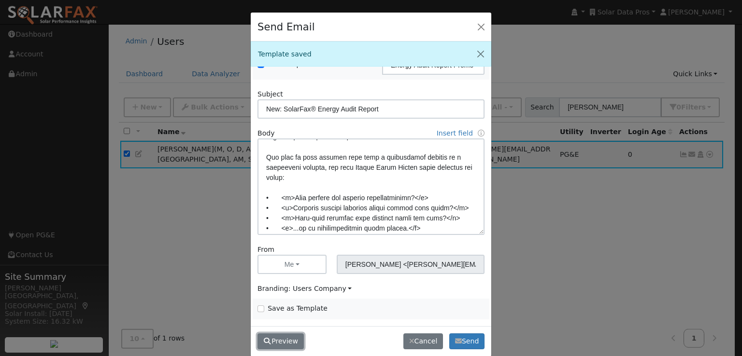
click at [271, 342] on button "Preview" at bounding box center [280, 342] width 46 height 16
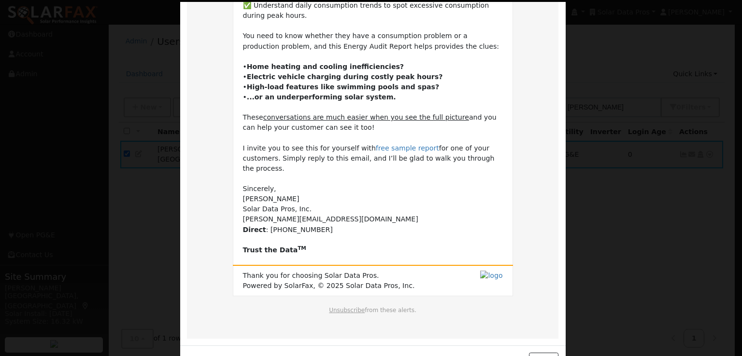
scroll to position [207, 0]
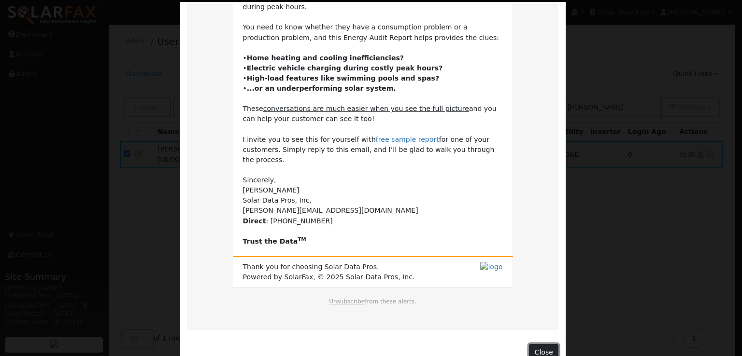
click at [537, 344] on button "Close" at bounding box center [543, 352] width 29 height 16
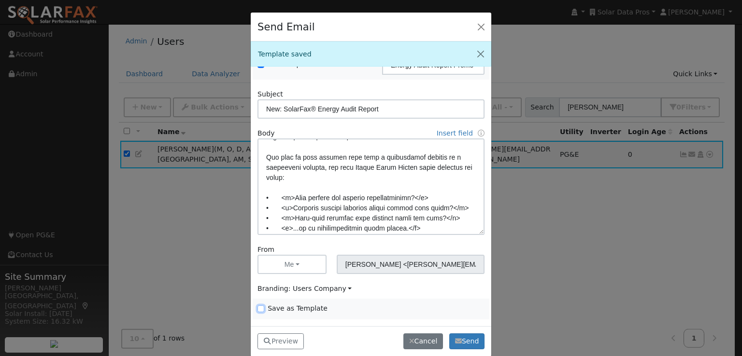
click at [258, 308] on input "Save as Template" at bounding box center [260, 309] width 7 height 7
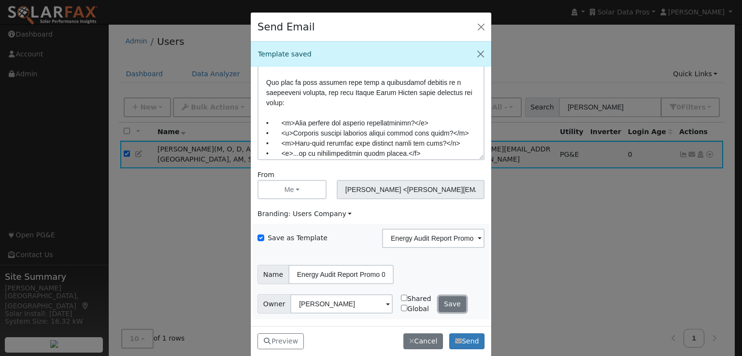
click at [445, 302] on button "Save" at bounding box center [452, 304] width 28 height 16
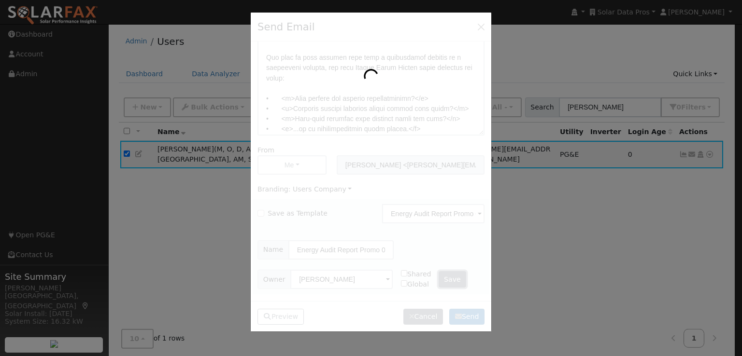
checkbox input "false"
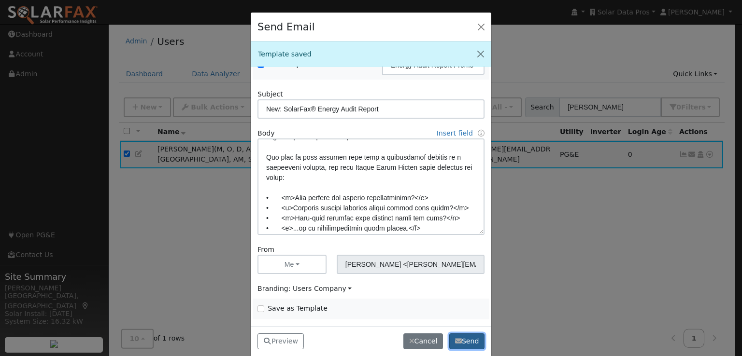
click at [467, 341] on button "Send" at bounding box center [466, 342] width 35 height 16
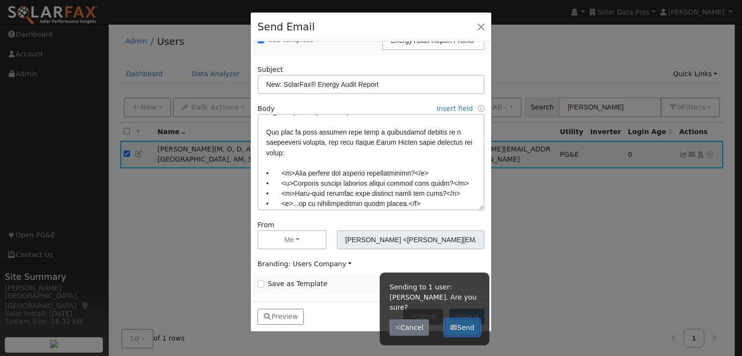
click at [461, 320] on button "Send" at bounding box center [462, 328] width 35 height 16
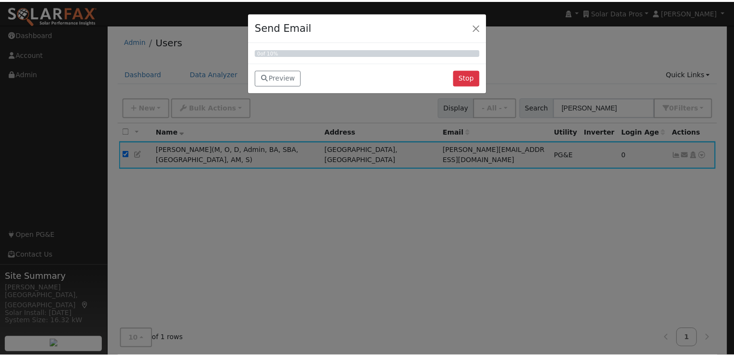
scroll to position [0, 0]
